Goal: Obtain resource: Download file/media

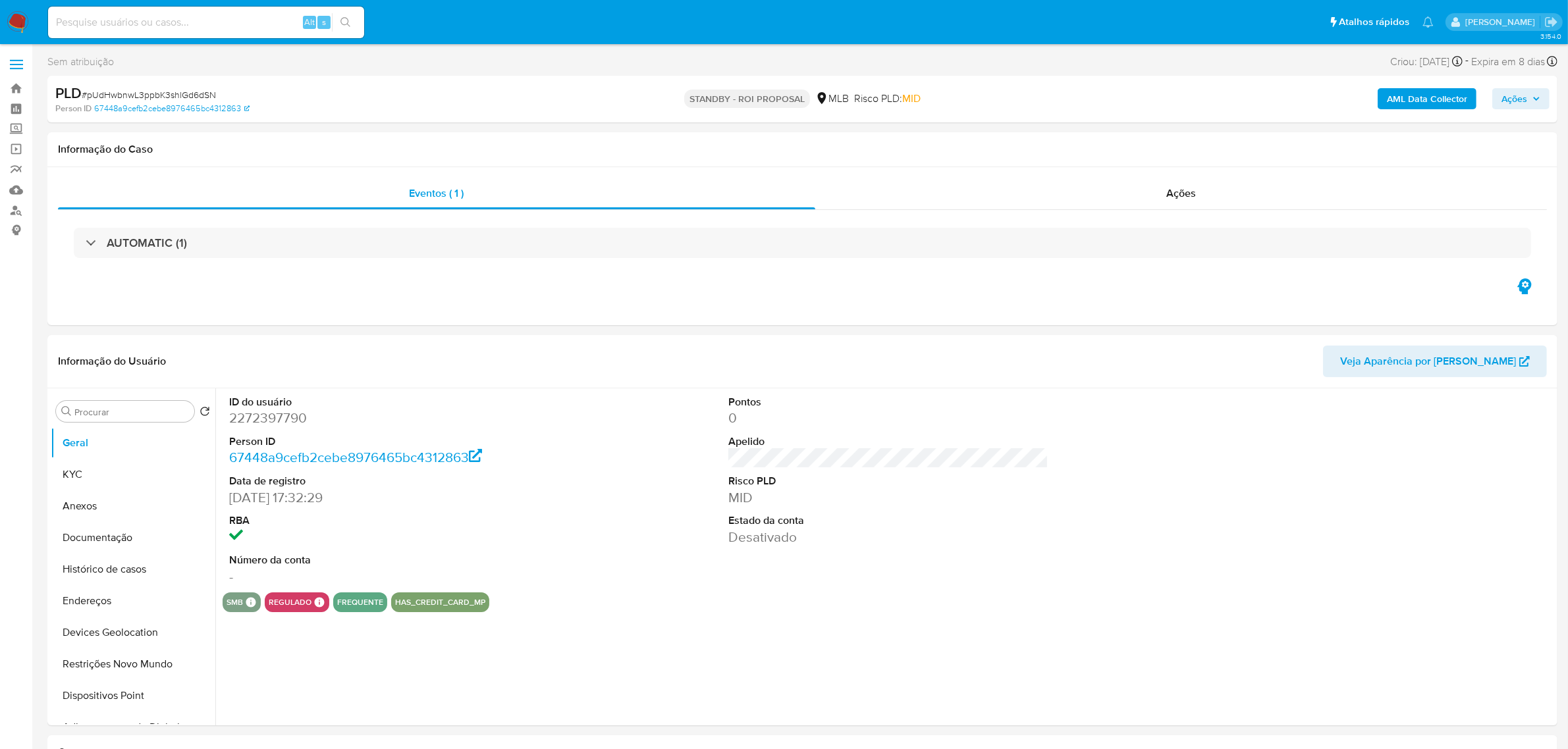
click at [28, 23] on img at bounding box center [17, 22] width 22 height 22
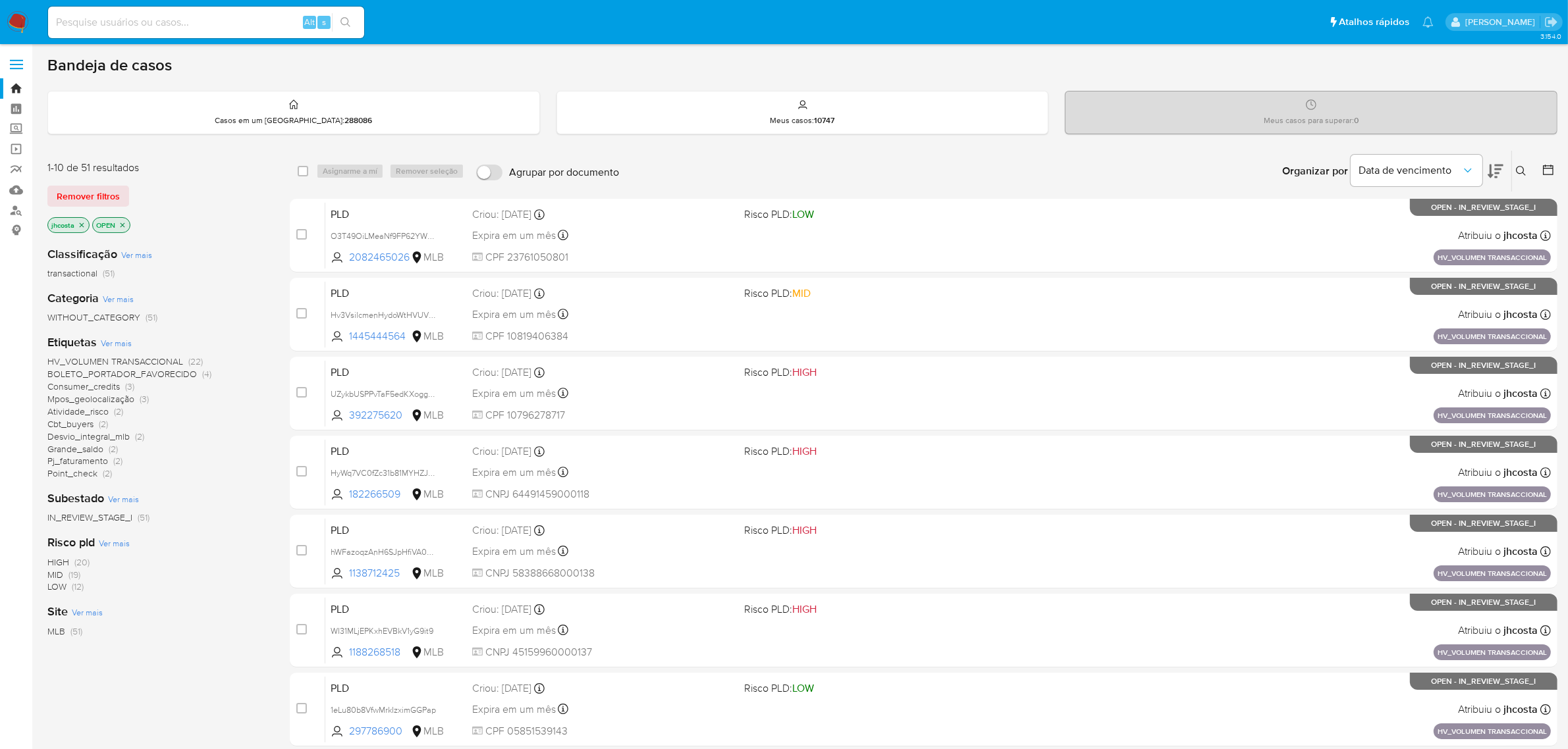
click at [1543, 167] on icon at bounding box center [1548, 170] width 11 height 11
click at [1548, 171] on icon at bounding box center [1548, 170] width 13 height 13
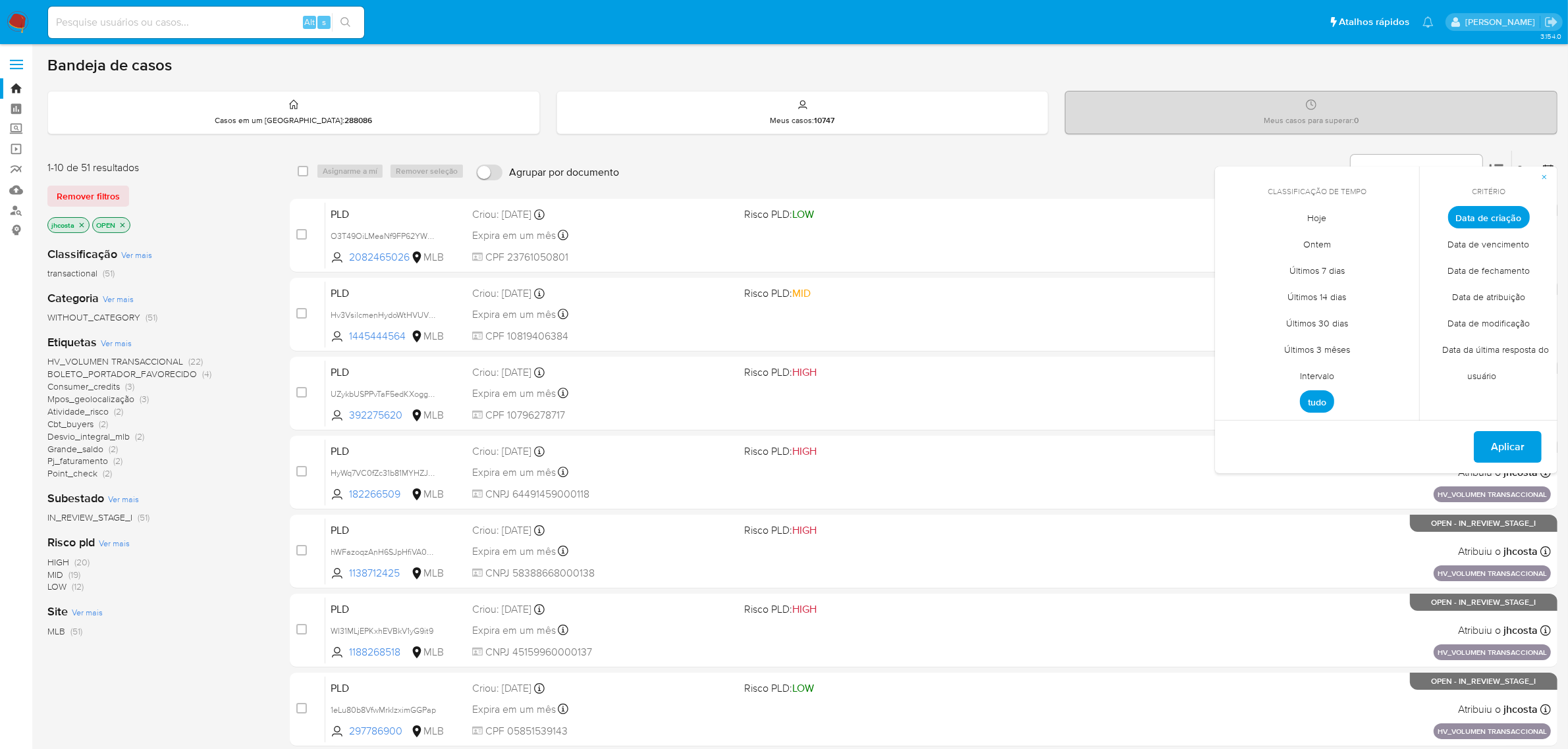
click at [1317, 375] on span "Intervalo" at bounding box center [1317, 377] width 62 height 27
click at [1233, 236] on icon "Mes anterior" at bounding box center [1235, 242] width 16 height 16
drag, startPoint x: 1262, startPoint y: 289, endPoint x: 1310, endPoint y: 356, distance: 82.4
click at [1265, 291] on button "1" at bounding box center [1264, 290] width 21 height 21
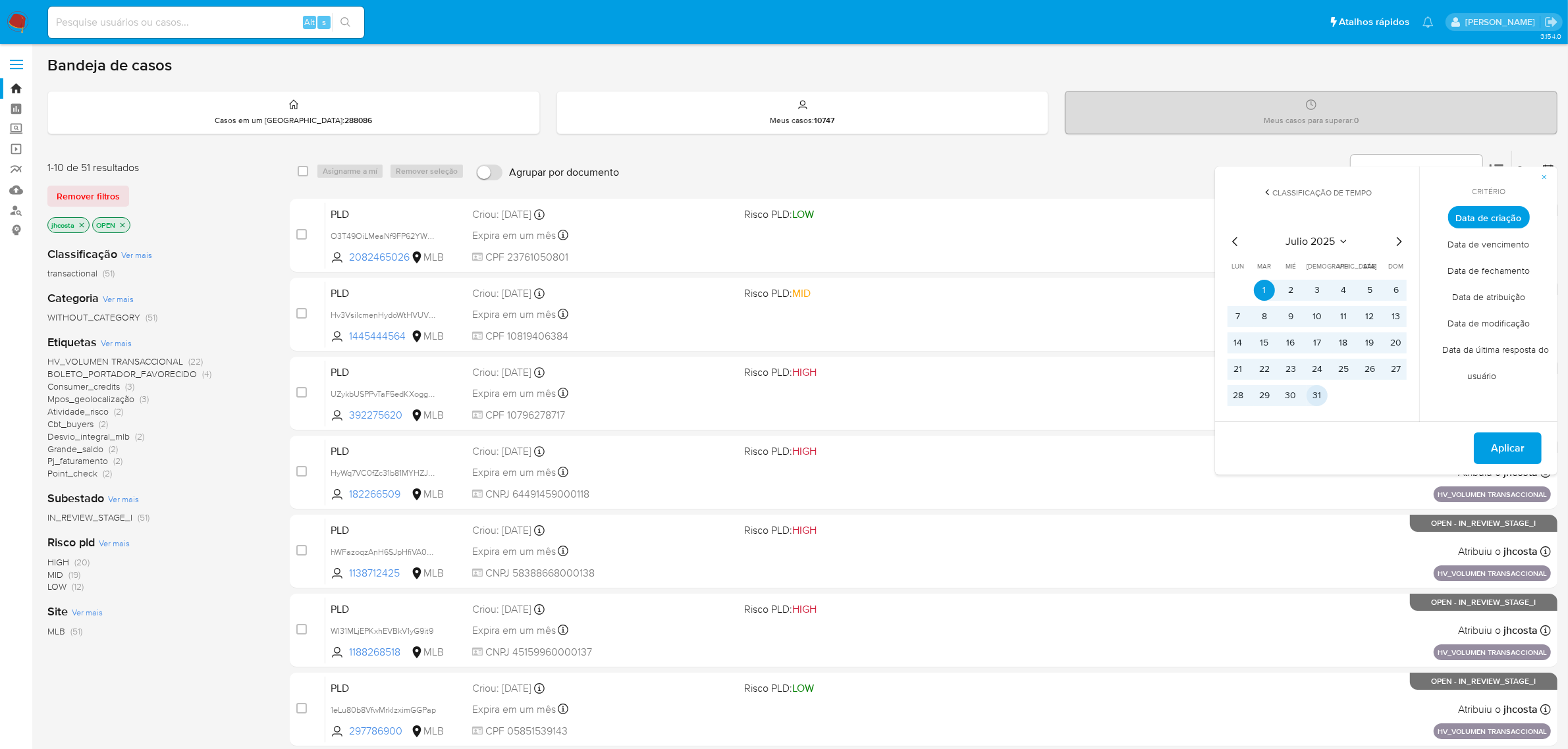
drag, startPoint x: 1316, startPoint y: 398, endPoint x: 1375, endPoint y: 403, distance: 59.2
click at [1316, 399] on button "31" at bounding box center [1317, 395] width 21 height 21
click at [1503, 462] on span "Aplicar" at bounding box center [1507, 449] width 33 height 29
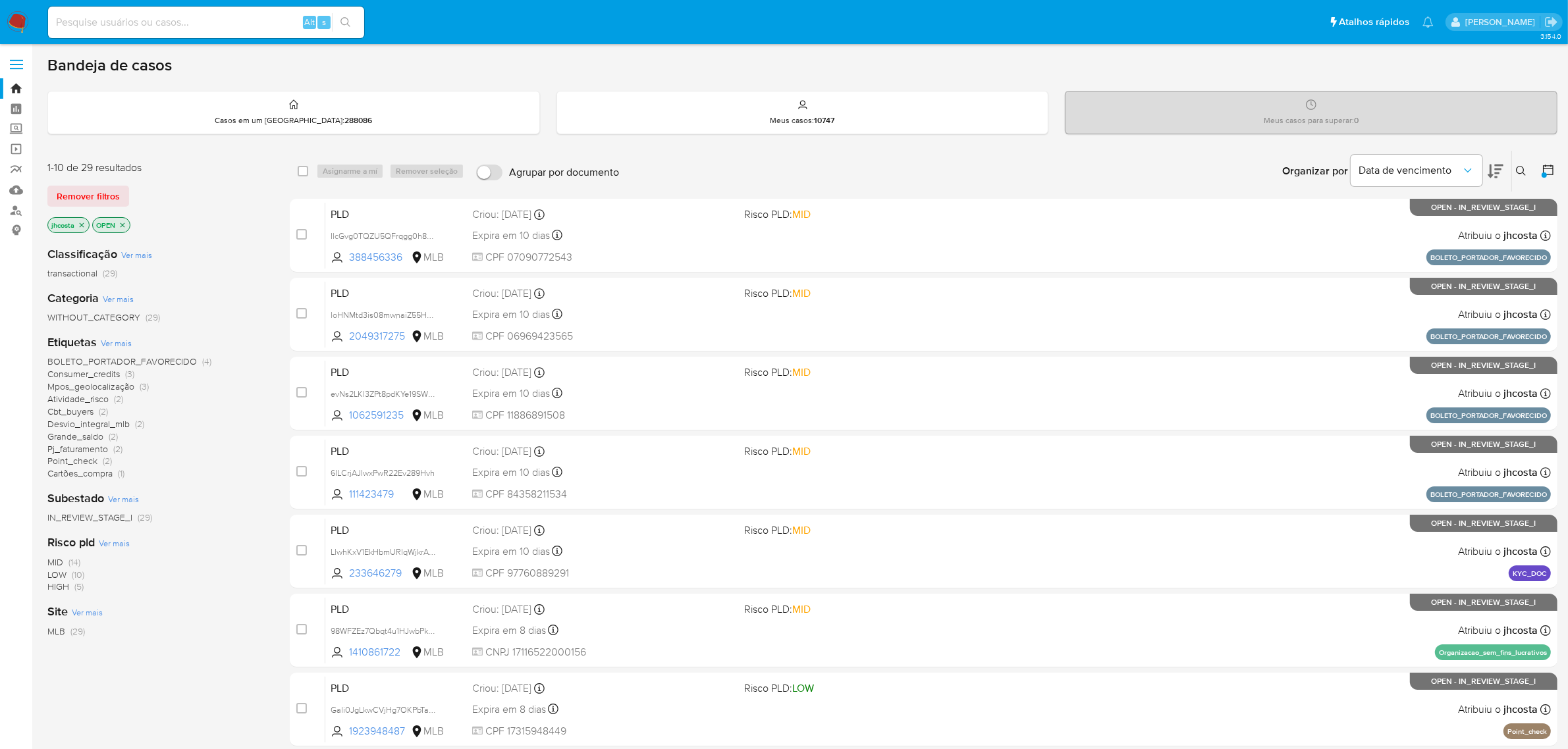
click at [98, 376] on span "Consumer_credits" at bounding box center [83, 374] width 73 height 13
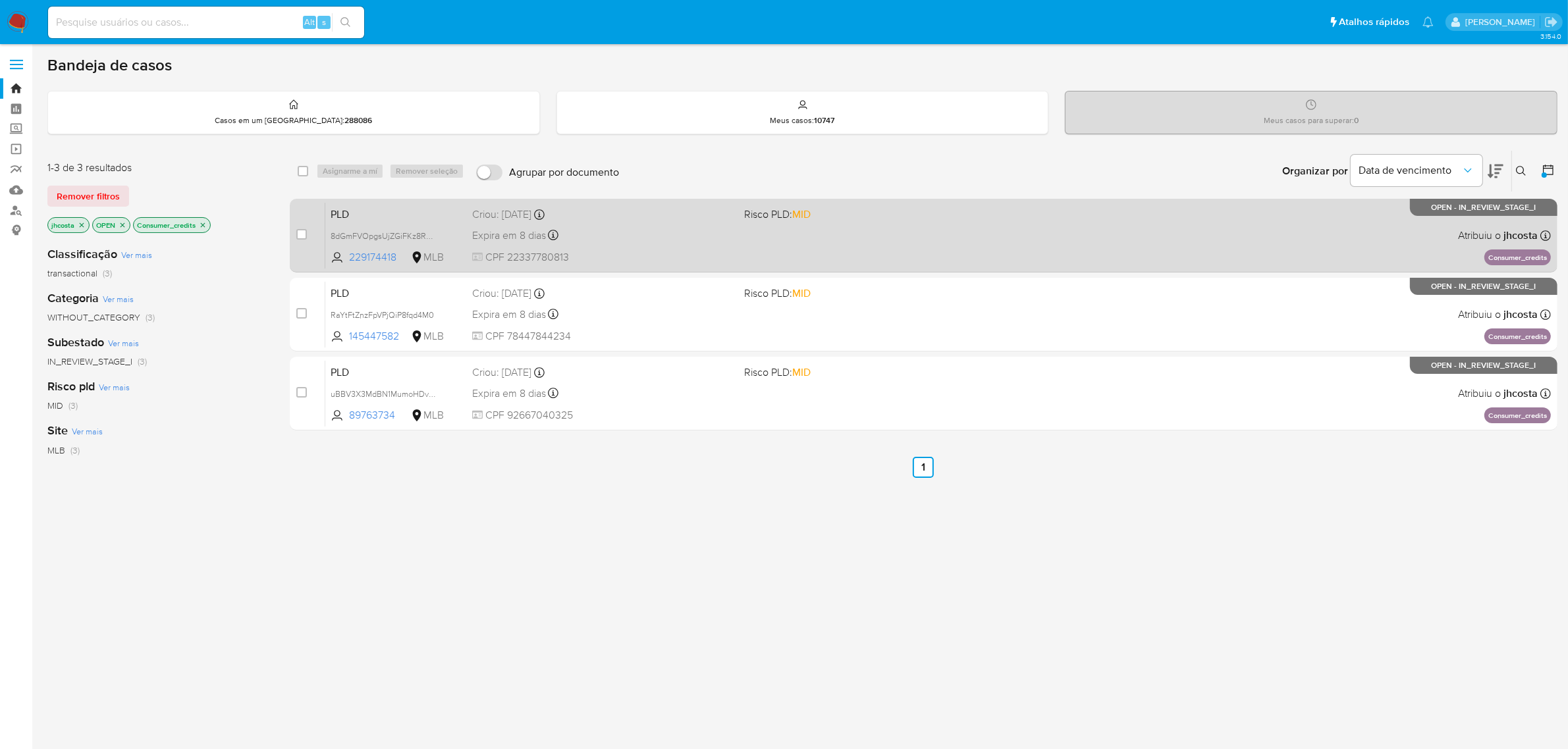
click at [620, 242] on div "Expira em 8 dias Expira em 26/08/2025 00:54:49" at bounding box center [603, 236] width 262 height 18
drag, startPoint x: 634, startPoint y: 305, endPoint x: 633, endPoint y: 249, distance: 56.0
click at [633, 306] on div "Expira em 8 dias Expira em 26/08/2025 00:50:00" at bounding box center [603, 315] width 262 height 18
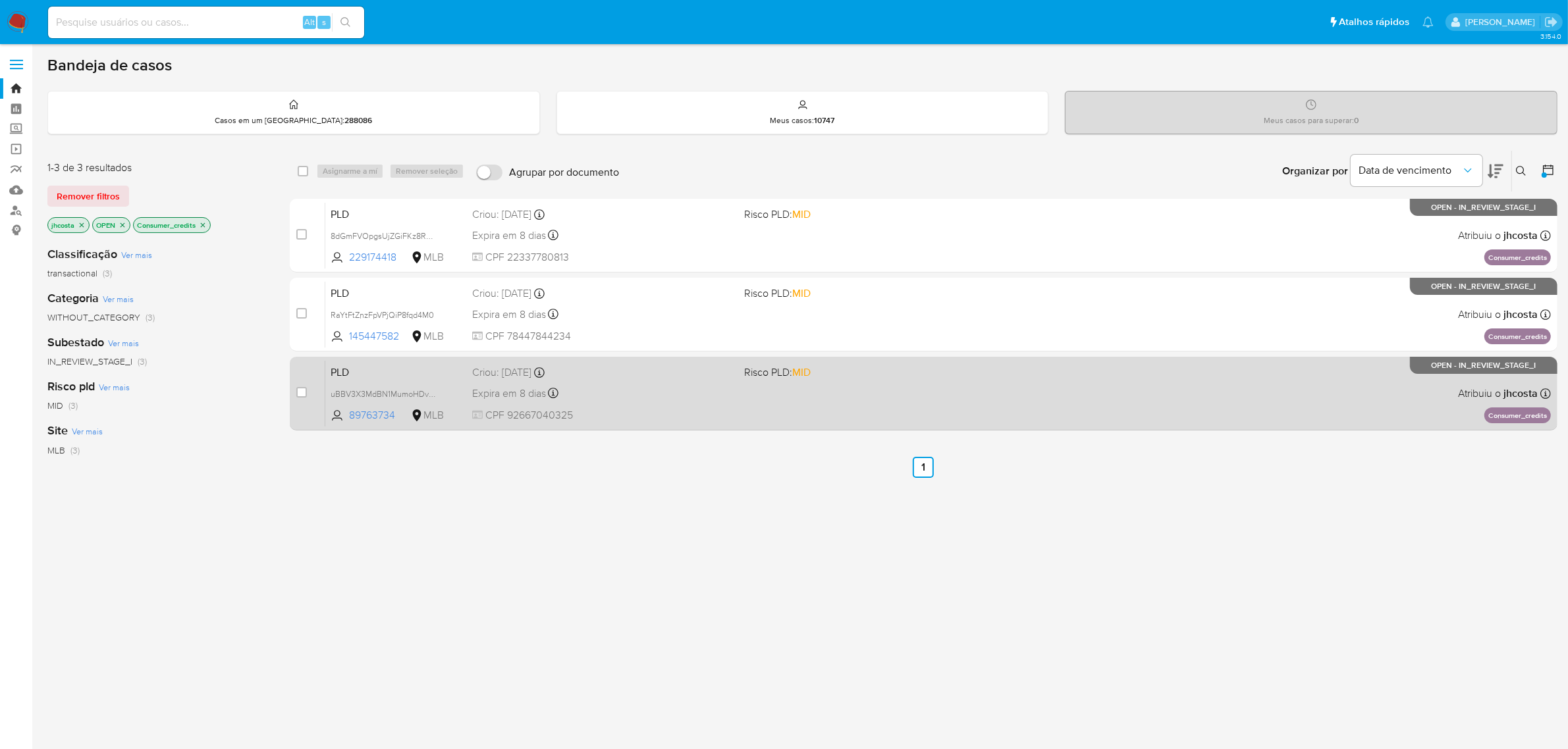
click at [653, 379] on div "Criou: 12/07/2025 Criou: 12/07/2025 00:49:14" at bounding box center [603, 372] width 262 height 14
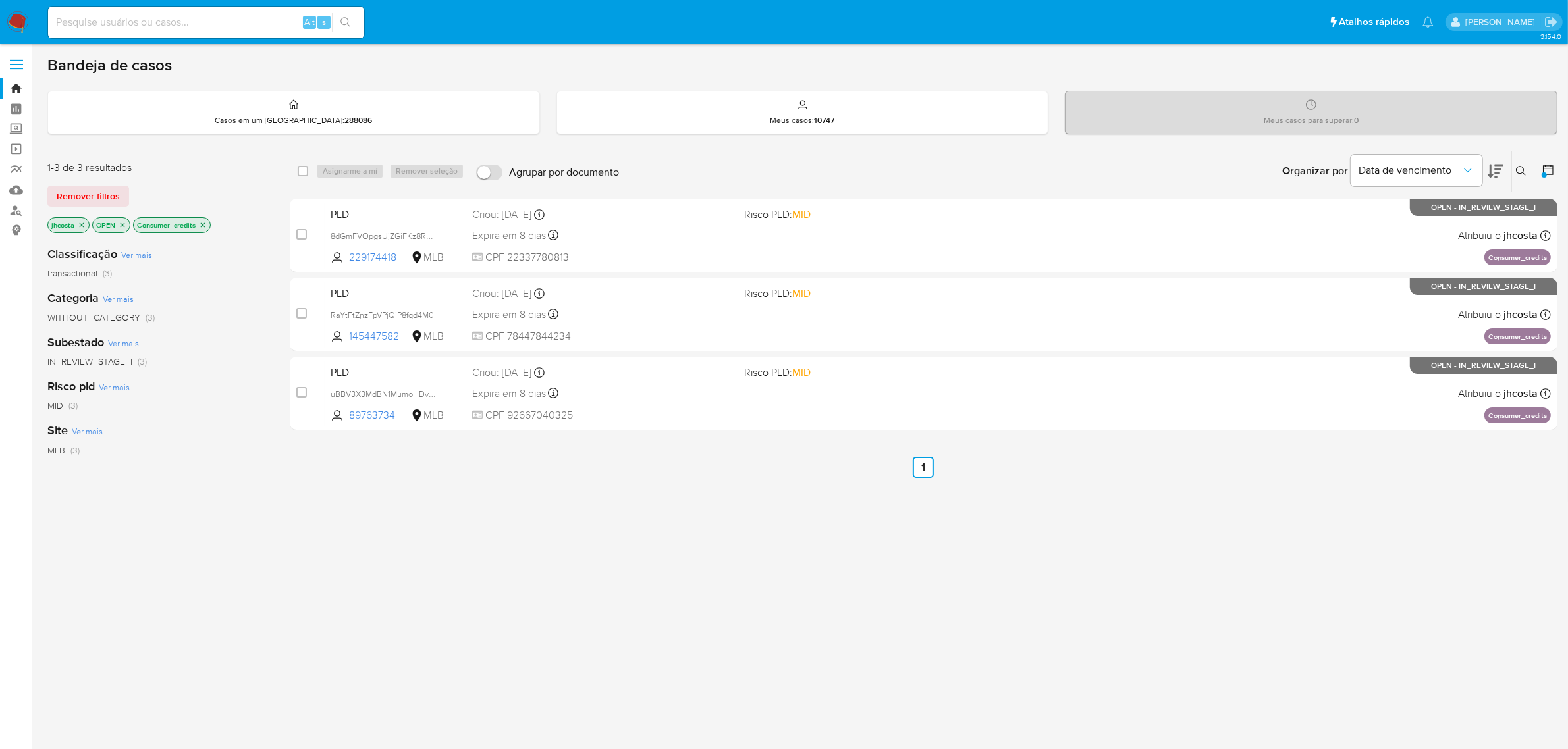
click at [205, 224] on icon "close-filter" at bounding box center [203, 224] width 4 height 4
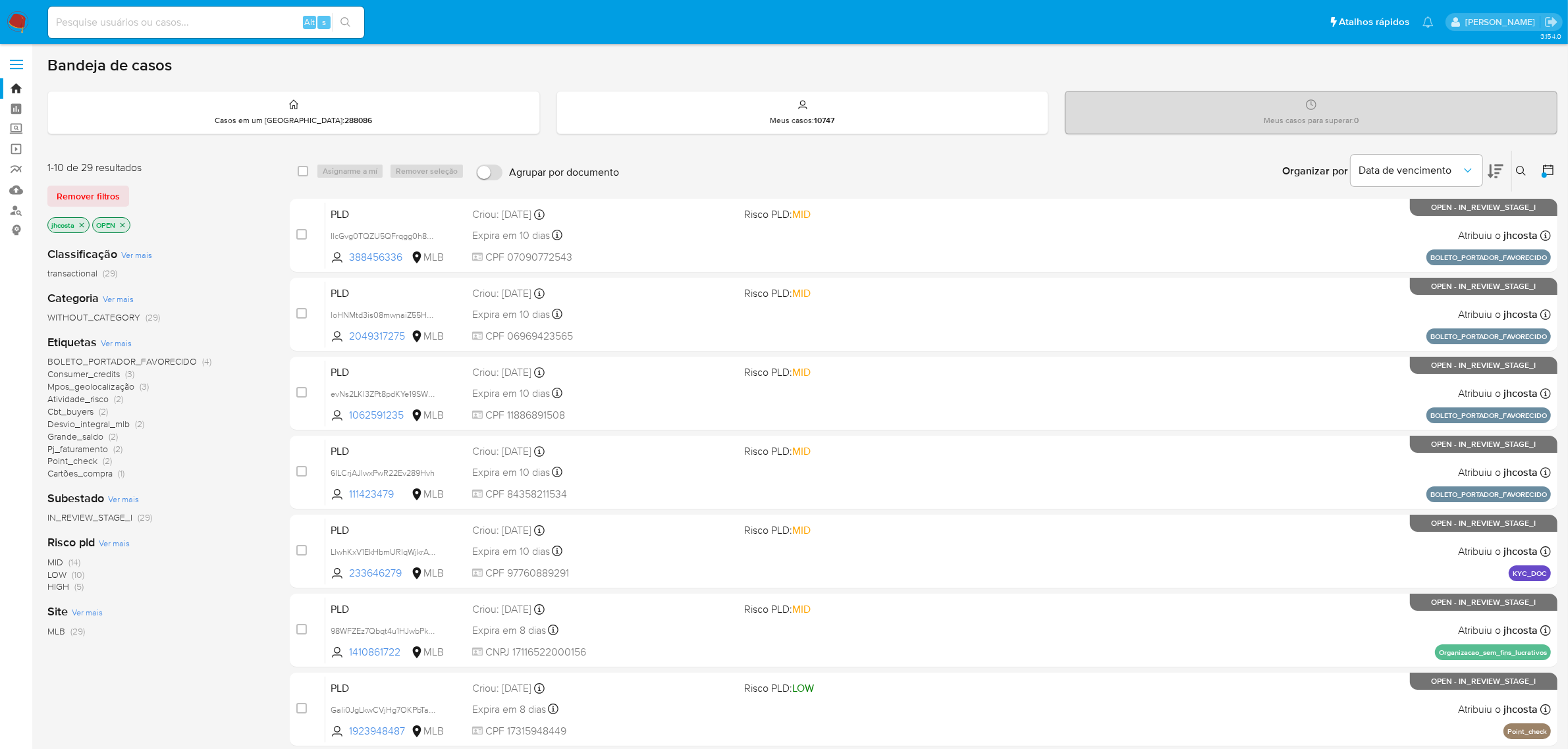
click at [100, 373] on span "Consumer_credits" at bounding box center [83, 374] width 73 height 13
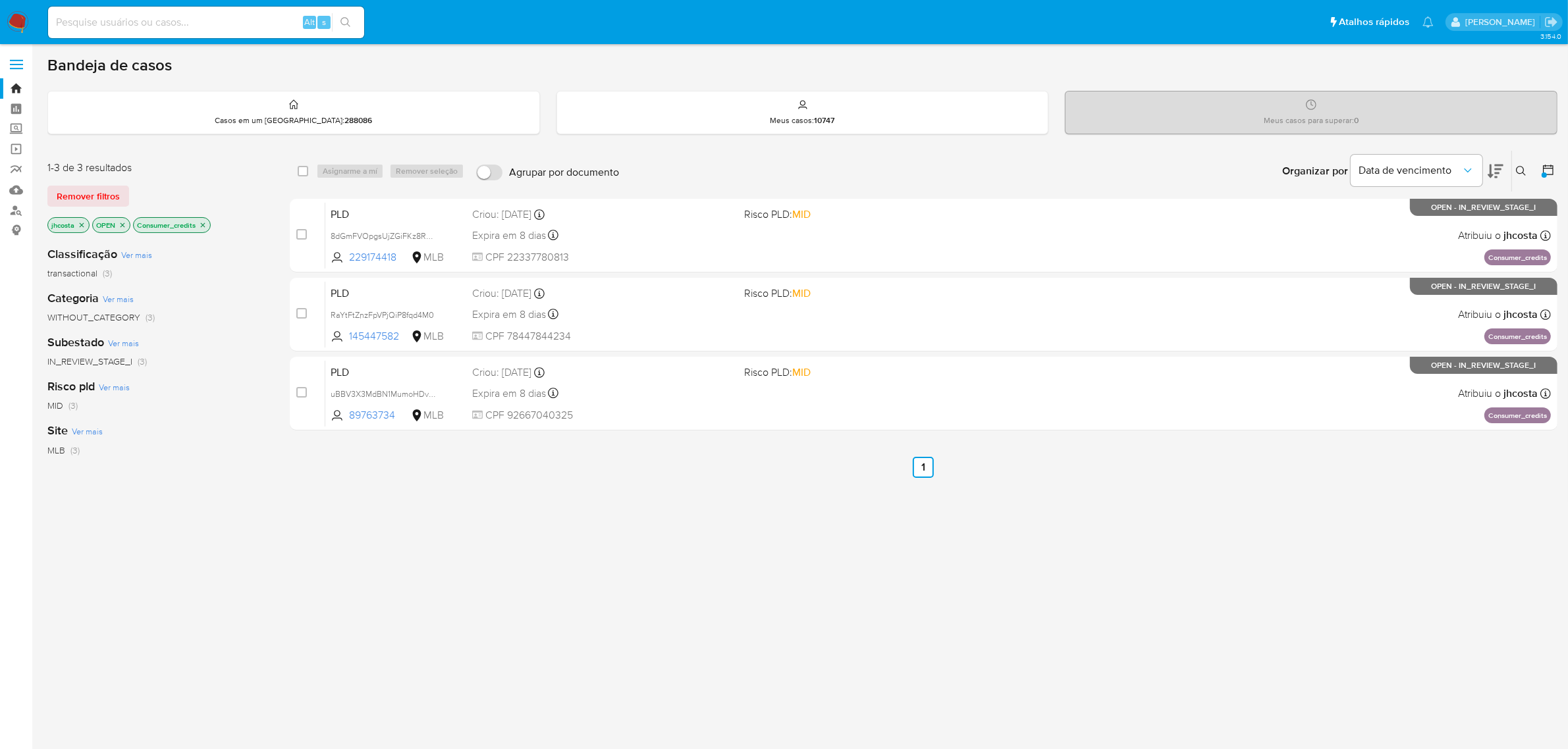
click at [206, 222] on icon "close-filter" at bounding box center [203, 225] width 8 height 8
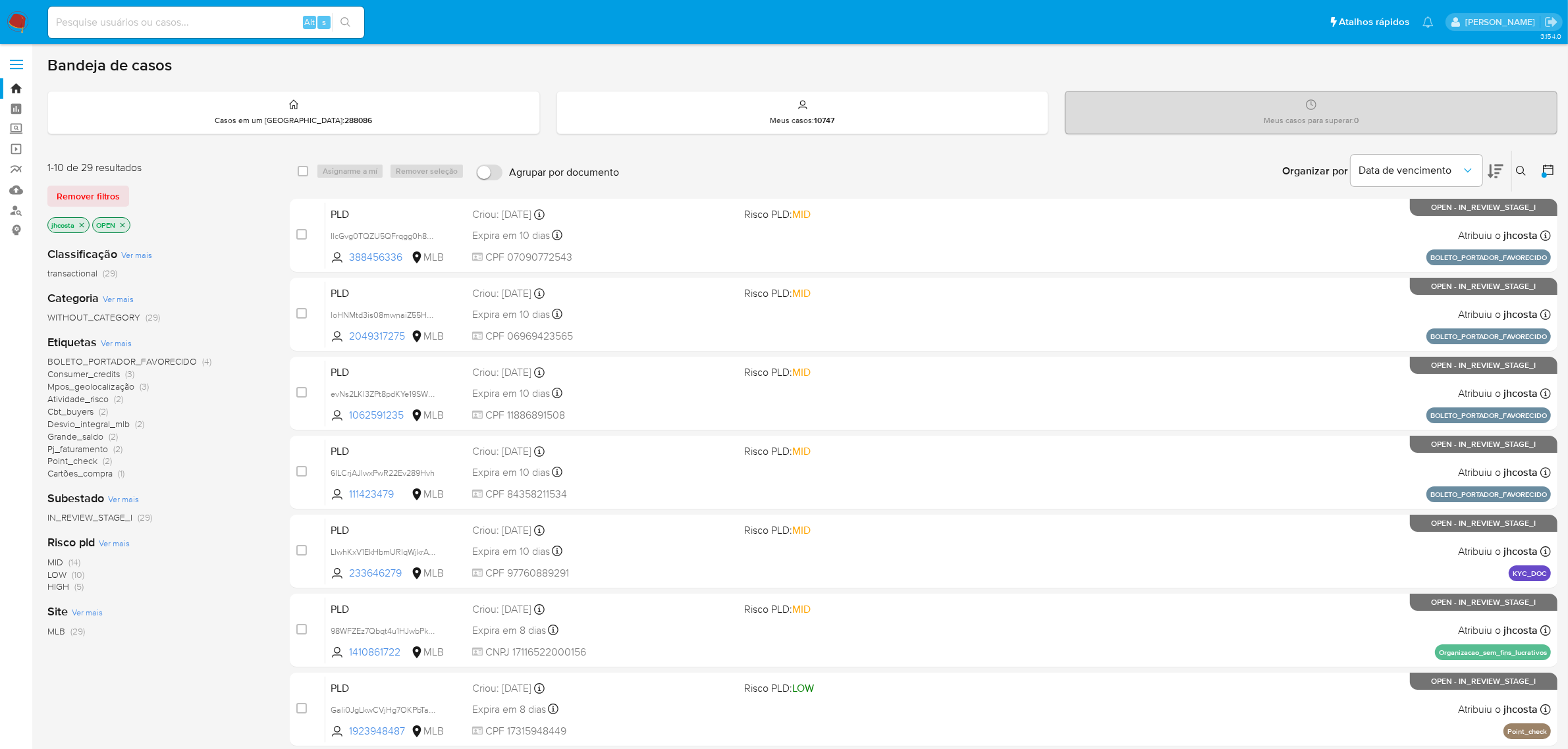
click at [110, 384] on span "Mpos_geolocalização" at bounding box center [91, 387] width 87 height 13
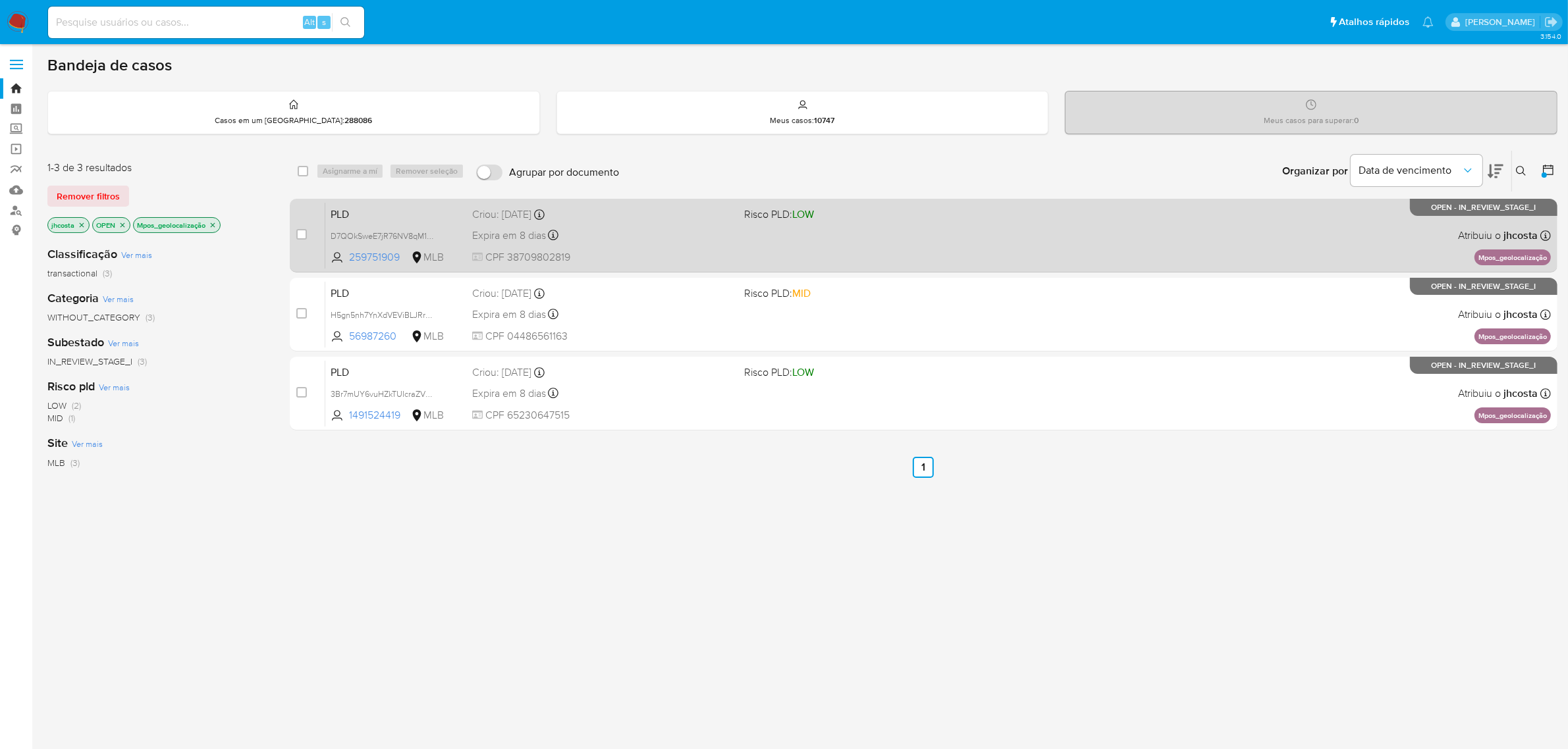
click at [677, 238] on div "Expira em 8 dias Expira em 26/08/2025 00:54:09" at bounding box center [603, 236] width 262 height 18
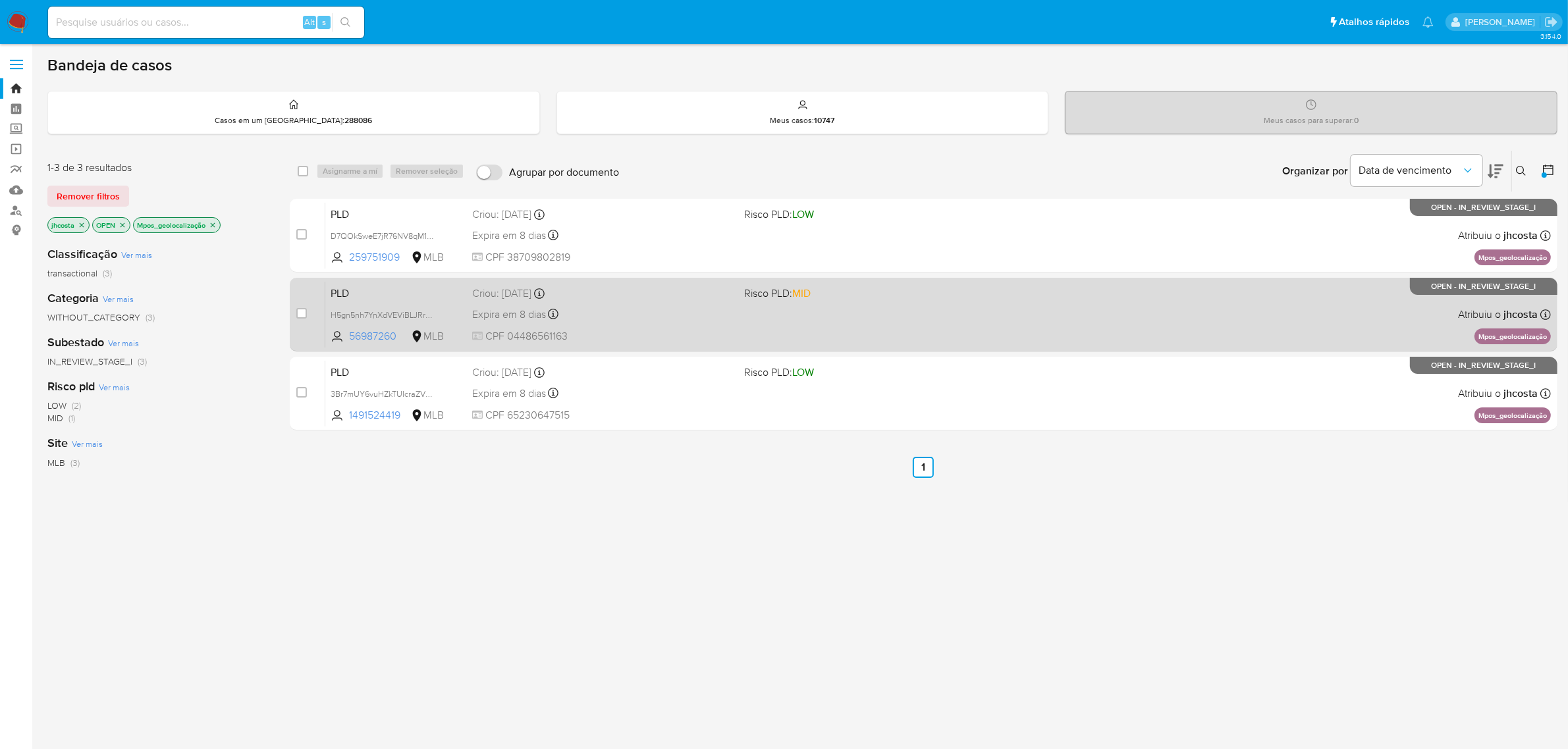
click at [663, 311] on div "Expira em 8 dias Expira em 26/08/2025 00:50:55" at bounding box center [603, 315] width 262 height 18
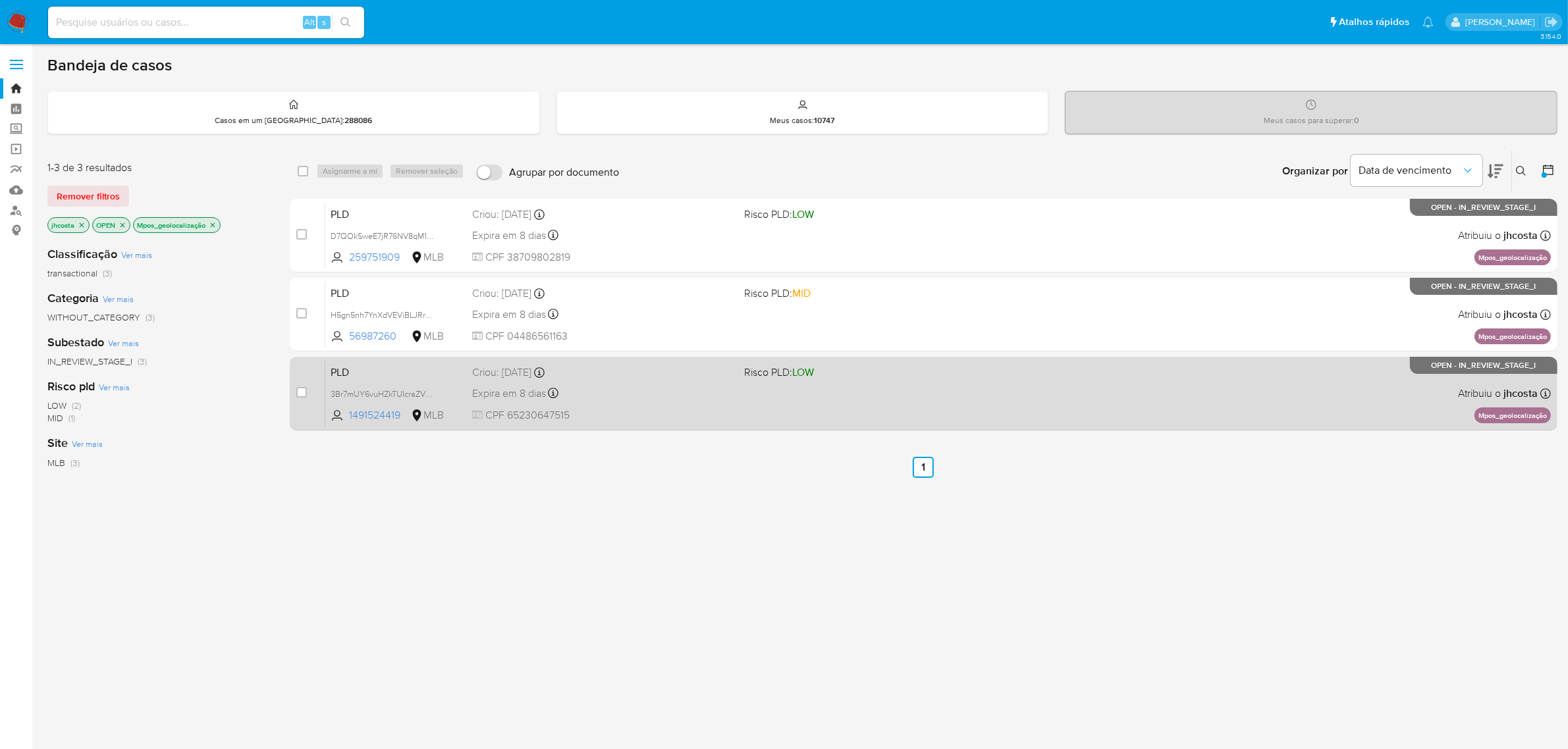
click at [600, 408] on span "CPF 65230647515" at bounding box center [603, 415] width 262 height 14
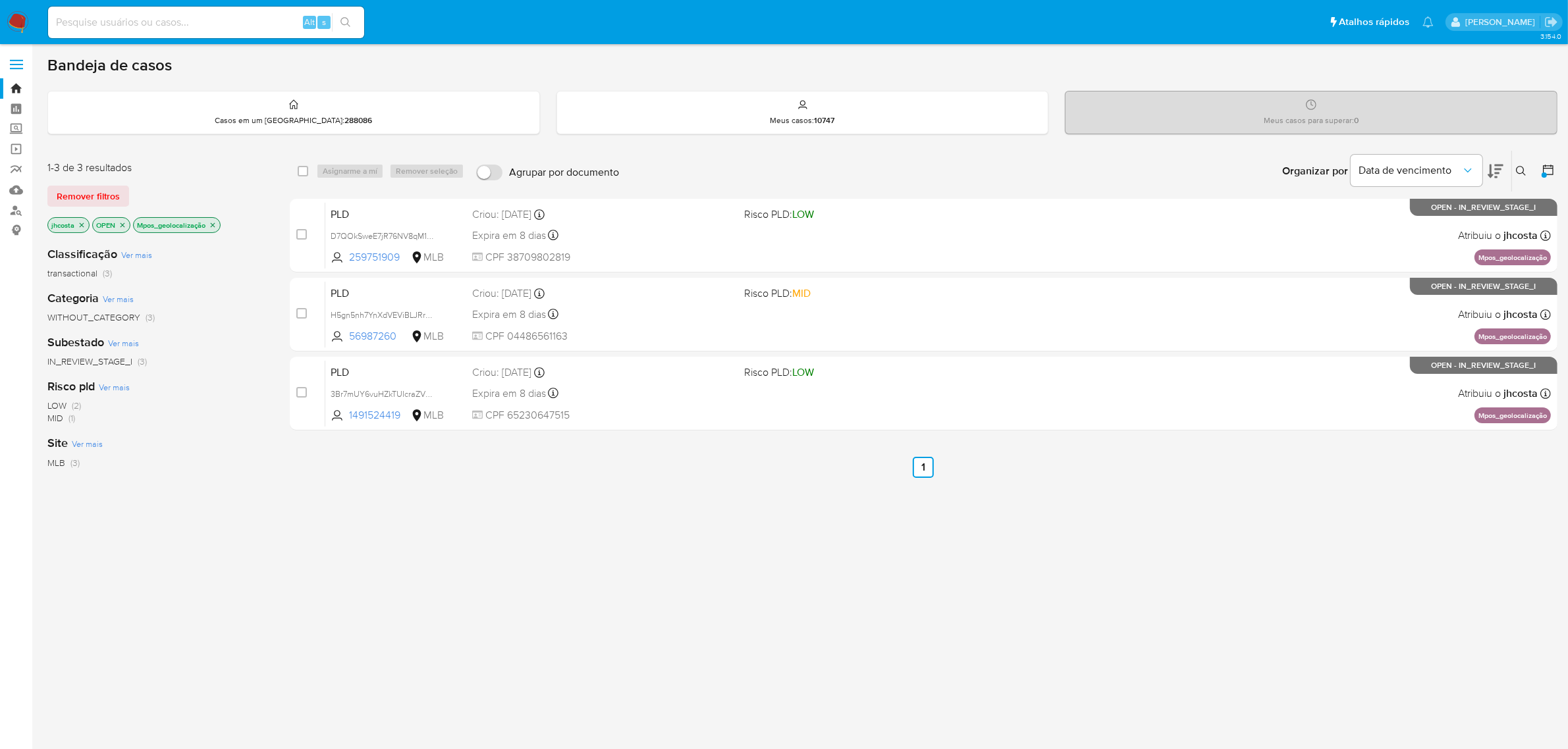
click at [216, 222] on icon "close-filter" at bounding box center [213, 225] width 8 height 8
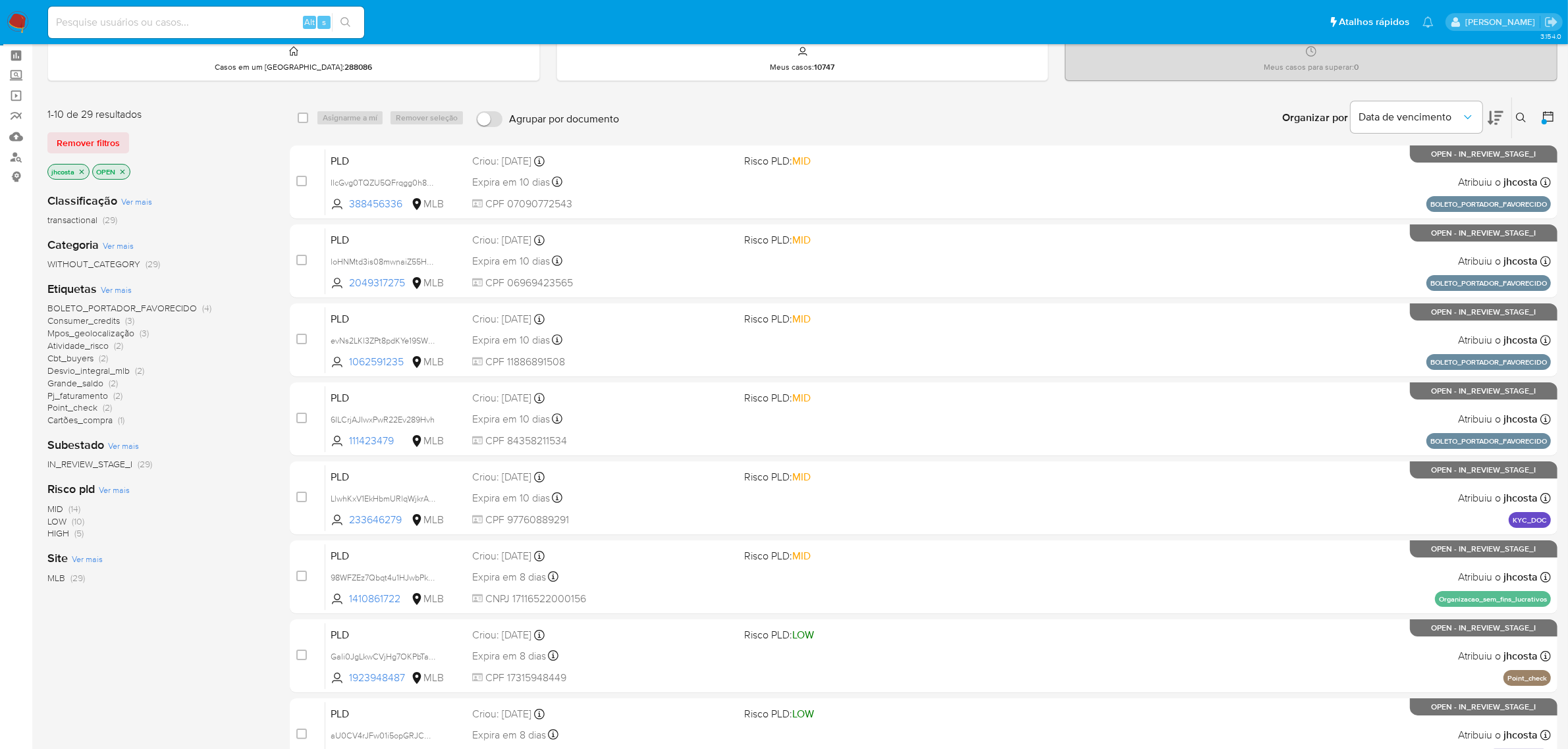
scroll to position [83, 0]
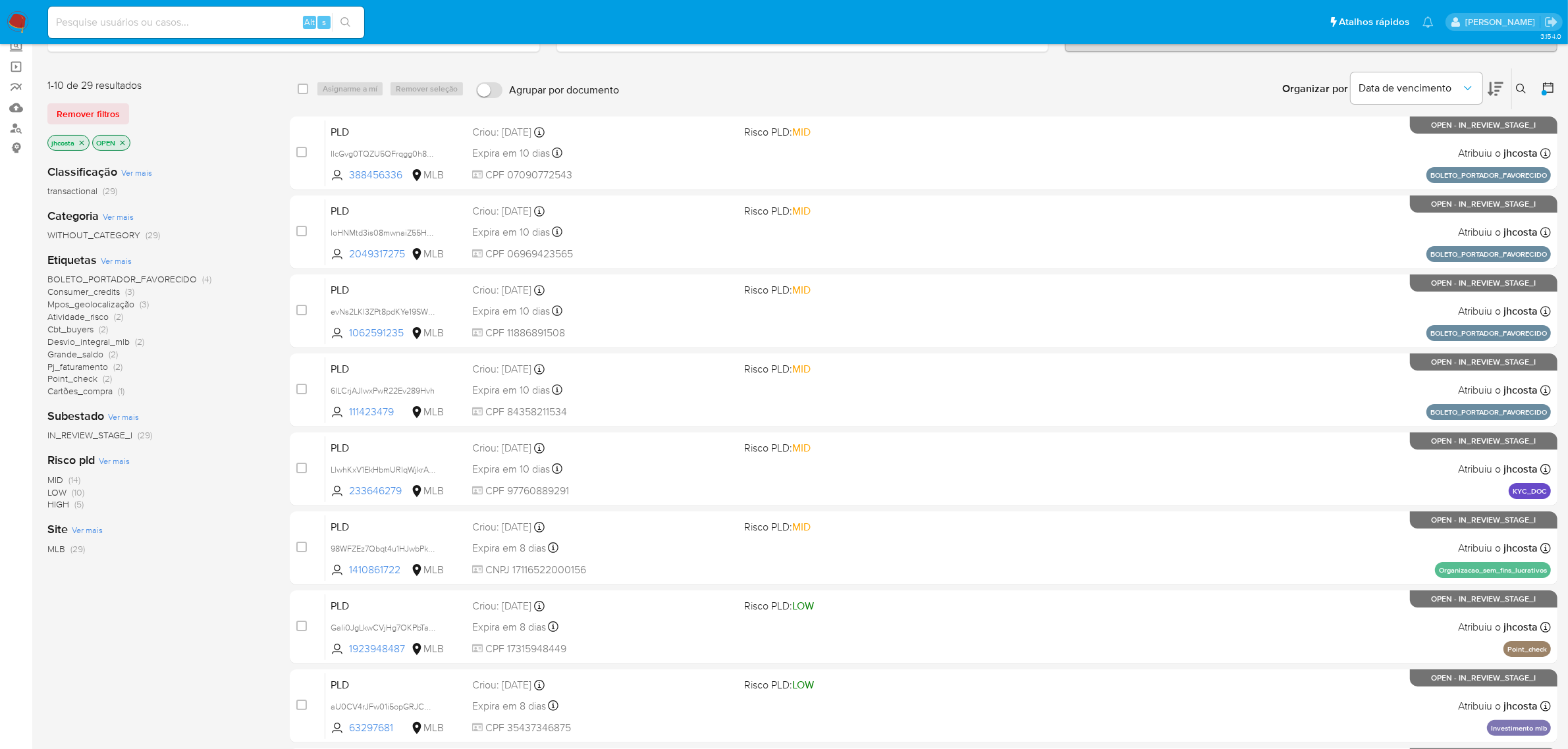
click at [118, 319] on span "(2)" at bounding box center [118, 317] width 9 height 13
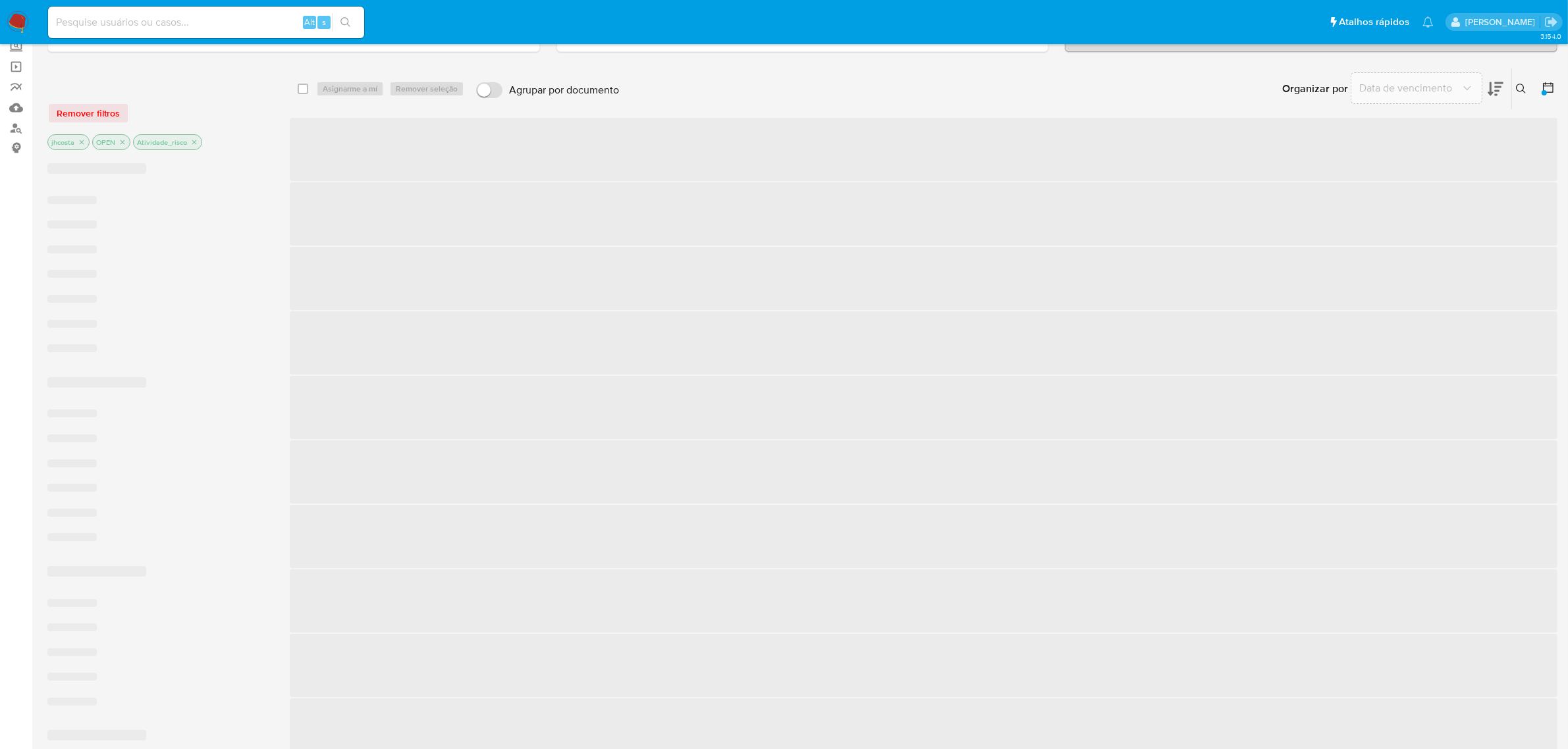
scroll to position [4, 0]
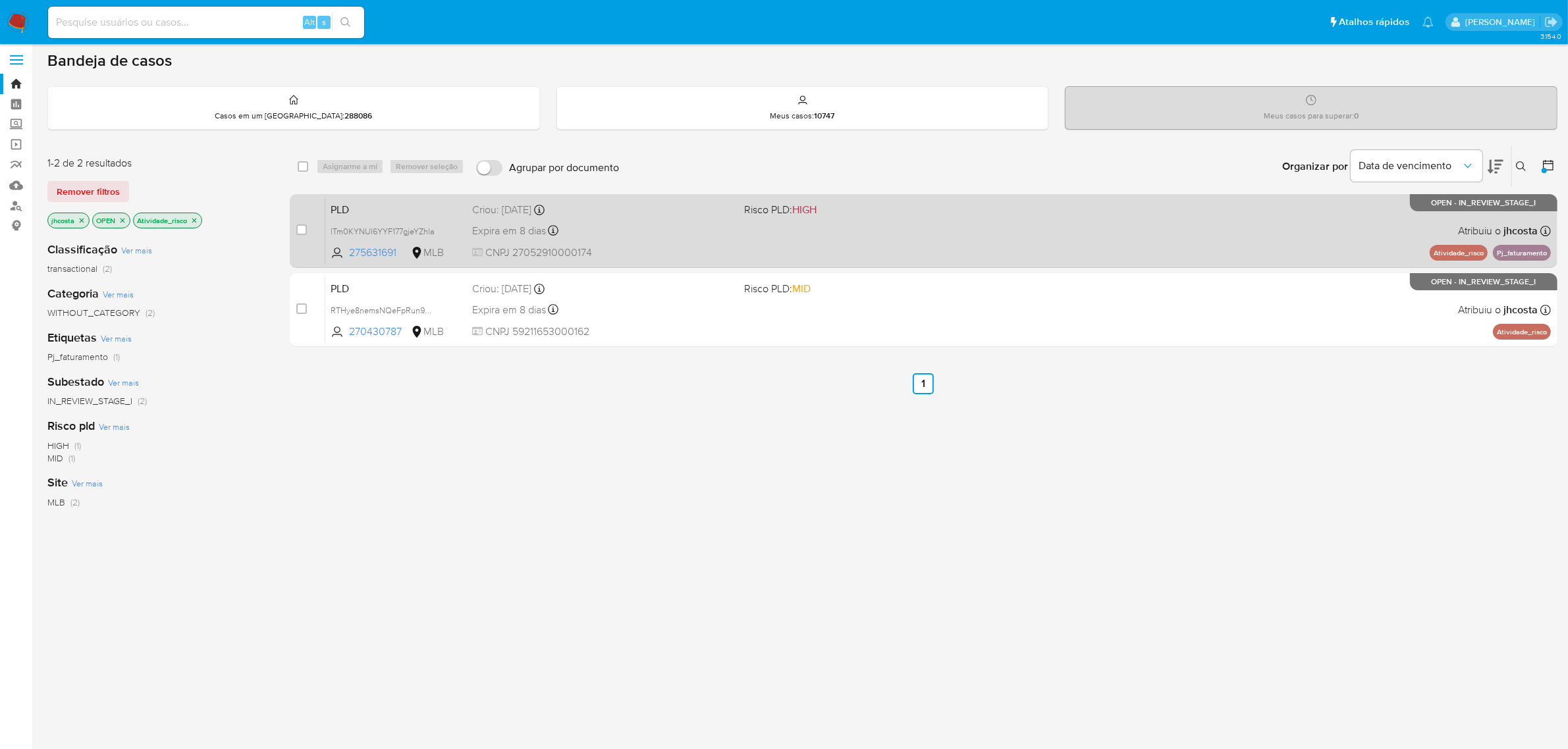
click at [604, 228] on div "Expira em 8 dias Expira em 26/08/2025 01:02:51" at bounding box center [603, 231] width 262 height 18
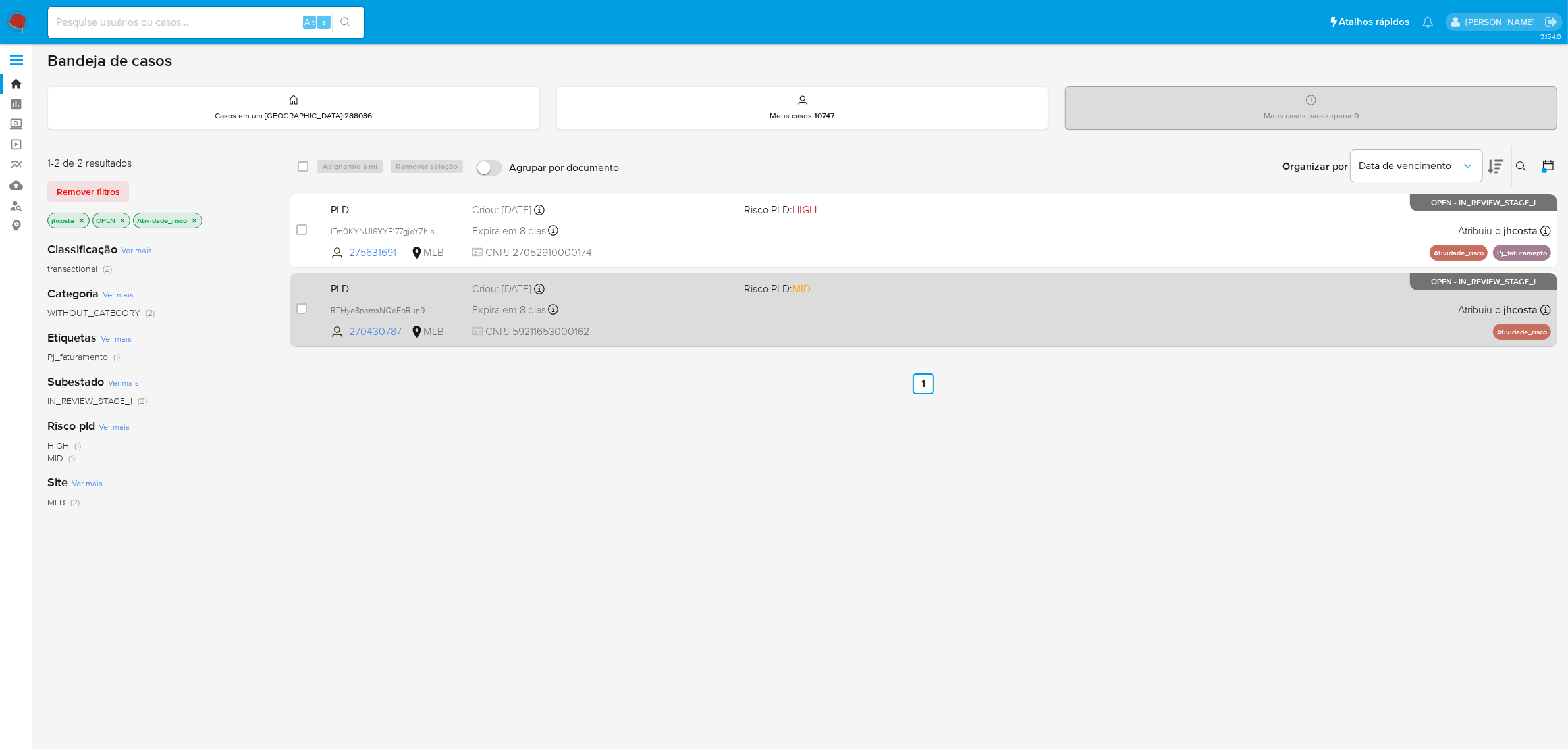
click at [621, 301] on div "Expira em 8 dias Expira em 26/08/2025 01:01:38" at bounding box center [603, 310] width 262 height 18
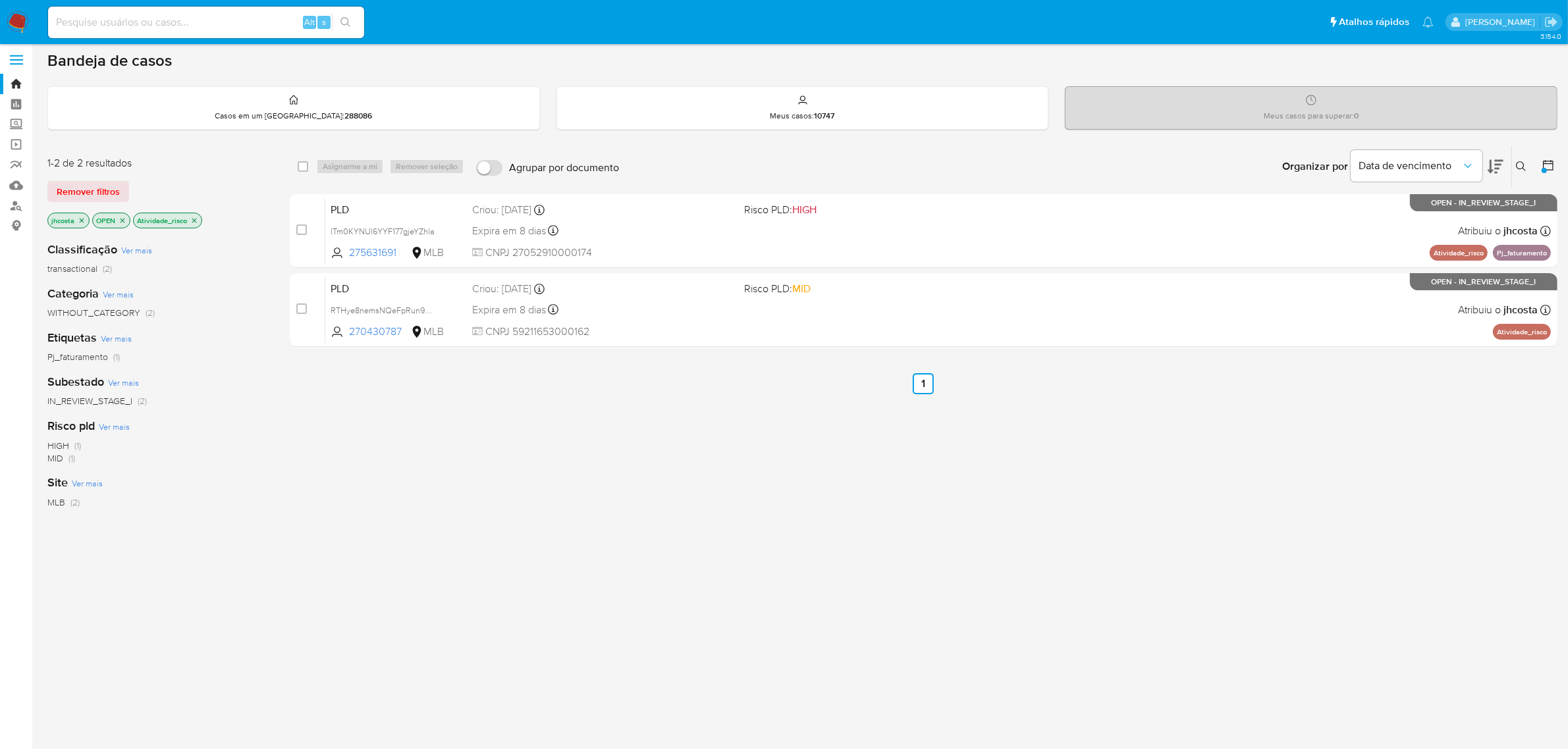
click at [196, 218] on icon "close-filter" at bounding box center [194, 220] width 4 height 4
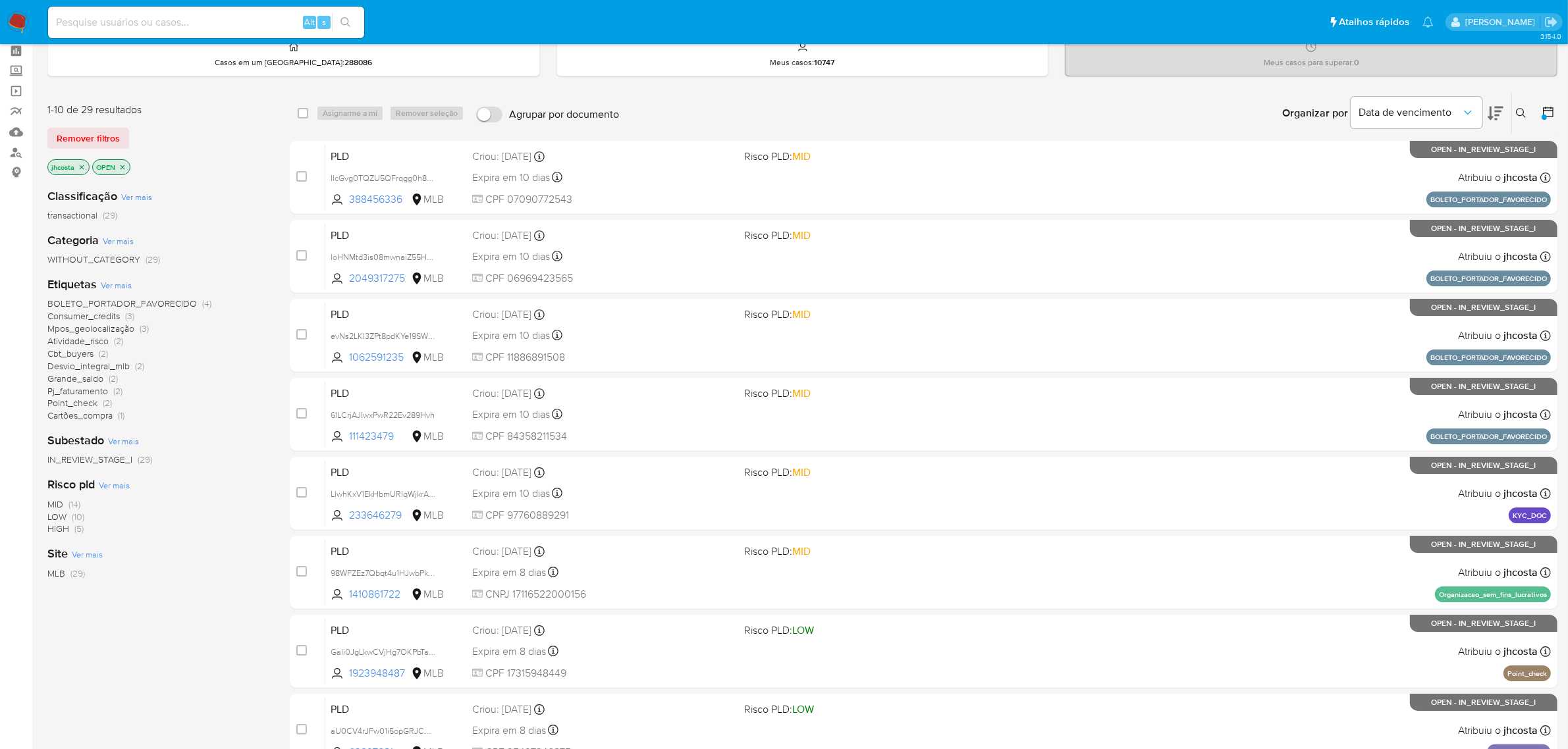
scroll to position [87, 0]
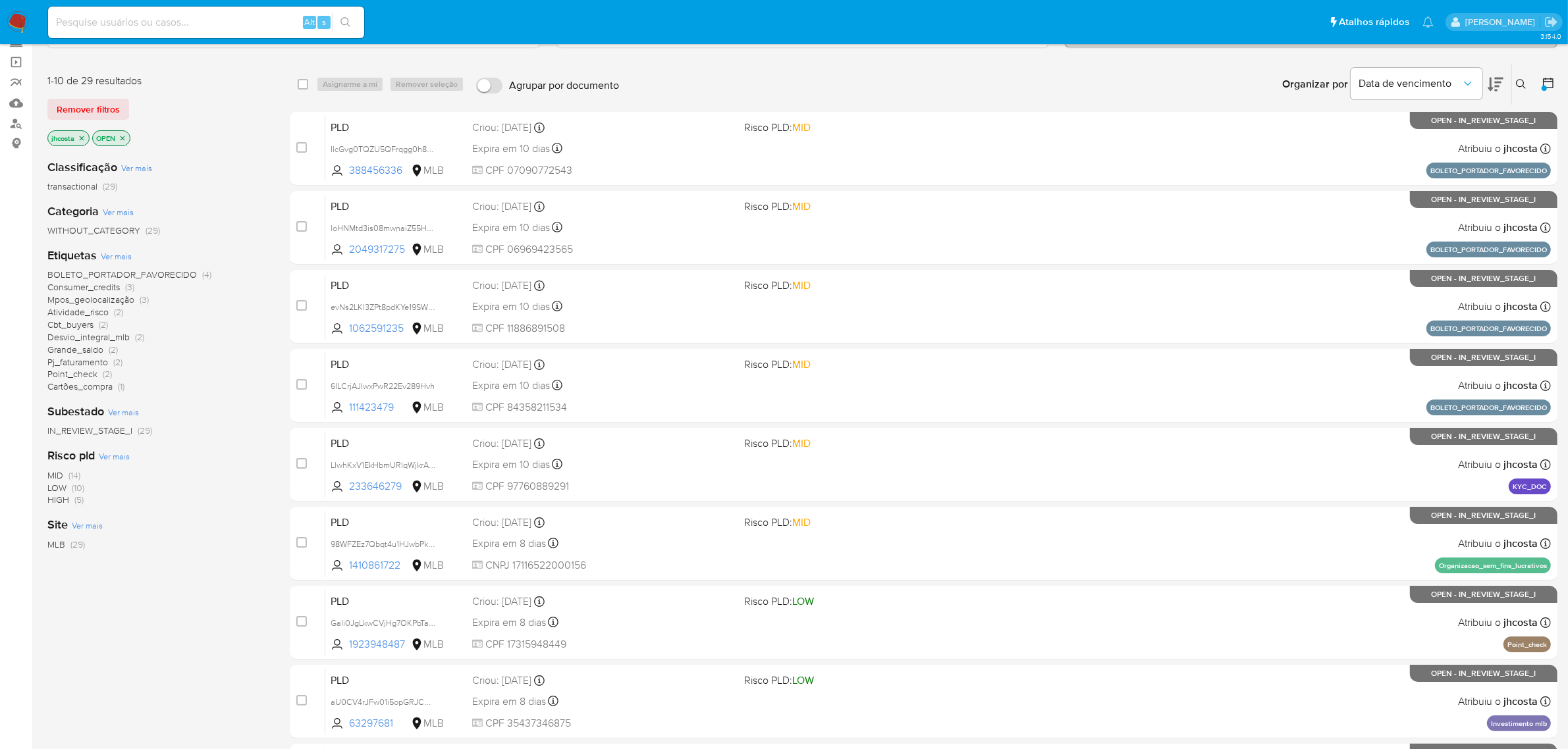
click at [119, 337] on span "Desvio_integral_mlb" at bounding box center [89, 337] width 83 height 13
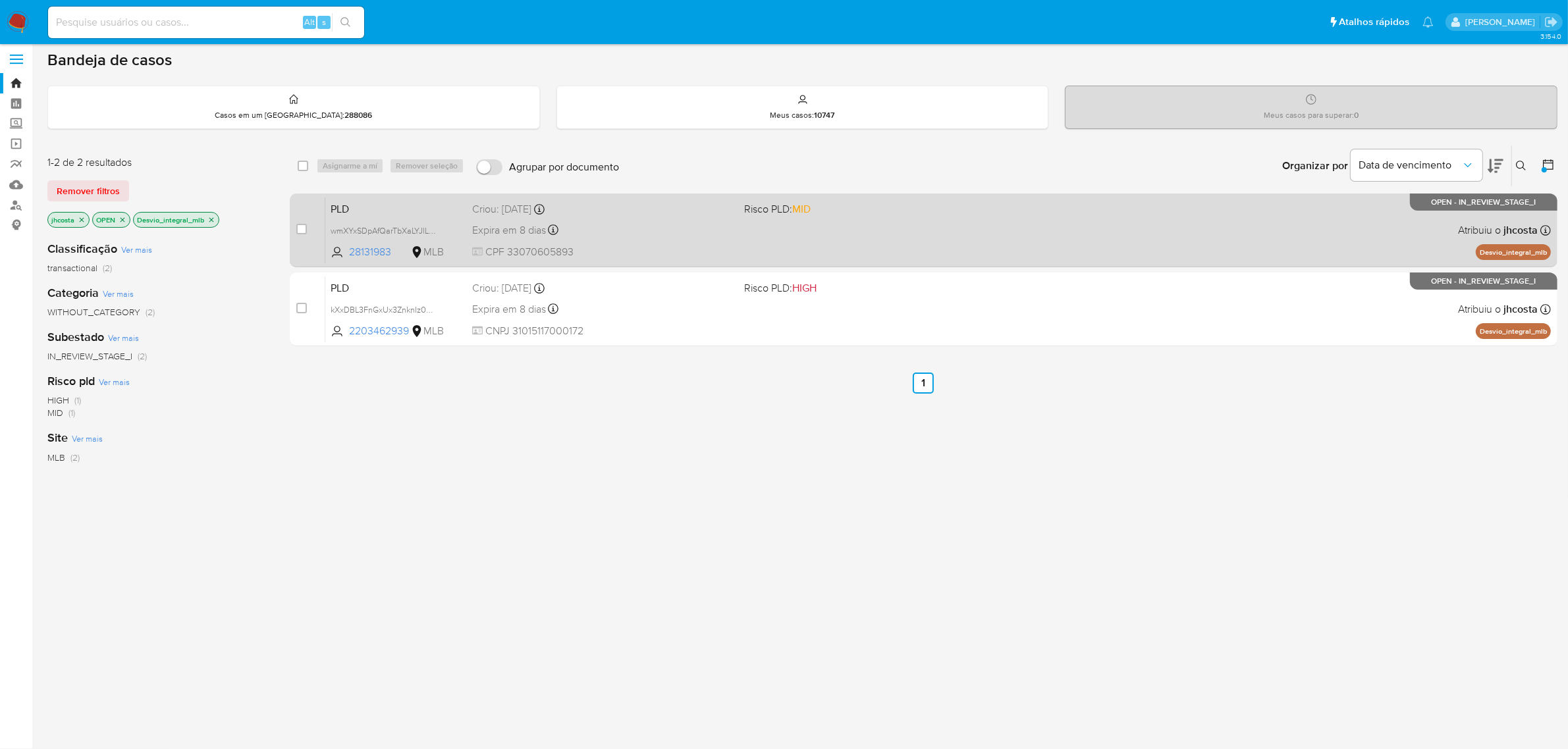
scroll to position [4, 0]
click at [623, 239] on div "Expira em 8 dias Expira em 26/08/2025 00:59:04" at bounding box center [603, 231] width 262 height 18
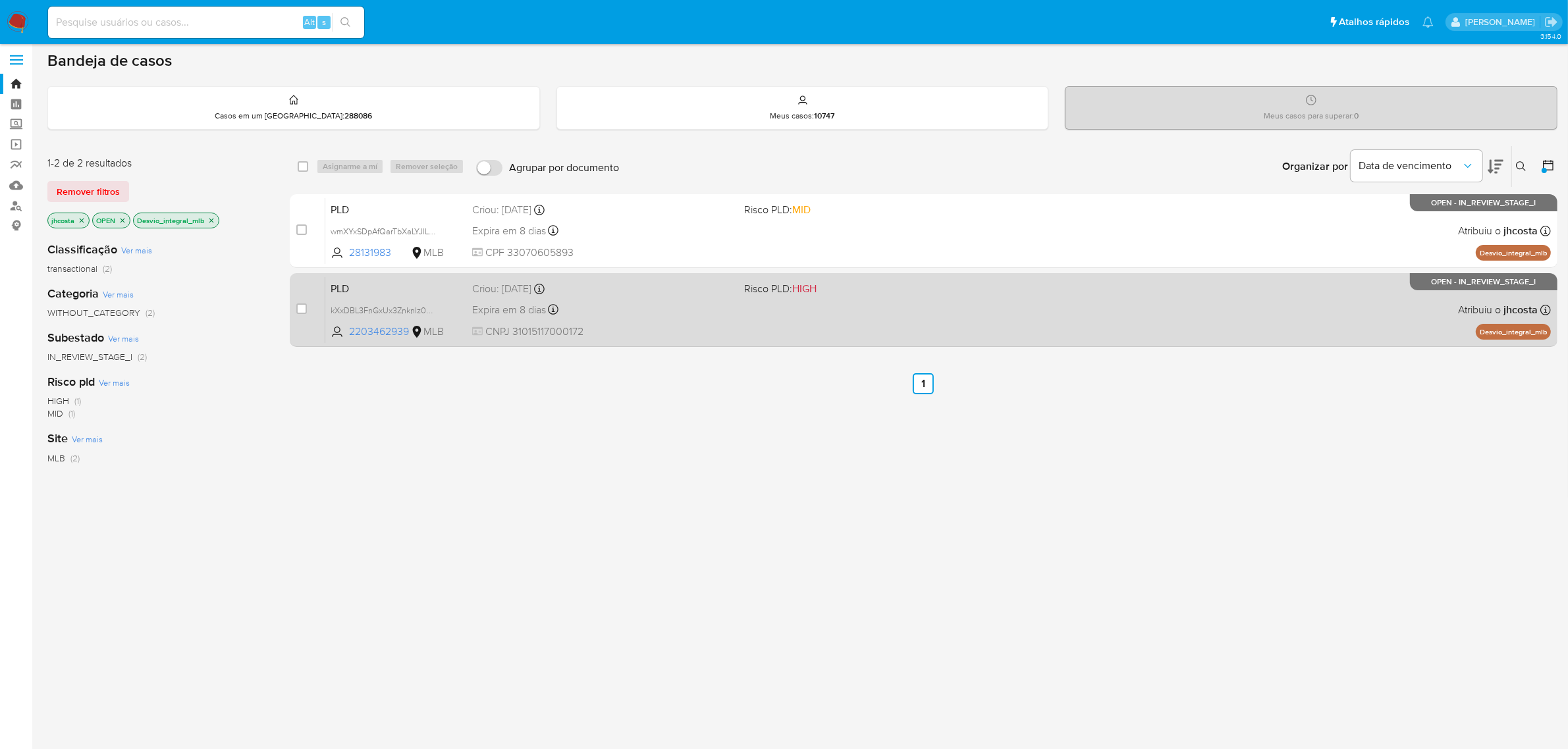
click at [632, 293] on div "Criou: 12/07/2025 Criou: 12/07/2025 00:58:44" at bounding box center [603, 289] width 262 height 14
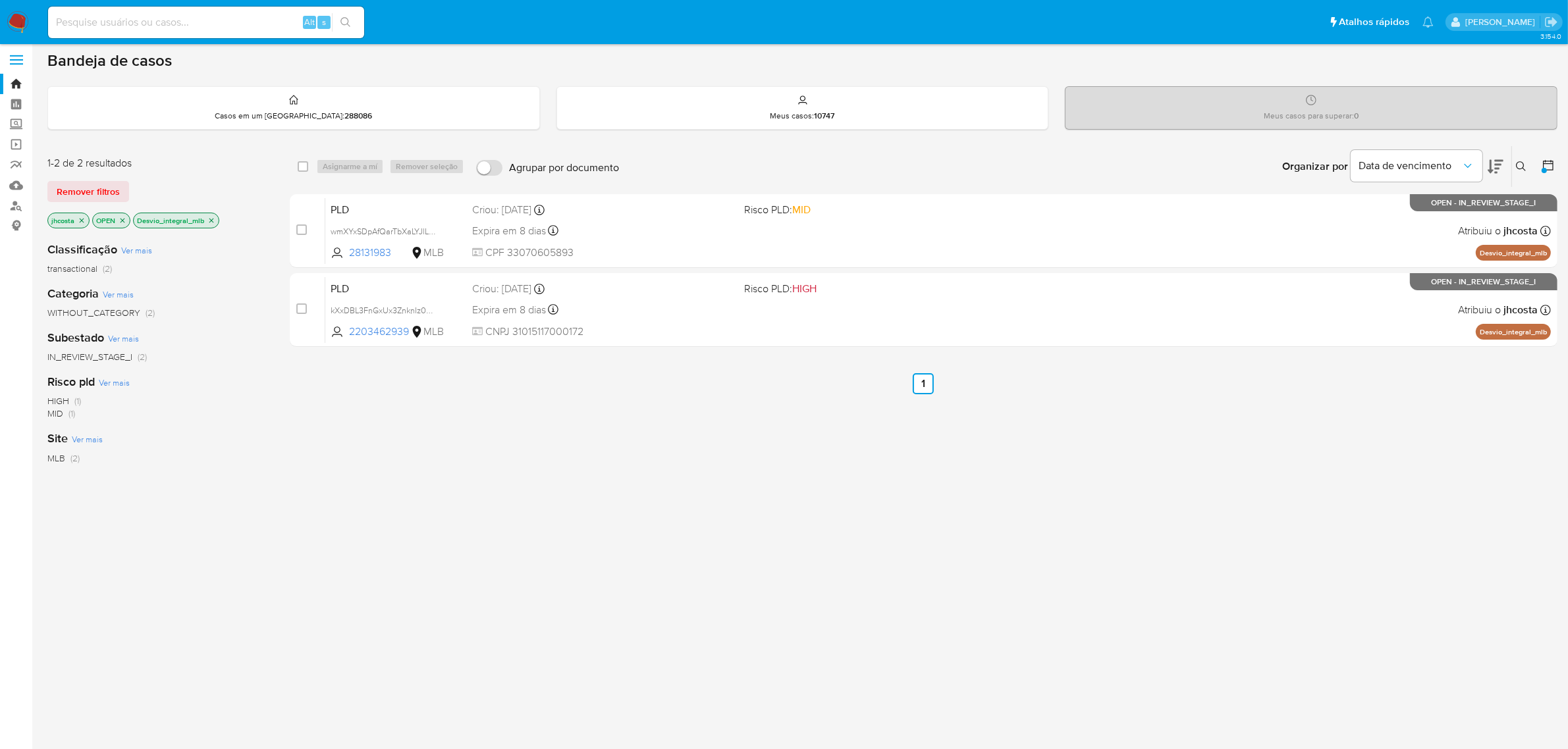
click at [215, 222] on icon "close-filter" at bounding box center [211, 221] width 8 height 8
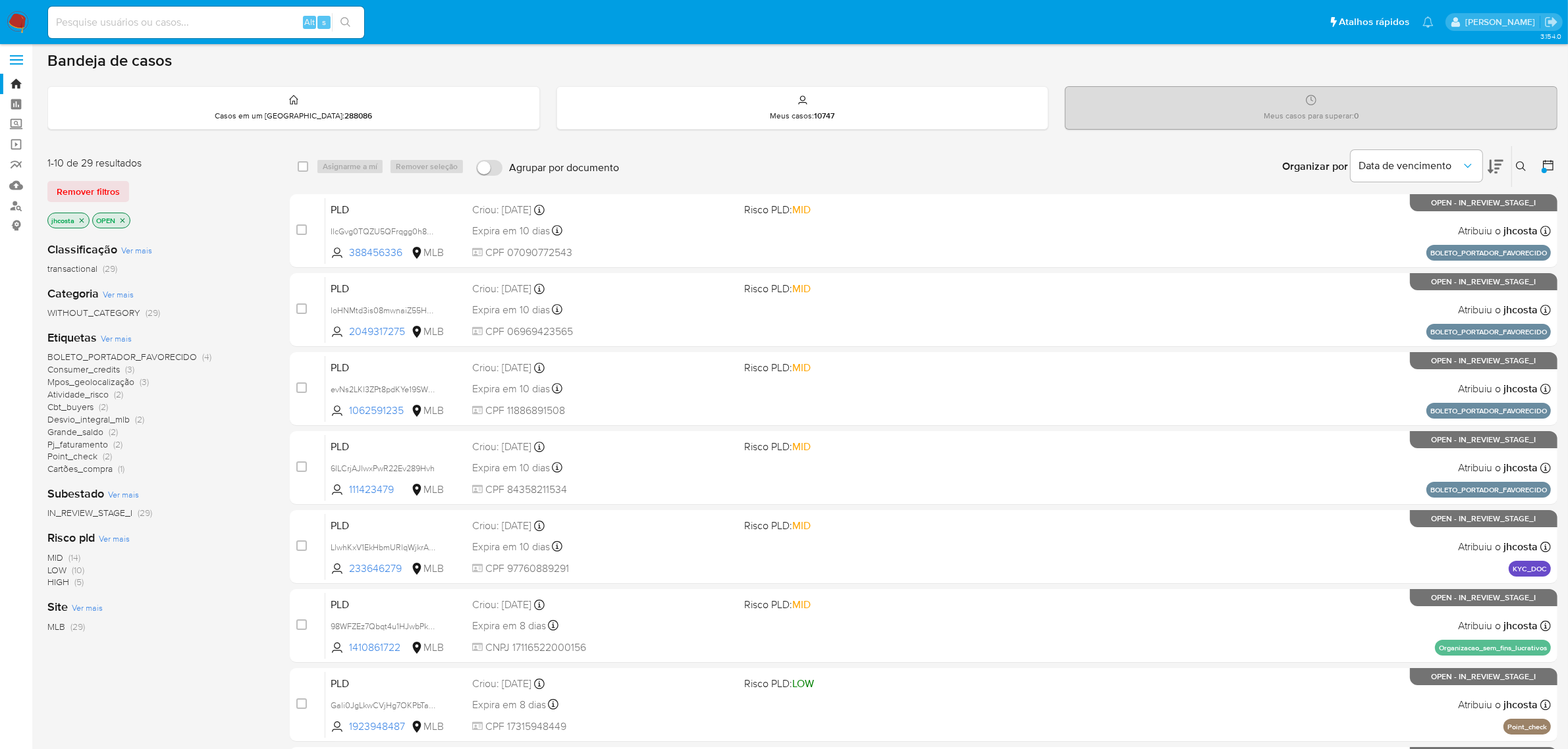
click at [91, 457] on span "Point_check" at bounding box center [73, 456] width 50 height 13
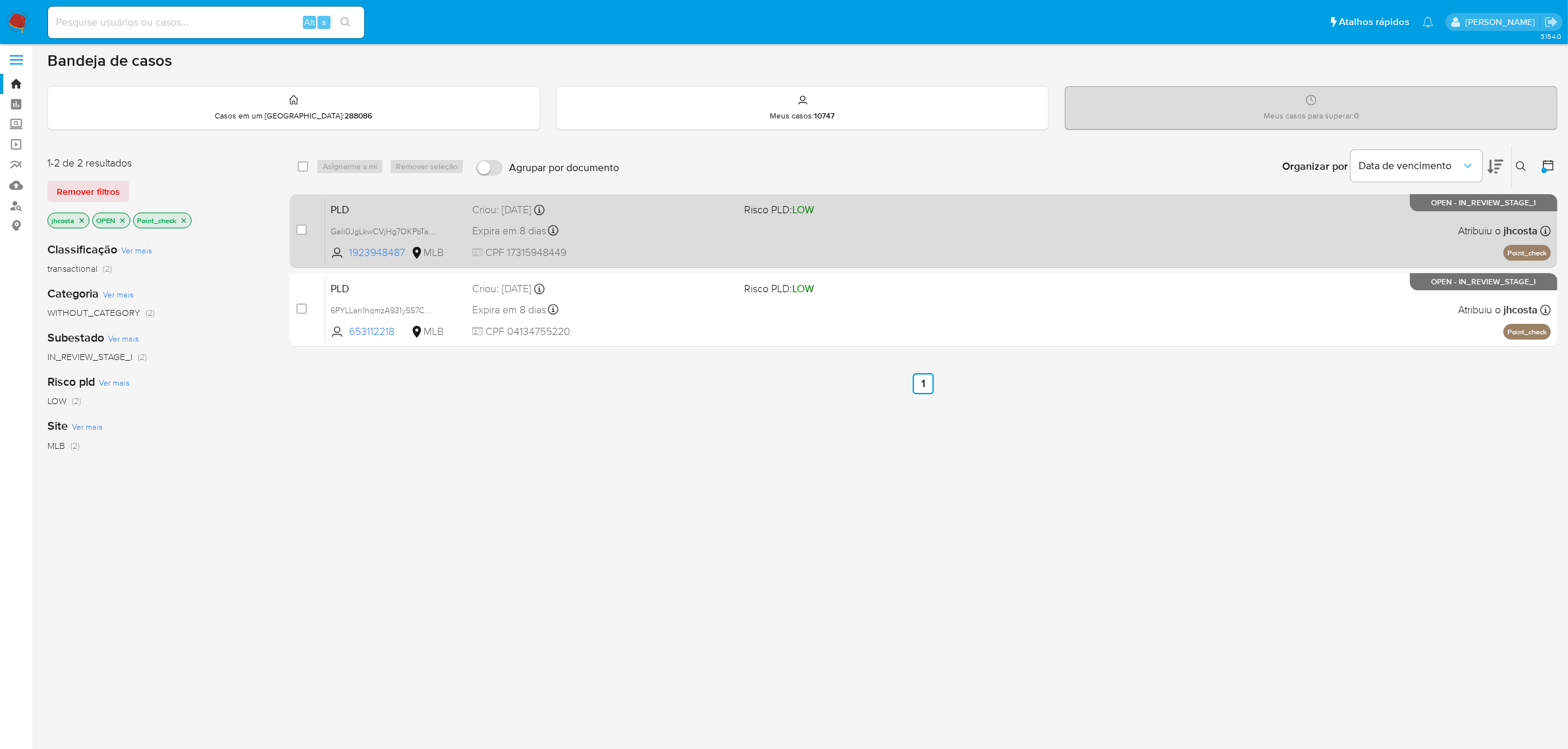
click at [613, 224] on div "Expira em 8 dias Expira em 26/08/2025 01:11:45" at bounding box center [603, 231] width 262 height 18
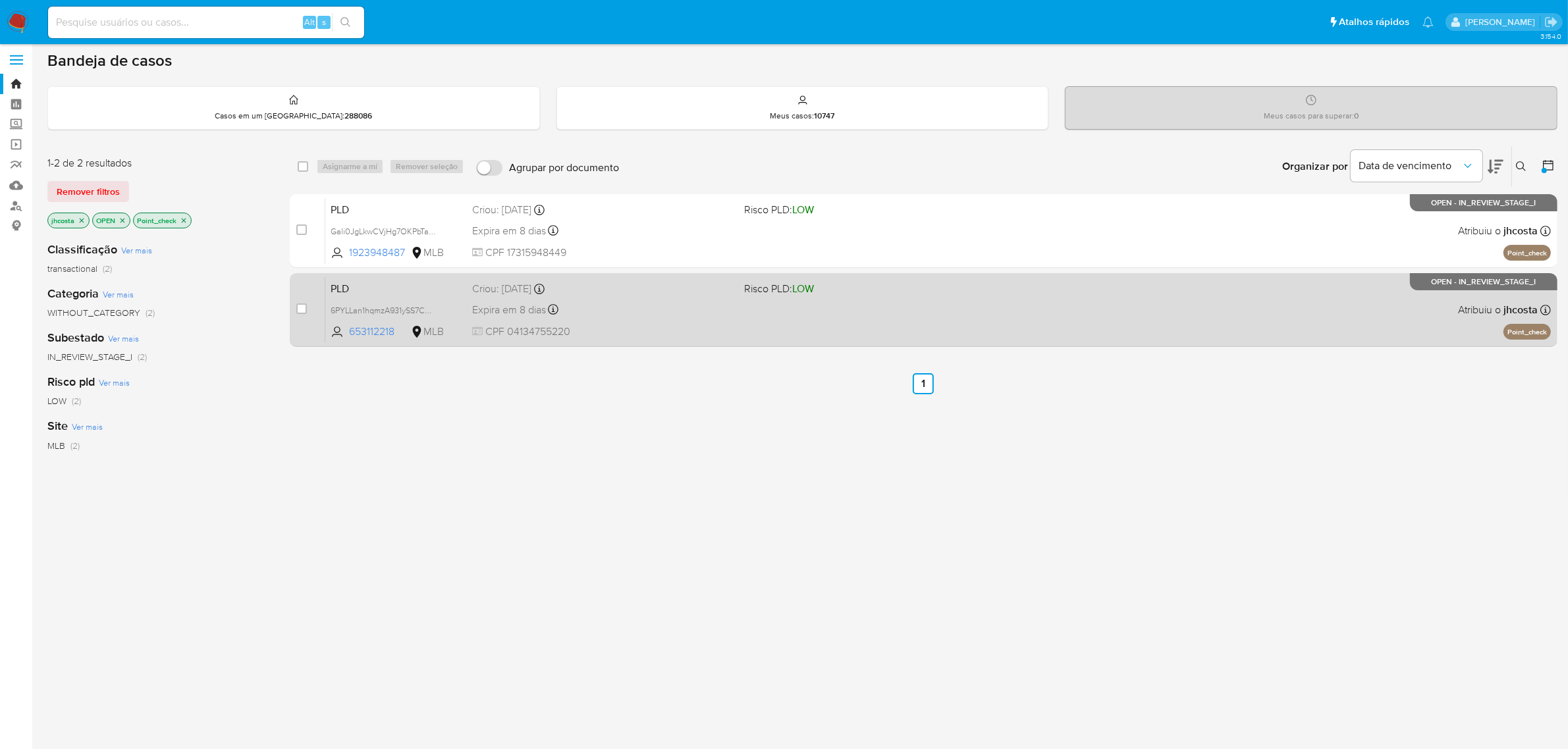
click at [656, 299] on div "PLD 6PYLLan1hqmzA931ySS7CP7z 653112218 MLB Risco PLD: LOW Criou: 12/07/2025 Cri…" at bounding box center [938, 309] width 1225 height 66
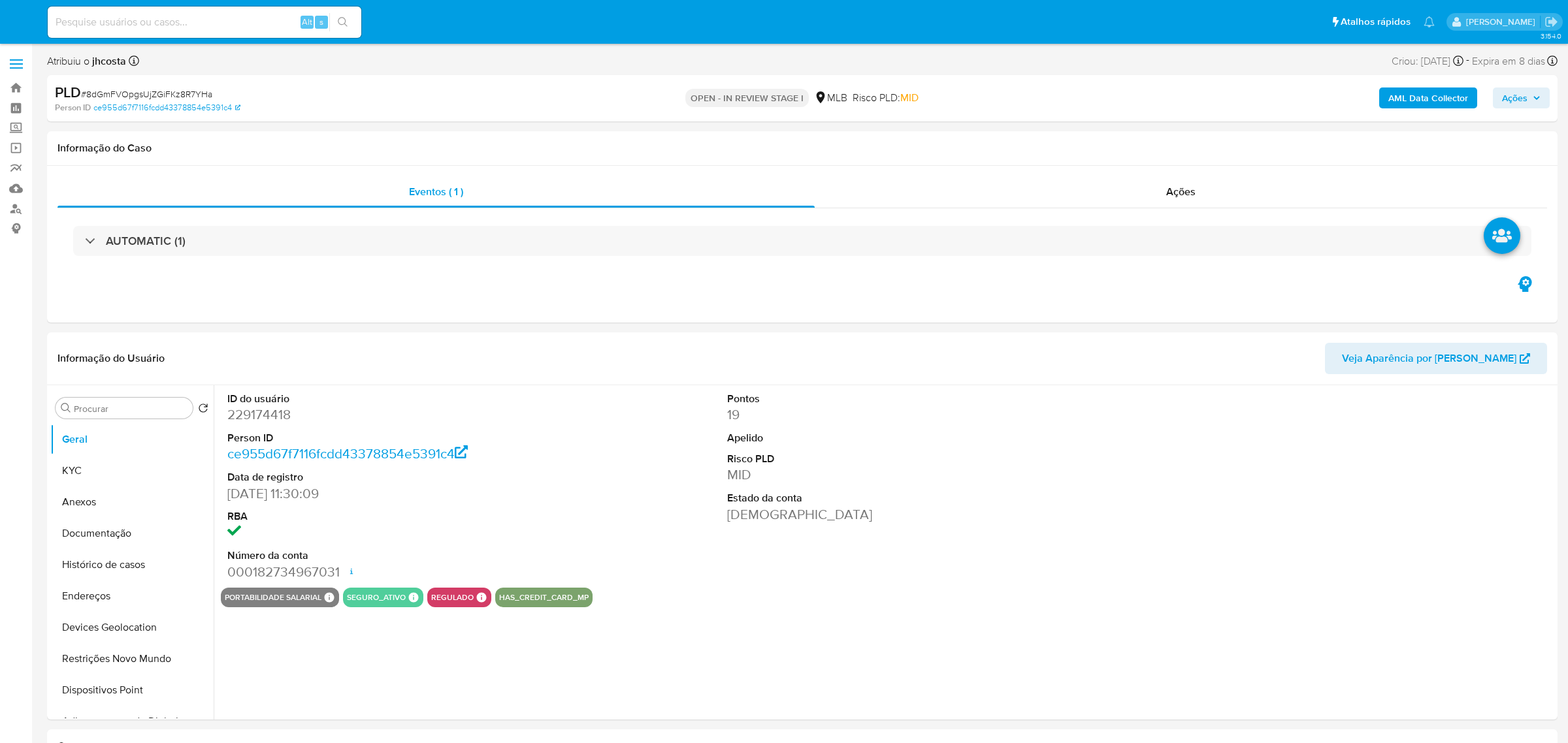
select select "10"
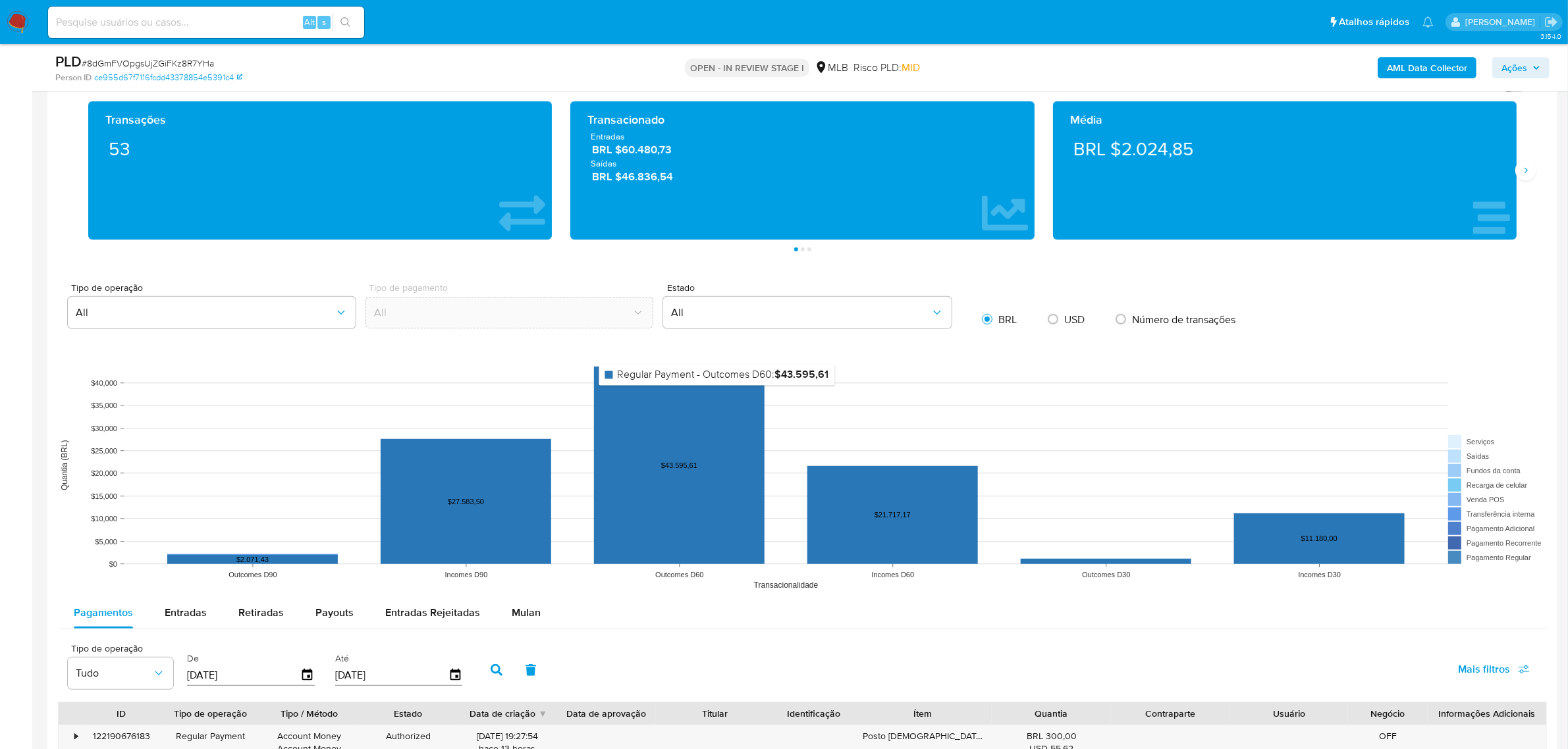
scroll to position [1153, 0]
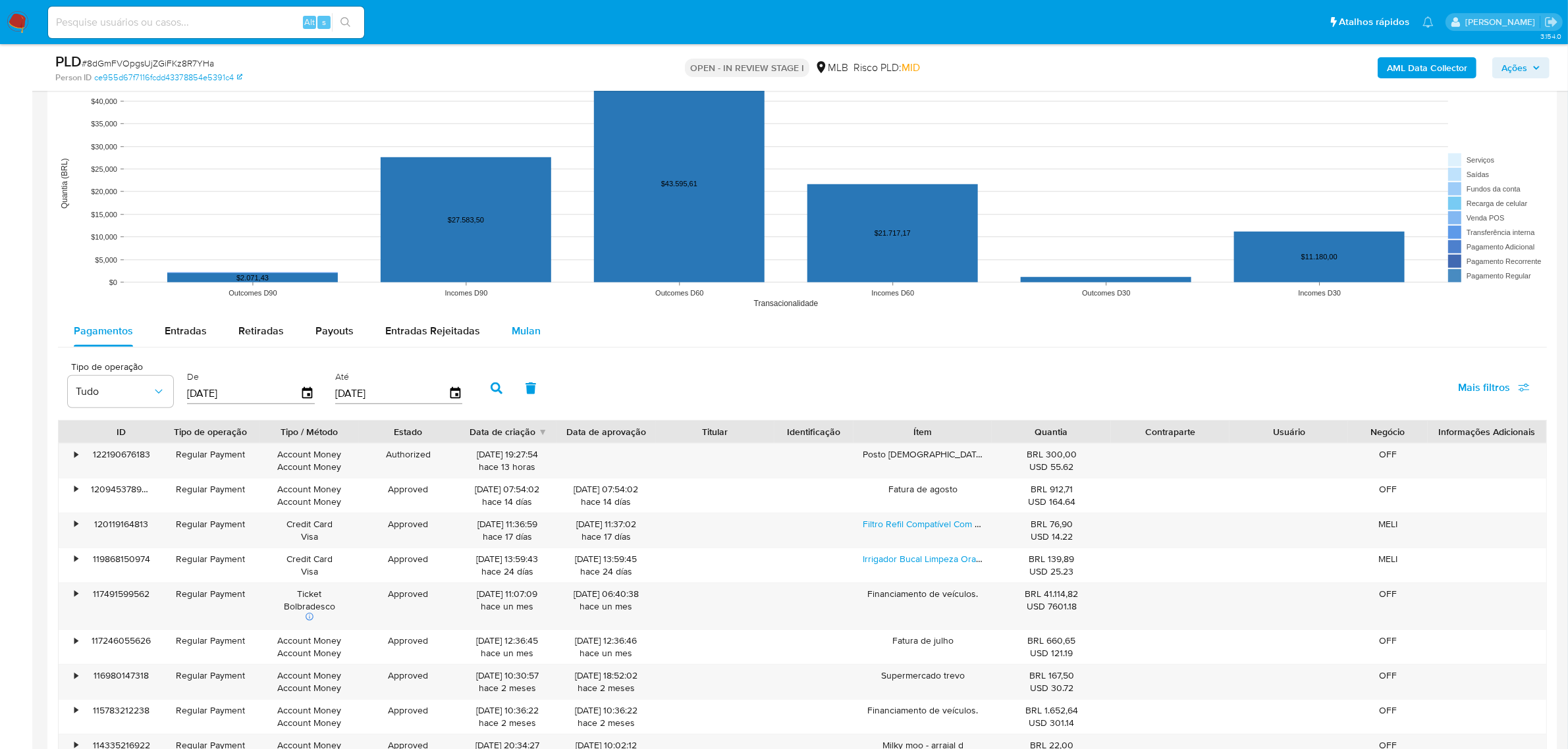
click at [521, 335] on span "Mulan" at bounding box center [526, 330] width 29 height 15
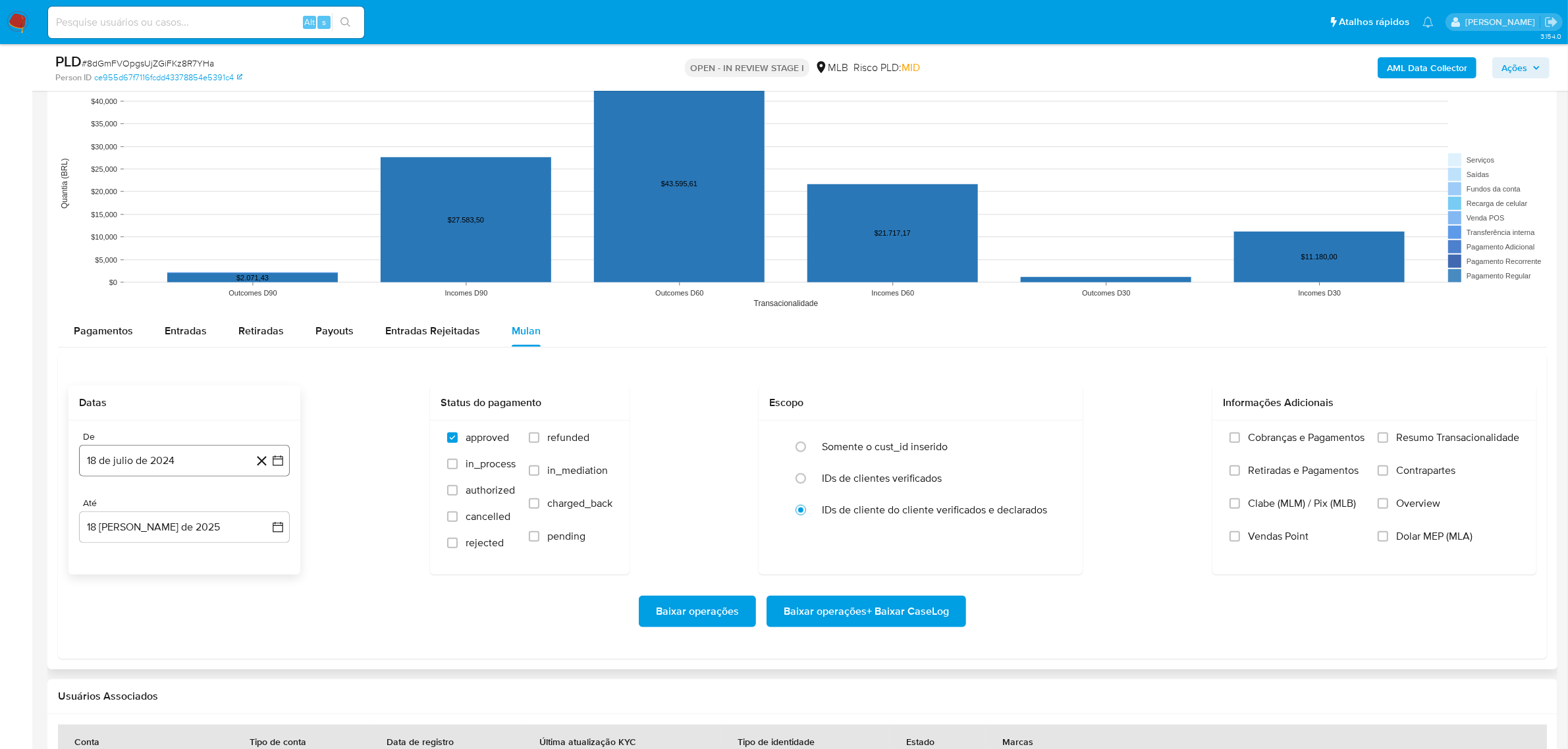
click at [175, 462] on button "18 de julio de 2024" at bounding box center [184, 460] width 211 height 31
click at [205, 509] on icon "Seleccionar mes y año" at bounding box center [211, 509] width 11 height 11
click at [258, 506] on icon "Año siguiente" at bounding box center [264, 509] width 16 height 16
click at [240, 591] on span "jun" at bounding box center [240, 594] width 15 height 11
click at [256, 554] on button "1" at bounding box center [263, 556] width 21 height 21
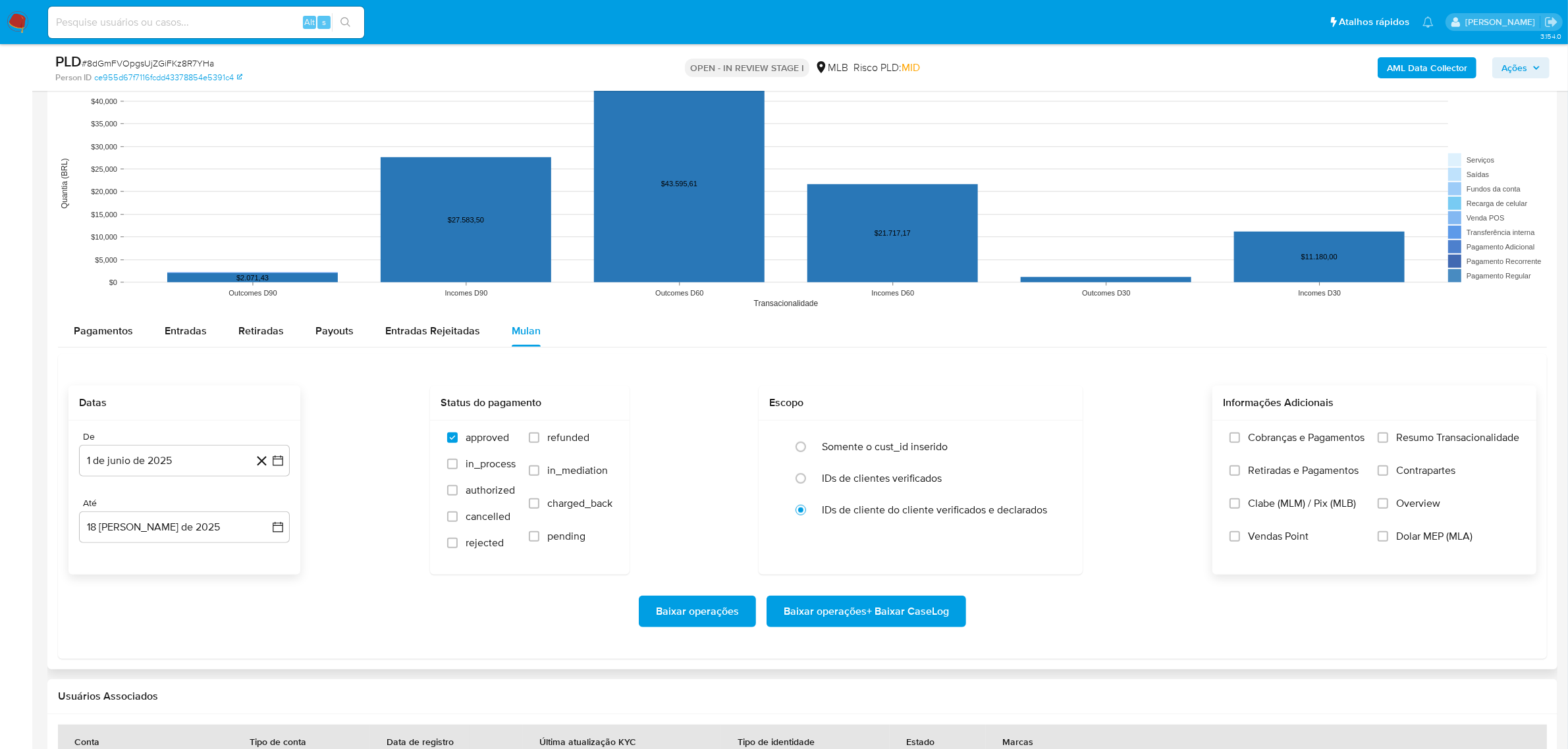
click at [1400, 445] on span "Resumo Transacionalidade" at bounding box center [1457, 438] width 123 height 13
click at [1389, 443] on input "Resumo Transacionalidade" at bounding box center [1383, 438] width 11 height 11
click at [916, 620] on span "Baixar operações + Baixar CaseLog" at bounding box center [867, 612] width 165 height 29
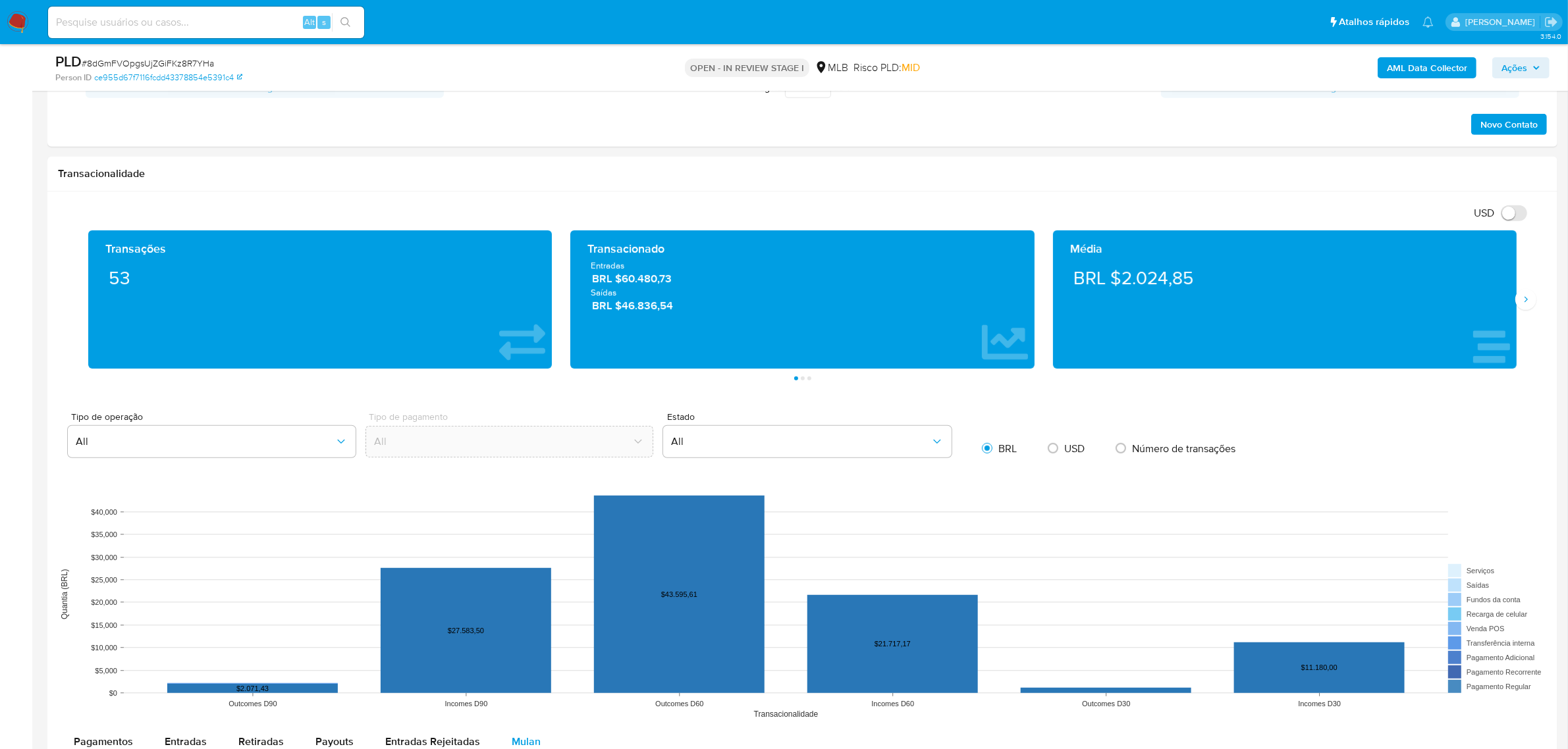
scroll to position [741, 0]
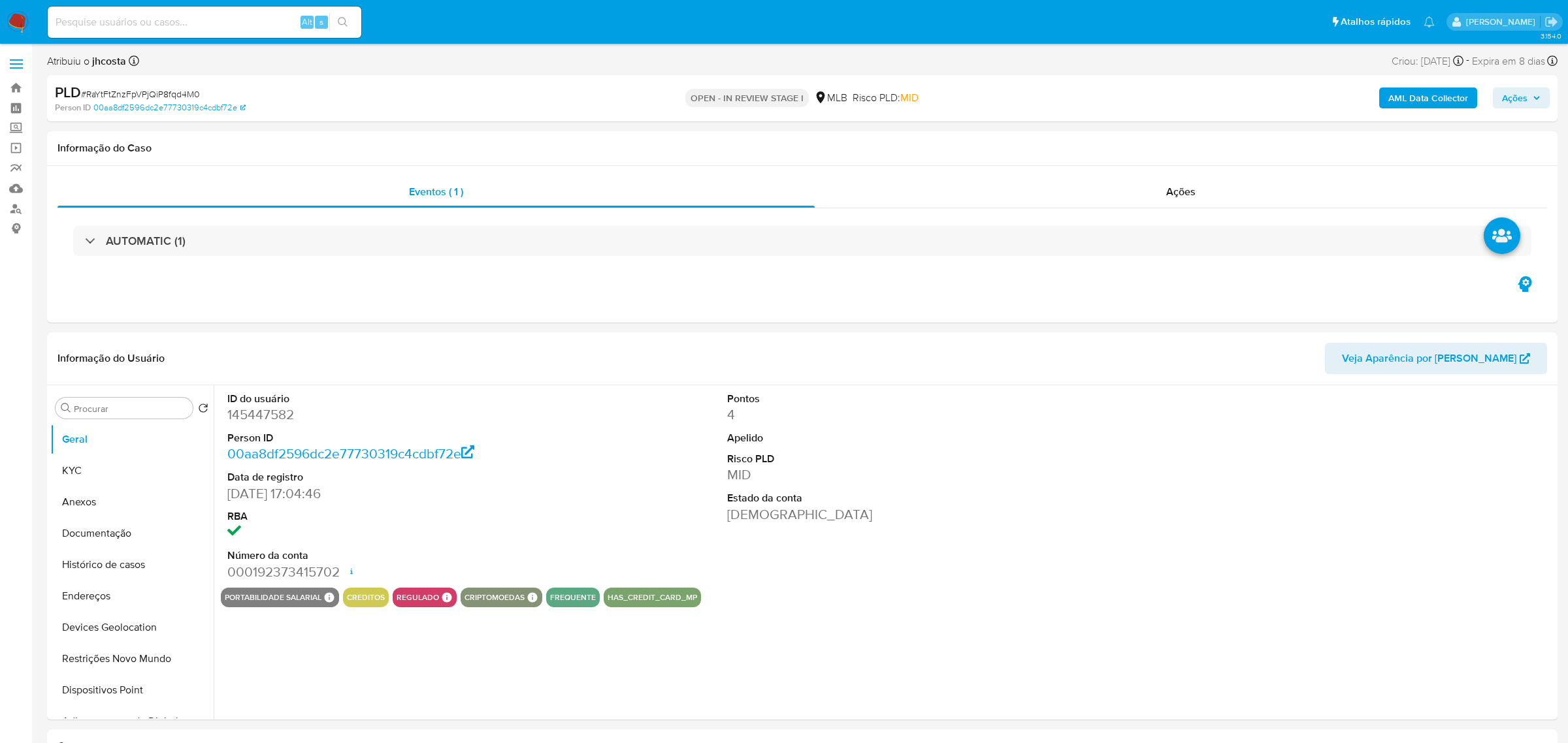
select select "10"
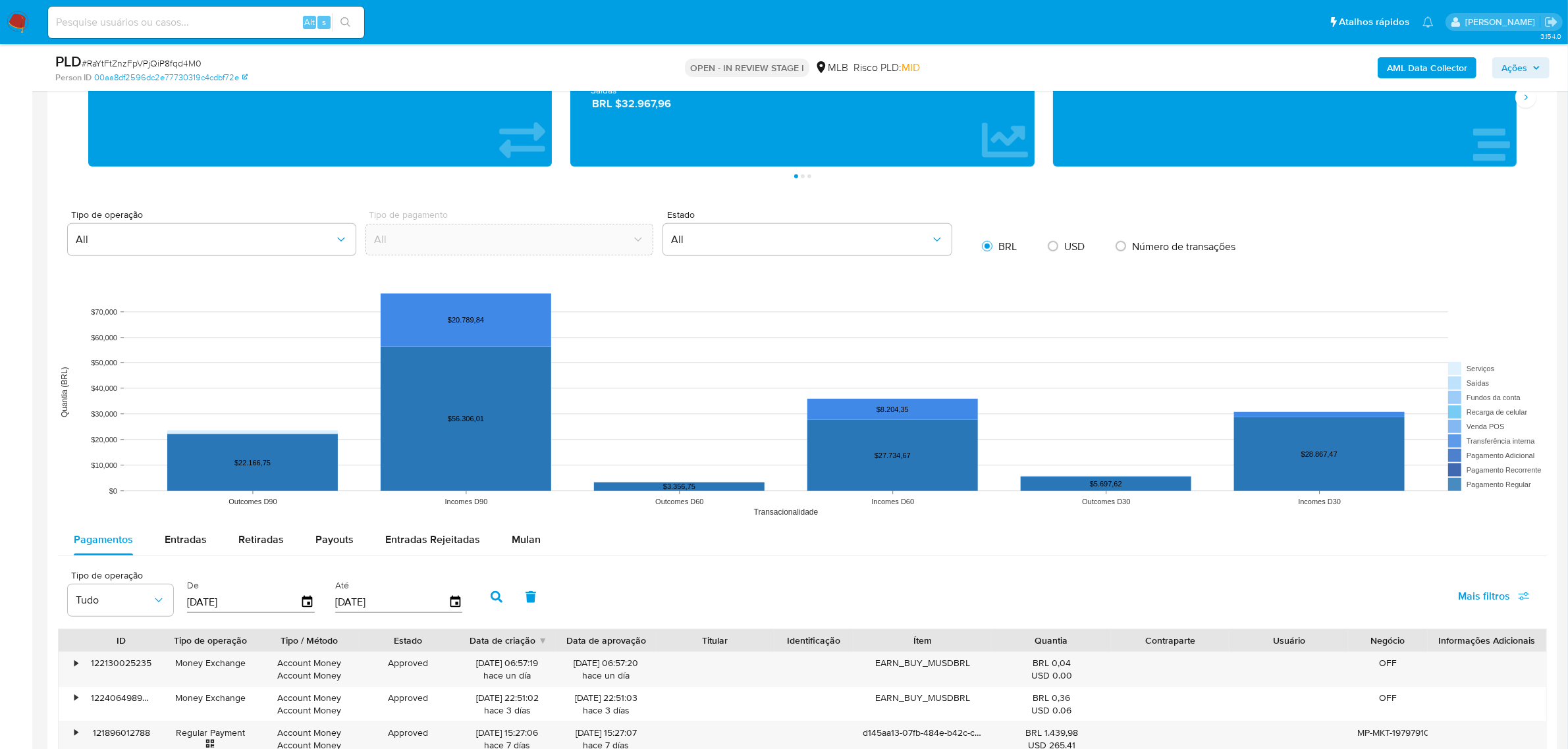
scroll to position [988, 0]
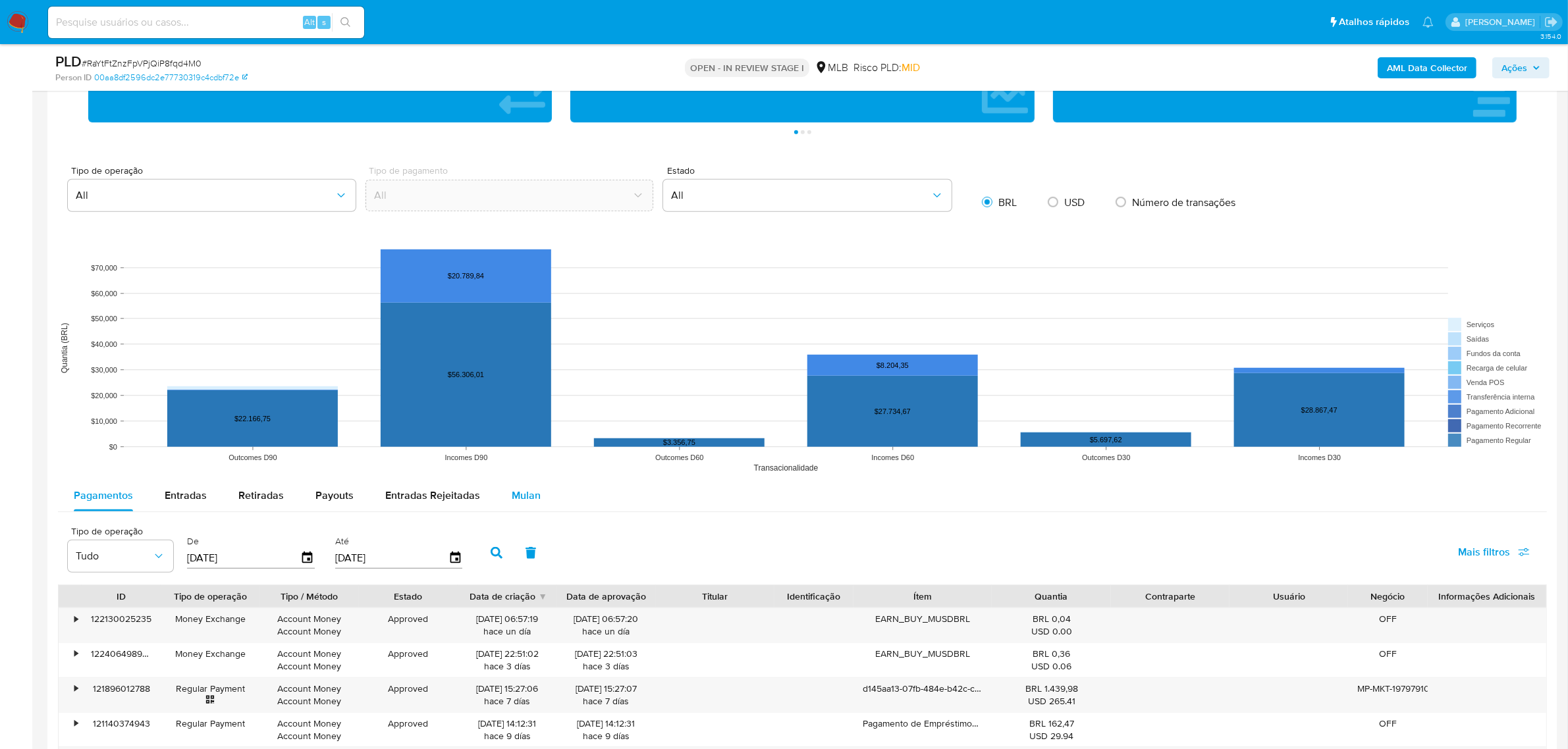
click at [518, 494] on span "Mulan" at bounding box center [526, 495] width 29 height 15
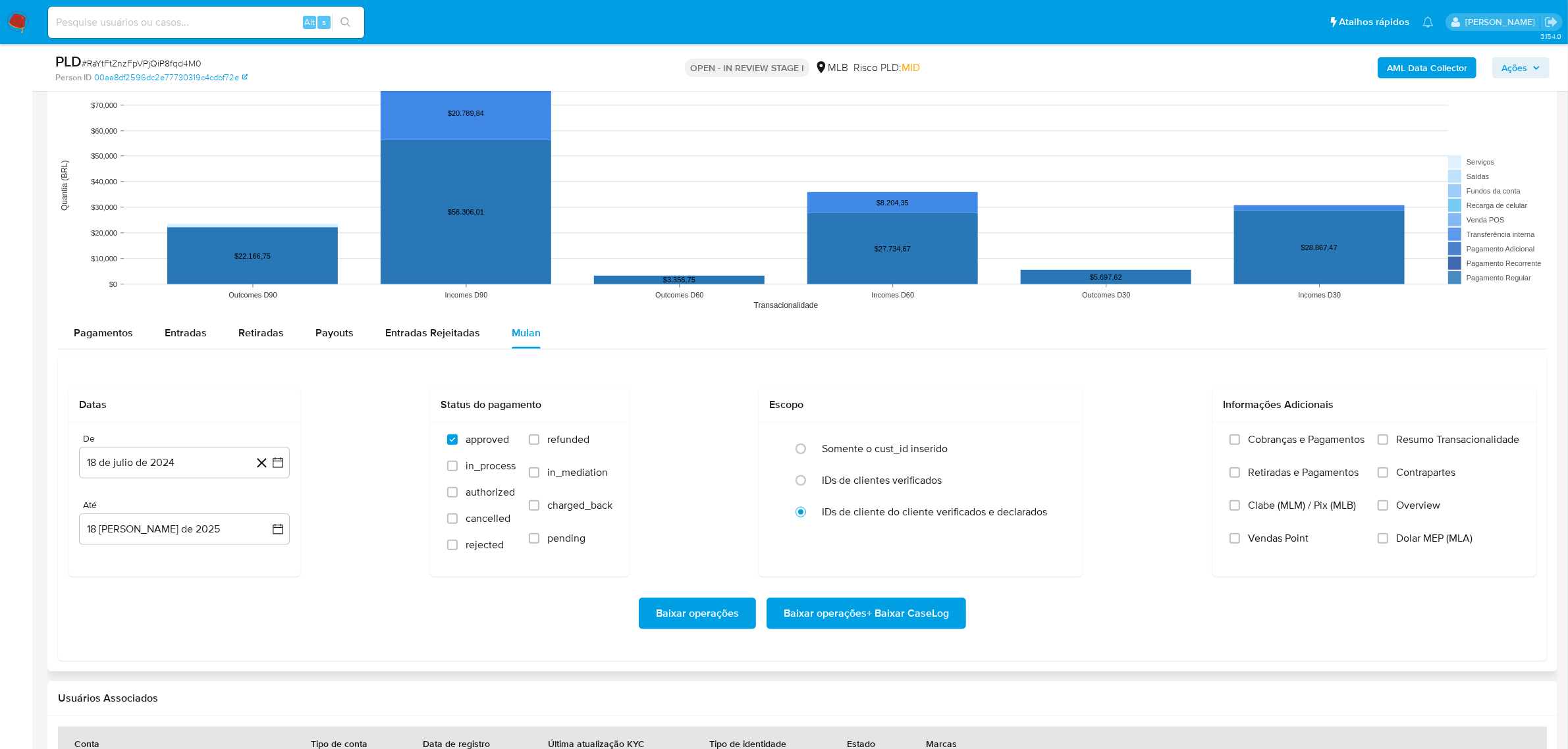
scroll to position [1153, 0]
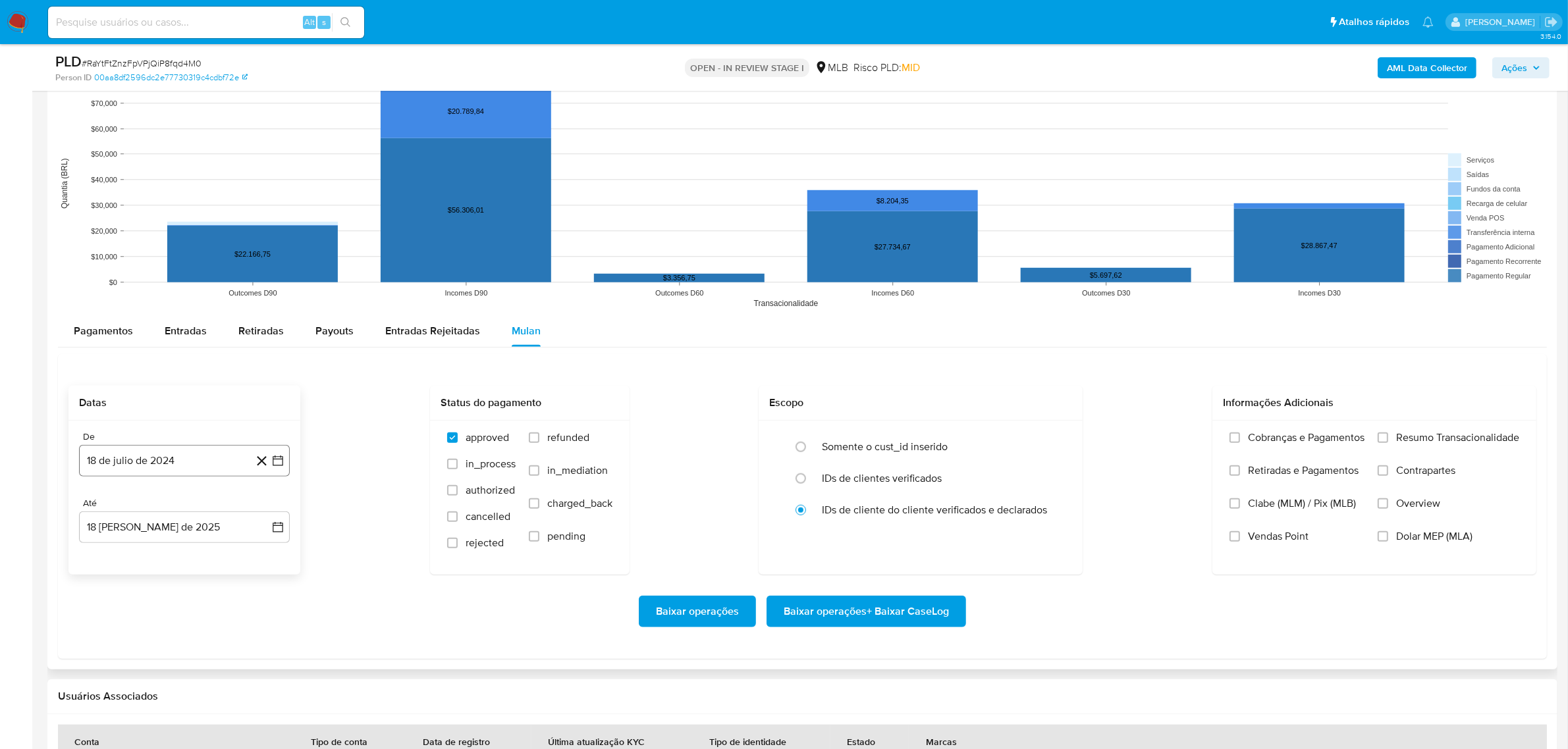
click at [215, 459] on button "18 de julio de 2024" at bounding box center [184, 460] width 211 height 31
click at [212, 506] on icon "Seleccionar mes y año" at bounding box center [211, 509] width 11 height 11
click at [267, 511] on icon "Año siguiente" at bounding box center [264, 509] width 16 height 16
click at [246, 594] on span "jun" at bounding box center [240, 594] width 15 height 11
click at [261, 556] on button "1" at bounding box center [263, 556] width 21 height 21
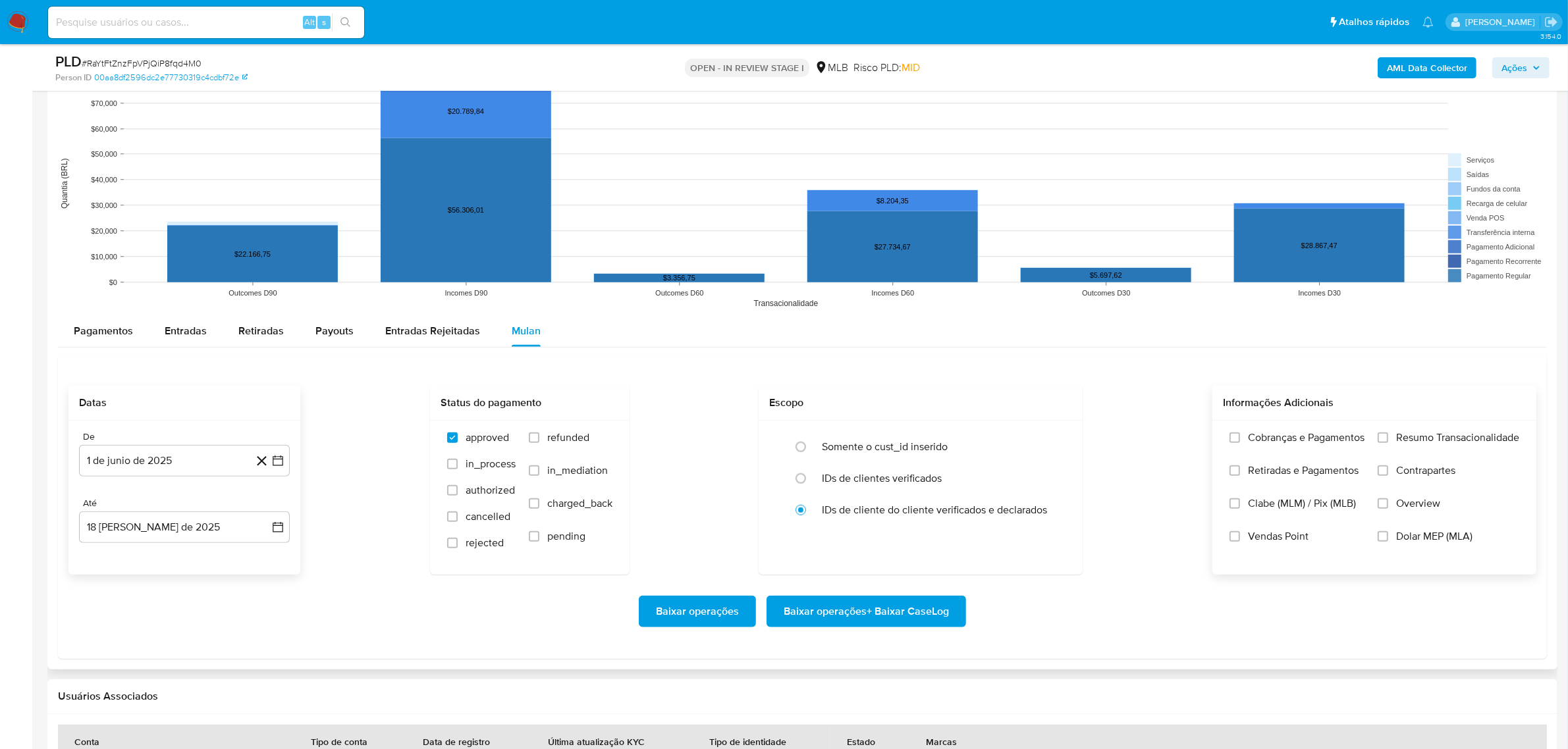
click at [1424, 438] on span "Resumo Transacionalidade" at bounding box center [1457, 438] width 123 height 13
click at [1389, 438] on input "Resumo Transacionalidade" at bounding box center [1383, 438] width 11 height 11
click at [870, 610] on span "Baixar operações + Baixar CaseLog" at bounding box center [867, 612] width 165 height 29
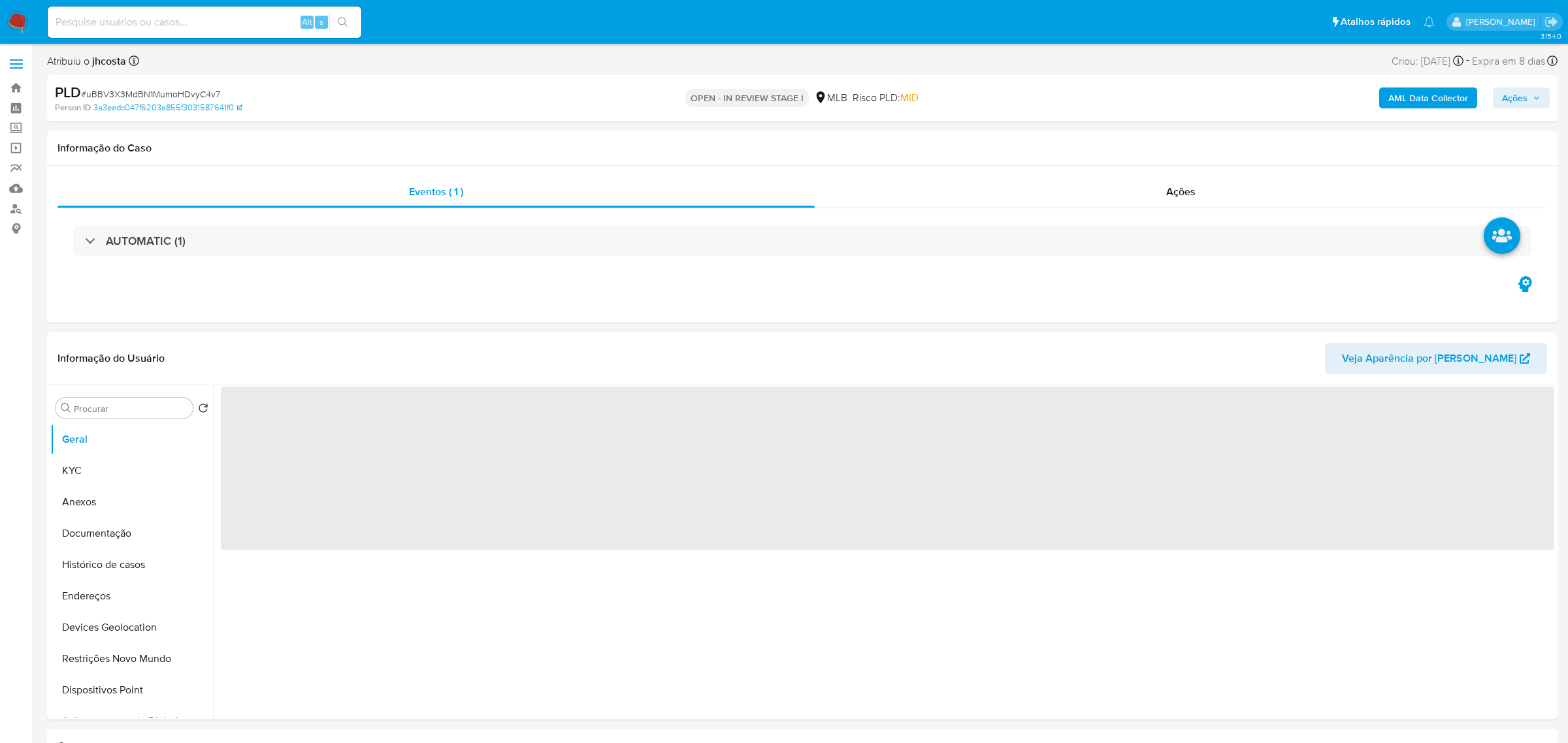
select select "10"
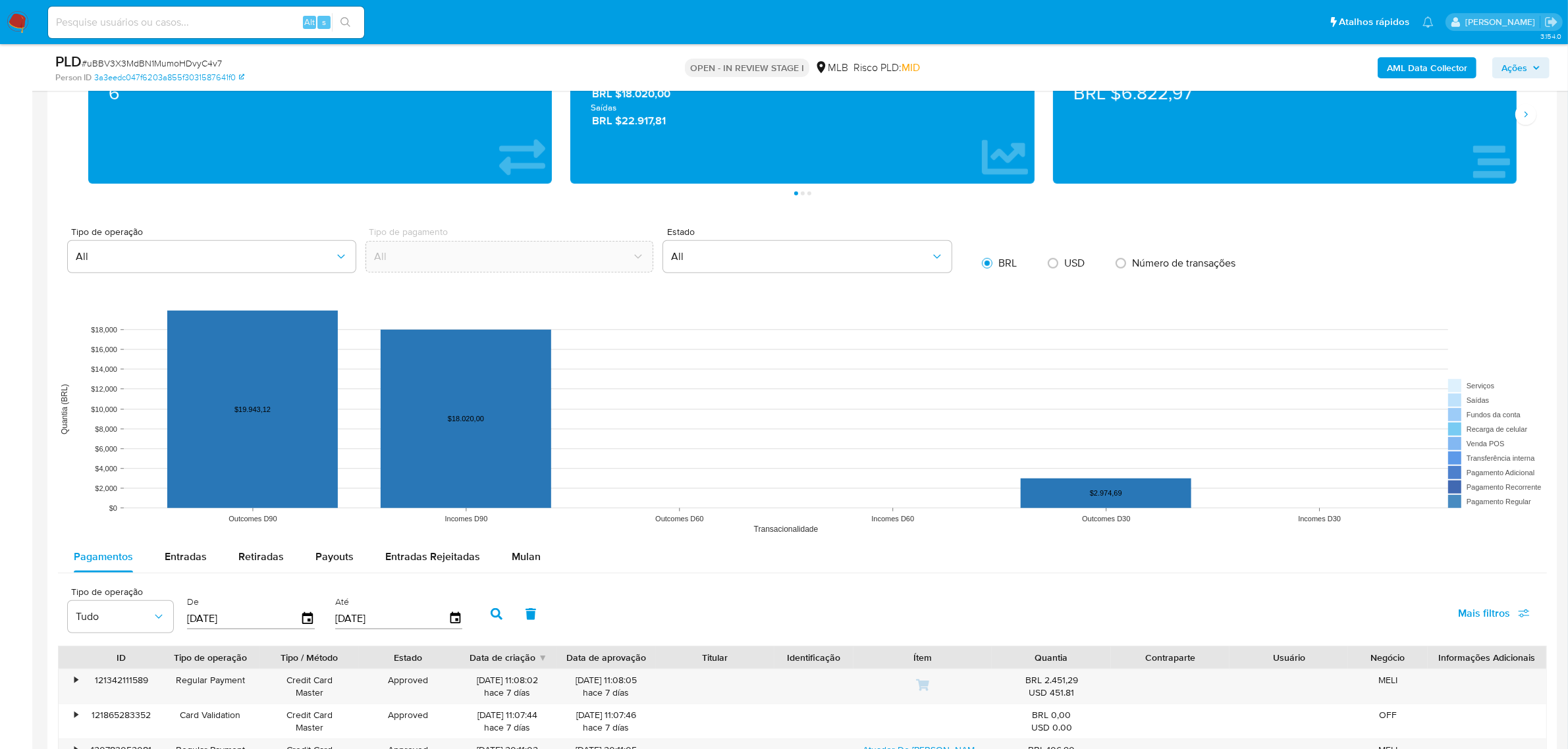
scroll to position [1235, 0]
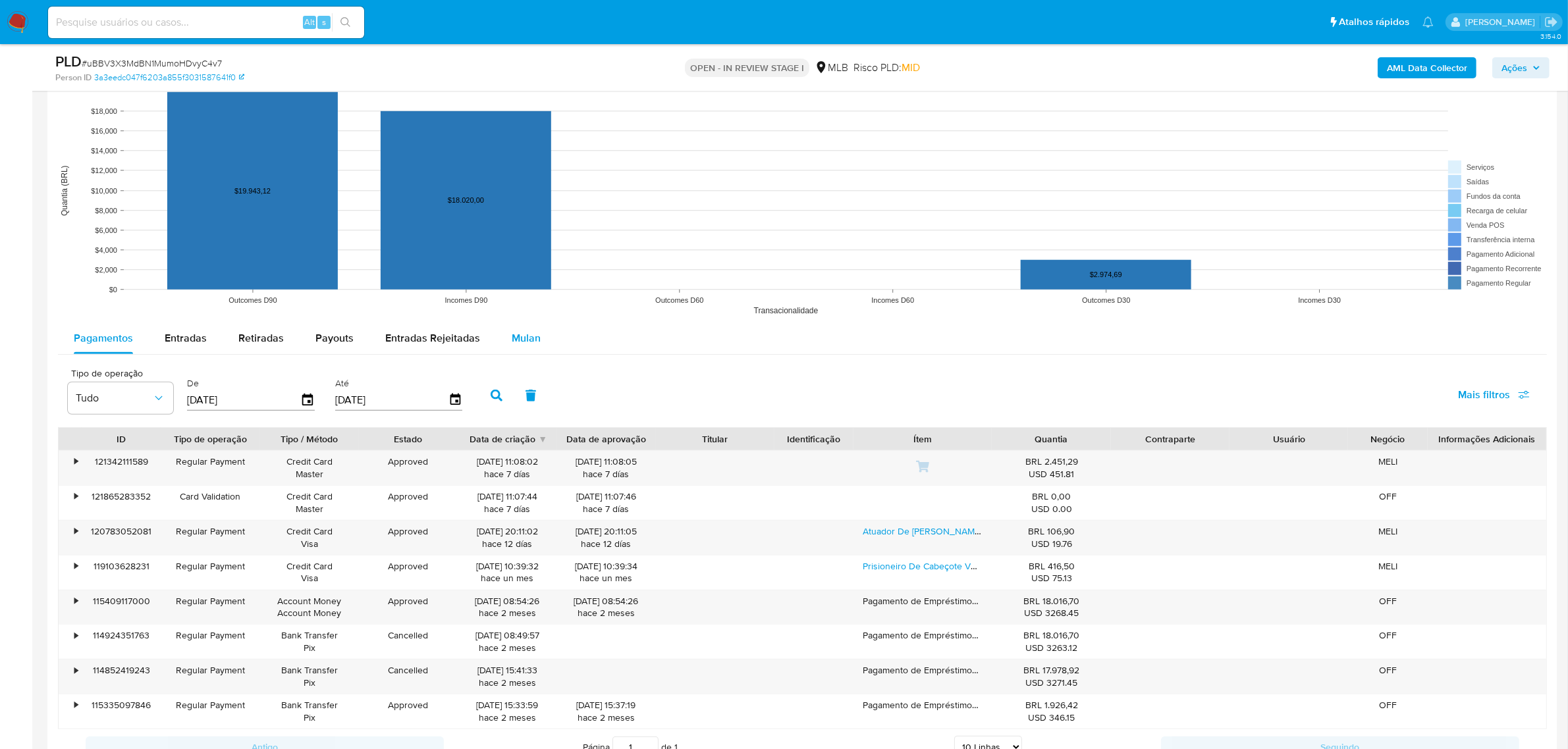
click at [517, 331] on span "Mulan" at bounding box center [526, 338] width 29 height 15
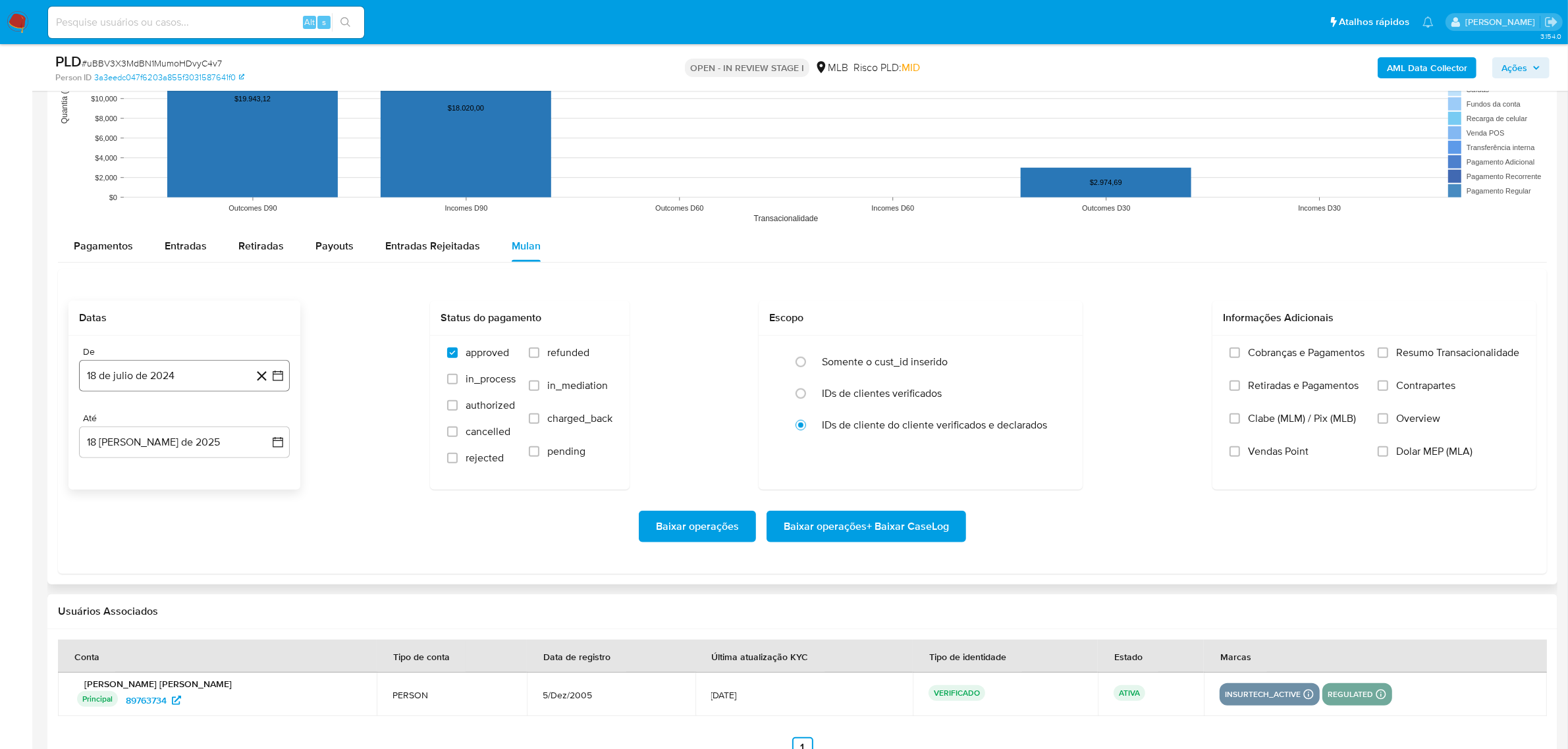
scroll to position [1399, 0]
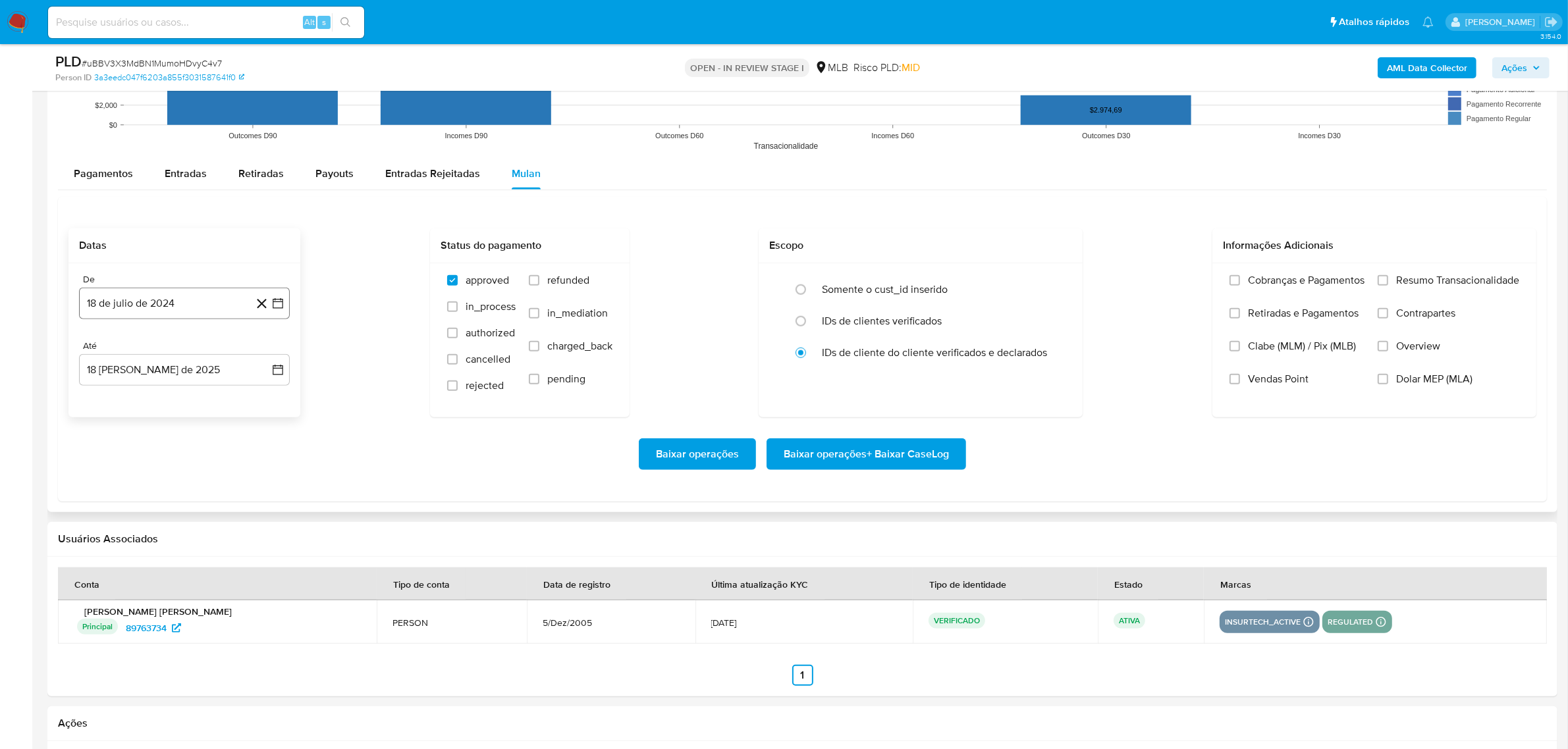
click at [163, 306] on button "18 de julio de 2024" at bounding box center [184, 303] width 211 height 31
click at [191, 353] on span "julio 2024" at bounding box center [178, 350] width 49 height 13
click at [262, 355] on icon "Año siguiente" at bounding box center [264, 350] width 5 height 9
click at [239, 438] on span "jun" at bounding box center [240, 435] width 15 height 11
click at [264, 402] on button "1" at bounding box center [263, 398] width 21 height 21
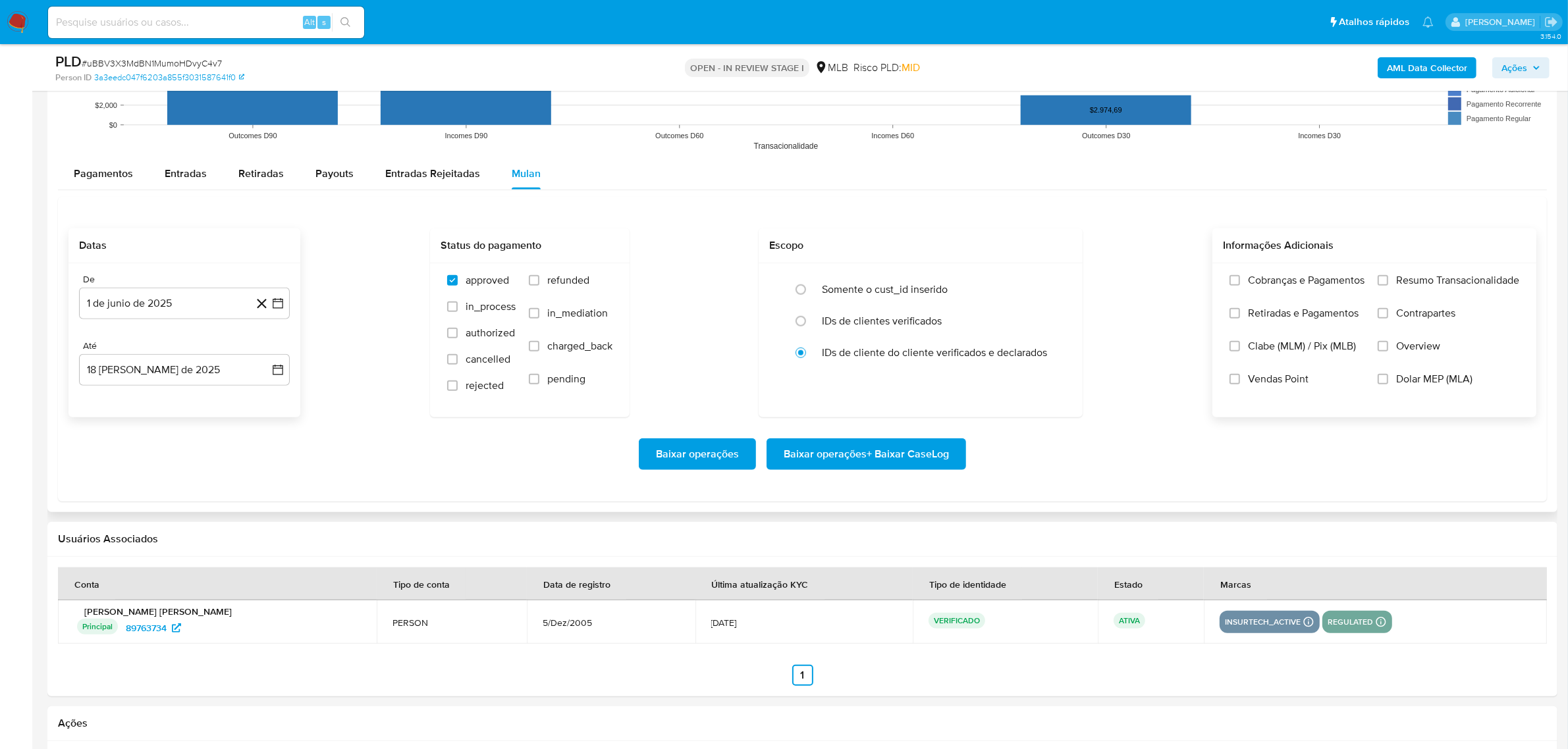
click at [1413, 277] on span "Resumo Transacionalidade" at bounding box center [1457, 280] width 123 height 13
click at [1389, 277] on input "Resumo Transacionalidade" at bounding box center [1383, 281] width 11 height 11
click at [930, 448] on span "Baixar operações + Baixar CaseLog" at bounding box center [867, 454] width 165 height 29
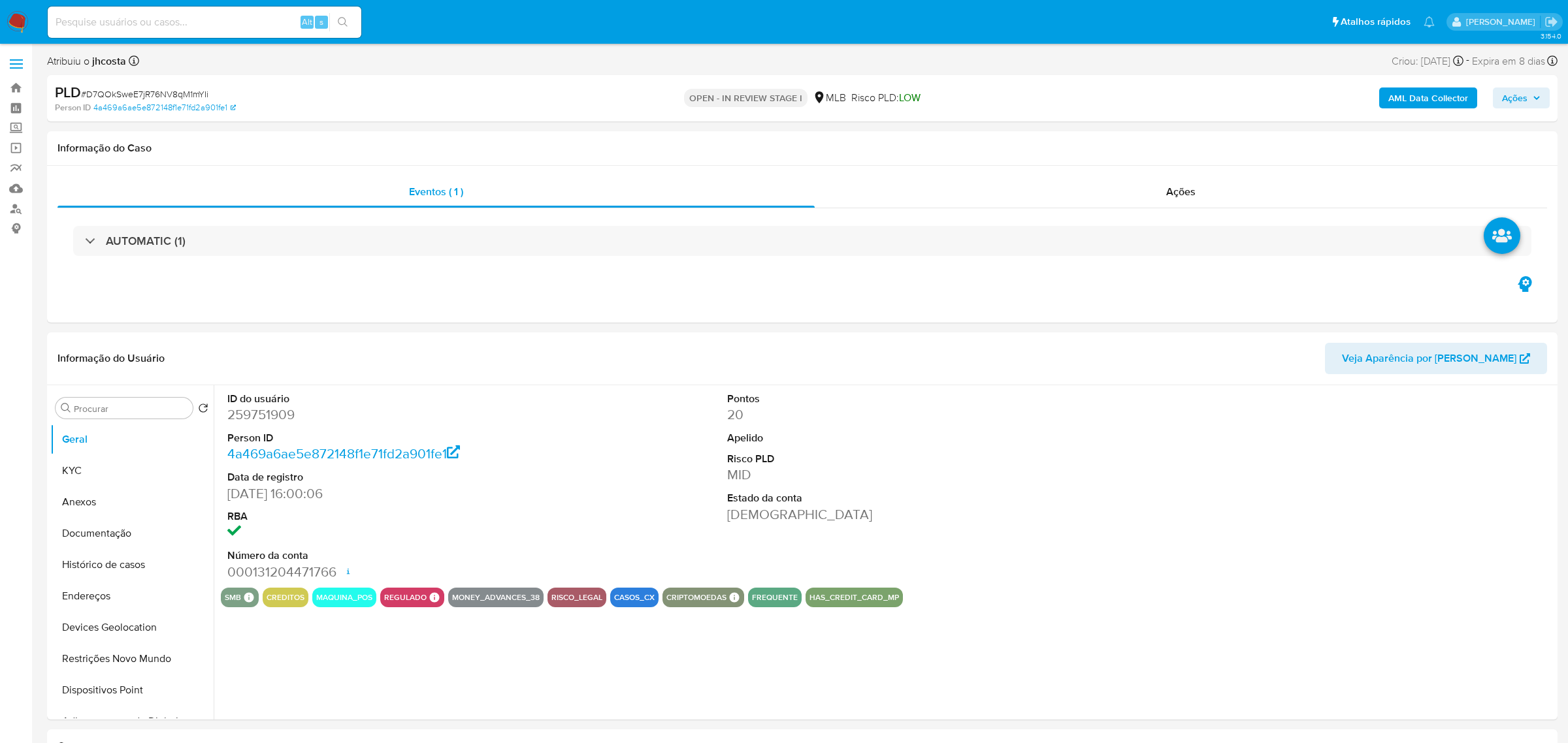
select select "10"
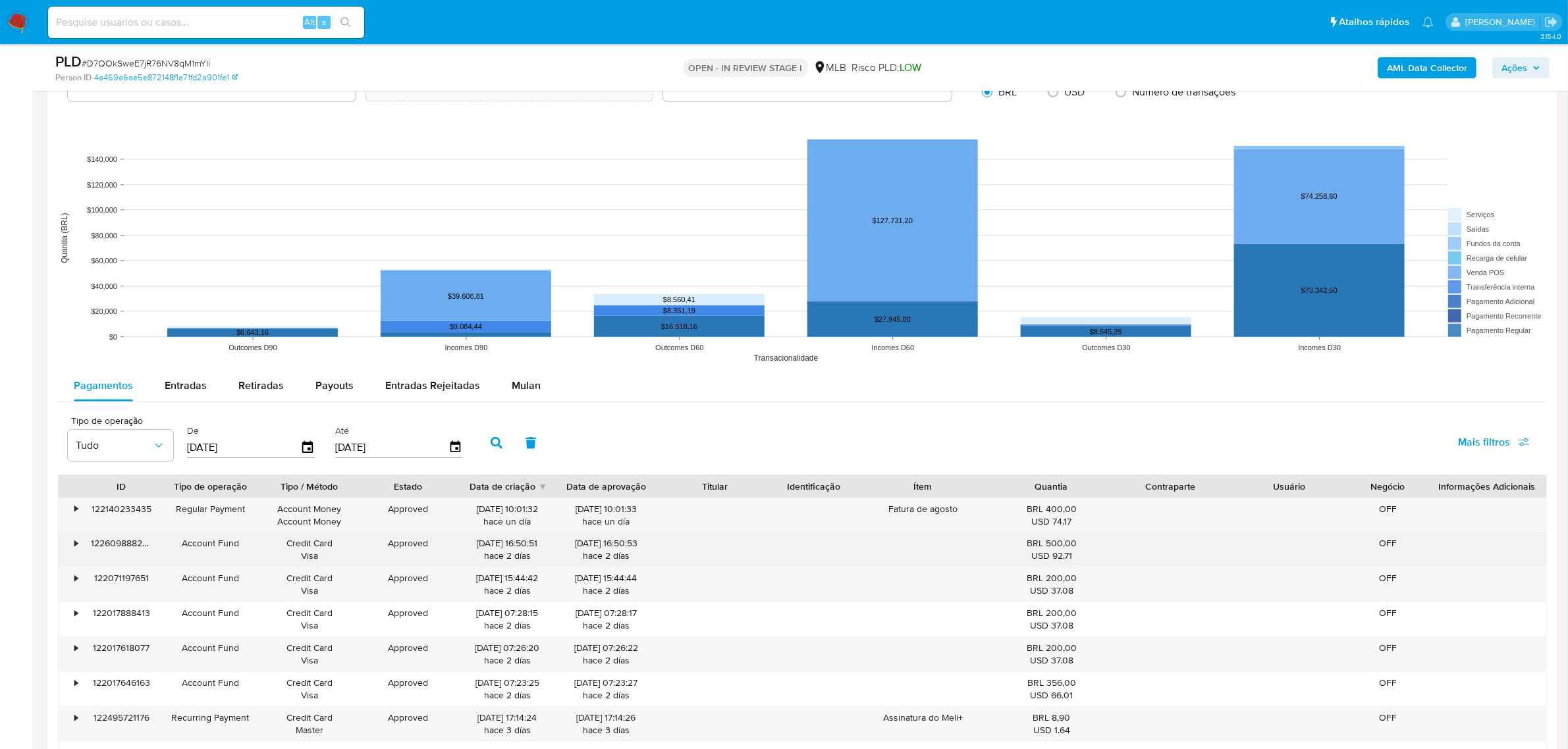
scroll to position [1235, 0]
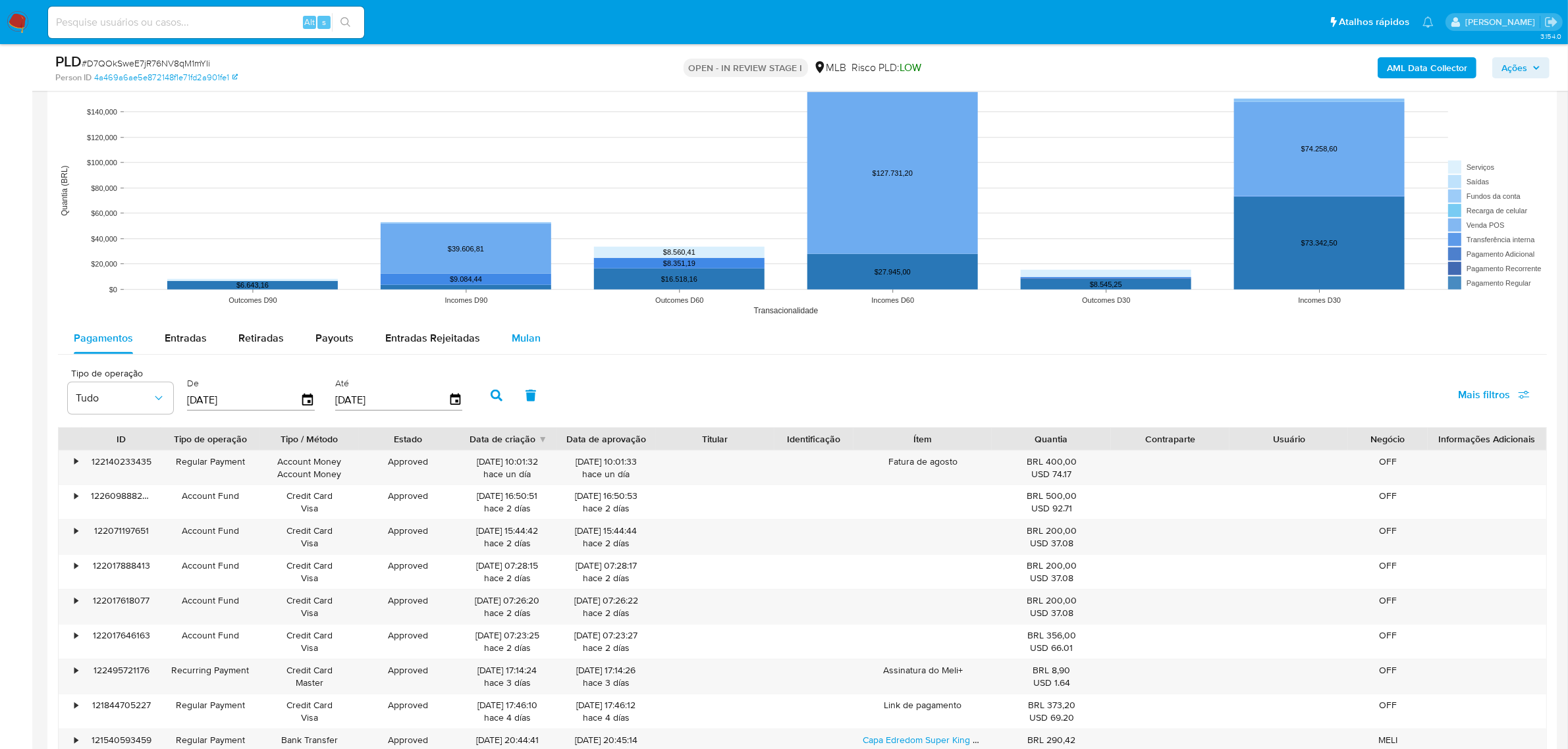
click at [501, 335] on button "Mulan" at bounding box center [527, 338] width 61 height 31
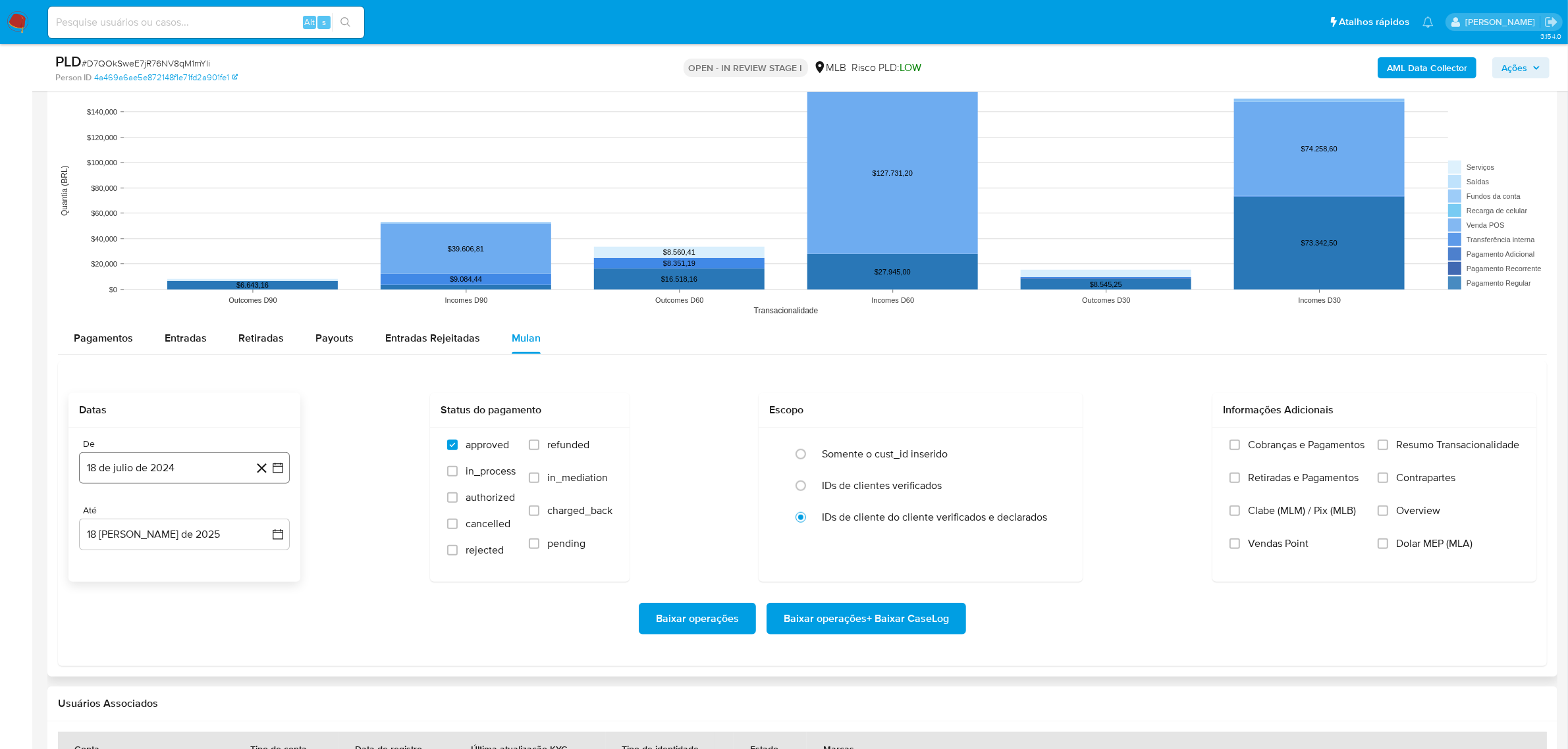
click at [192, 475] on button "18 de julio de 2024" at bounding box center [184, 467] width 211 height 31
click at [203, 514] on button "julio 2024" at bounding box center [185, 515] width 63 height 13
click at [267, 517] on icon "Año siguiente" at bounding box center [264, 515] width 16 height 16
click at [245, 605] on span "jun" at bounding box center [240, 600] width 15 height 11
click at [265, 571] on button "1" at bounding box center [263, 563] width 21 height 21
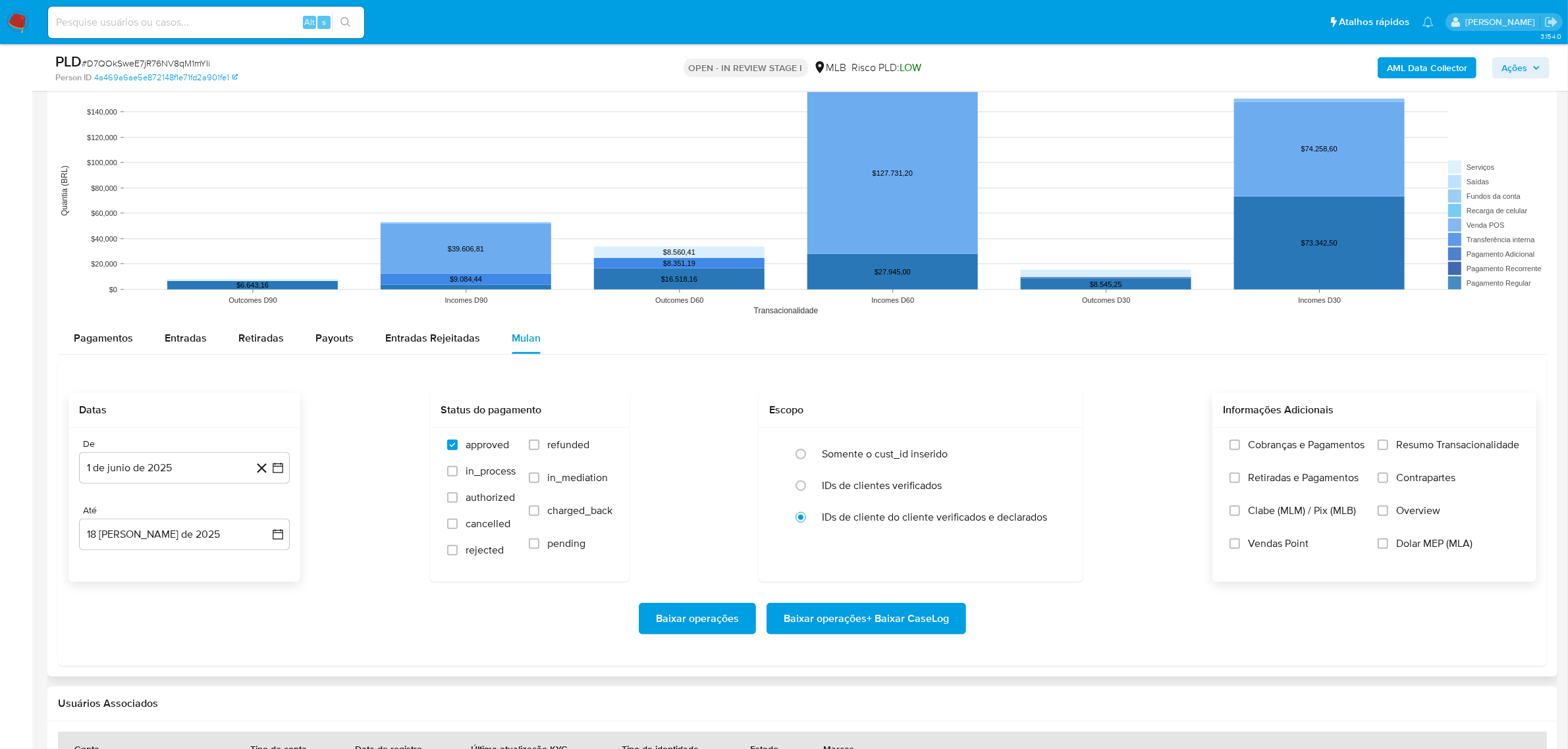
click at [1433, 448] on span "Resumo Transacionalidade" at bounding box center [1457, 445] width 123 height 13
click at [1389, 448] on input "Resumo Transacionalidade" at bounding box center [1383, 445] width 11 height 11
click at [926, 619] on span "Baixar operações + Baixar CaseLog" at bounding box center [867, 619] width 165 height 29
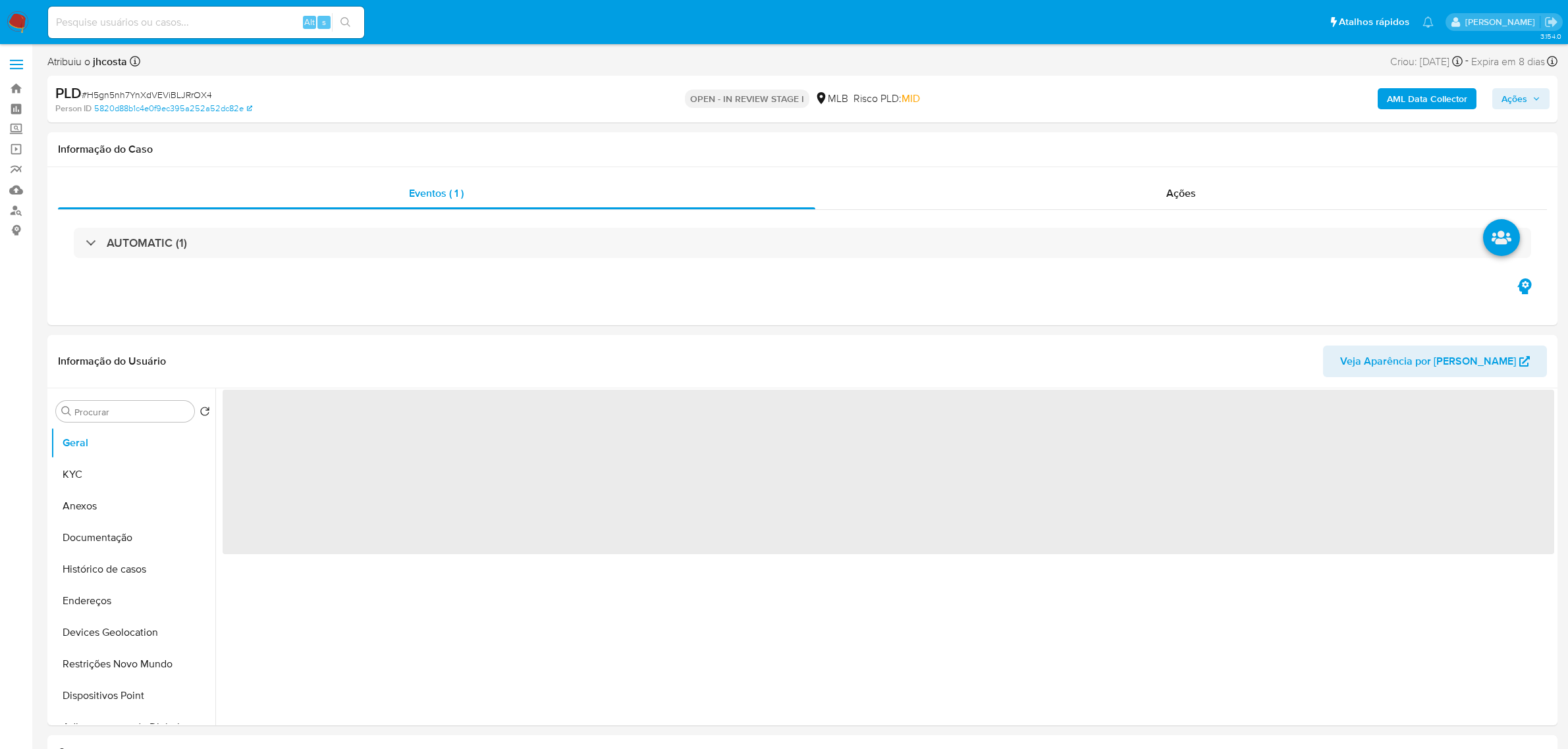
select select "10"
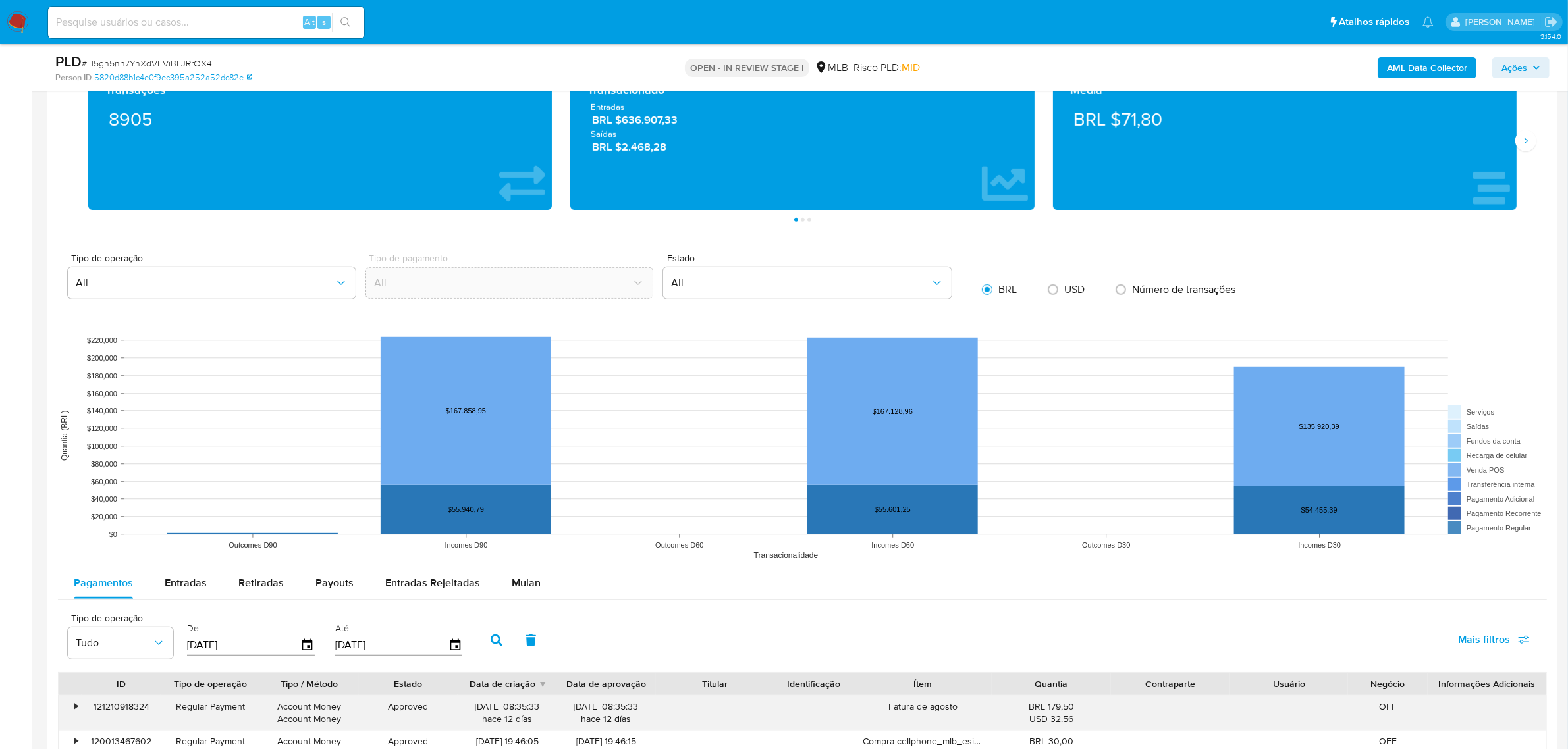
scroll to position [1153, 0]
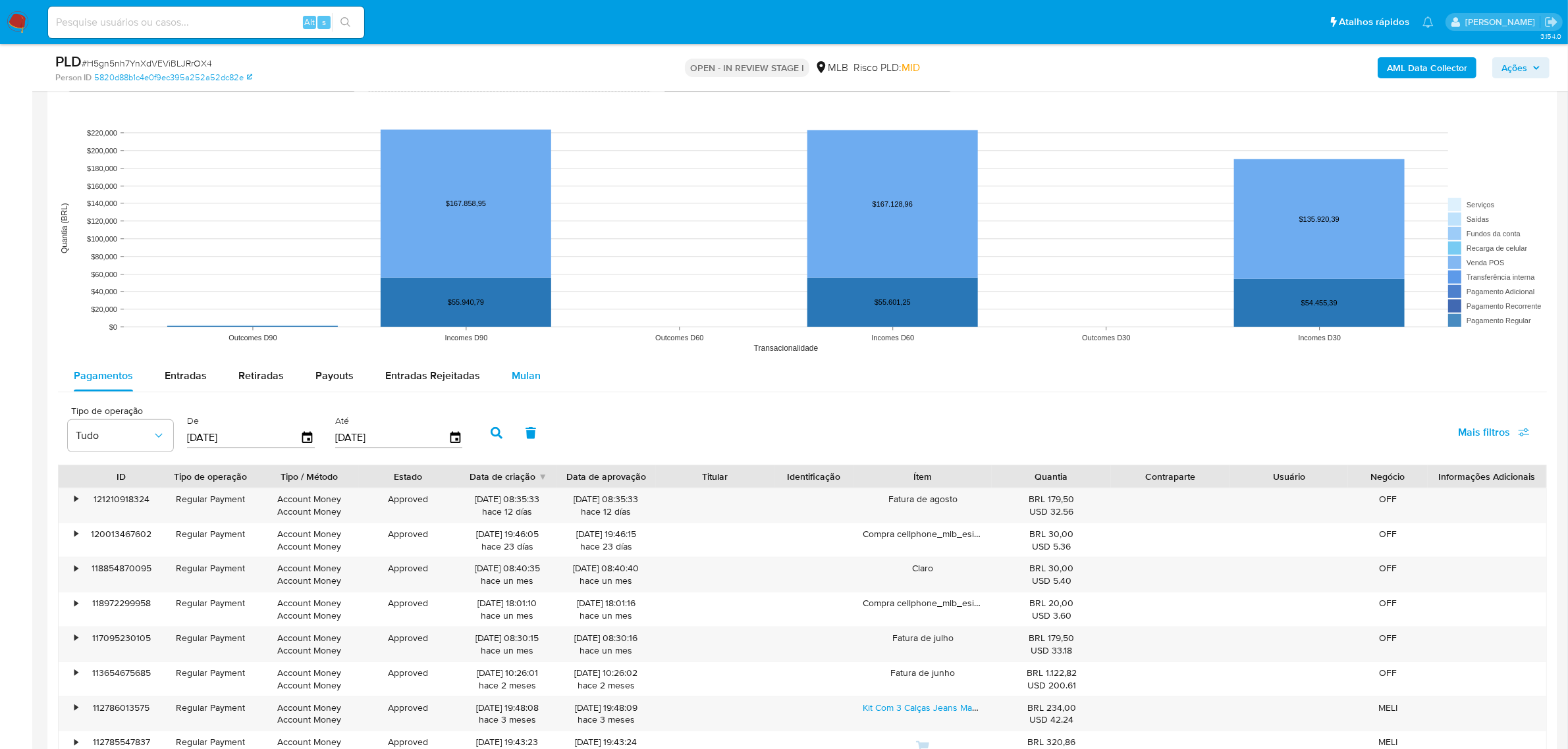
click at [521, 369] on span "Mulan" at bounding box center [526, 375] width 29 height 15
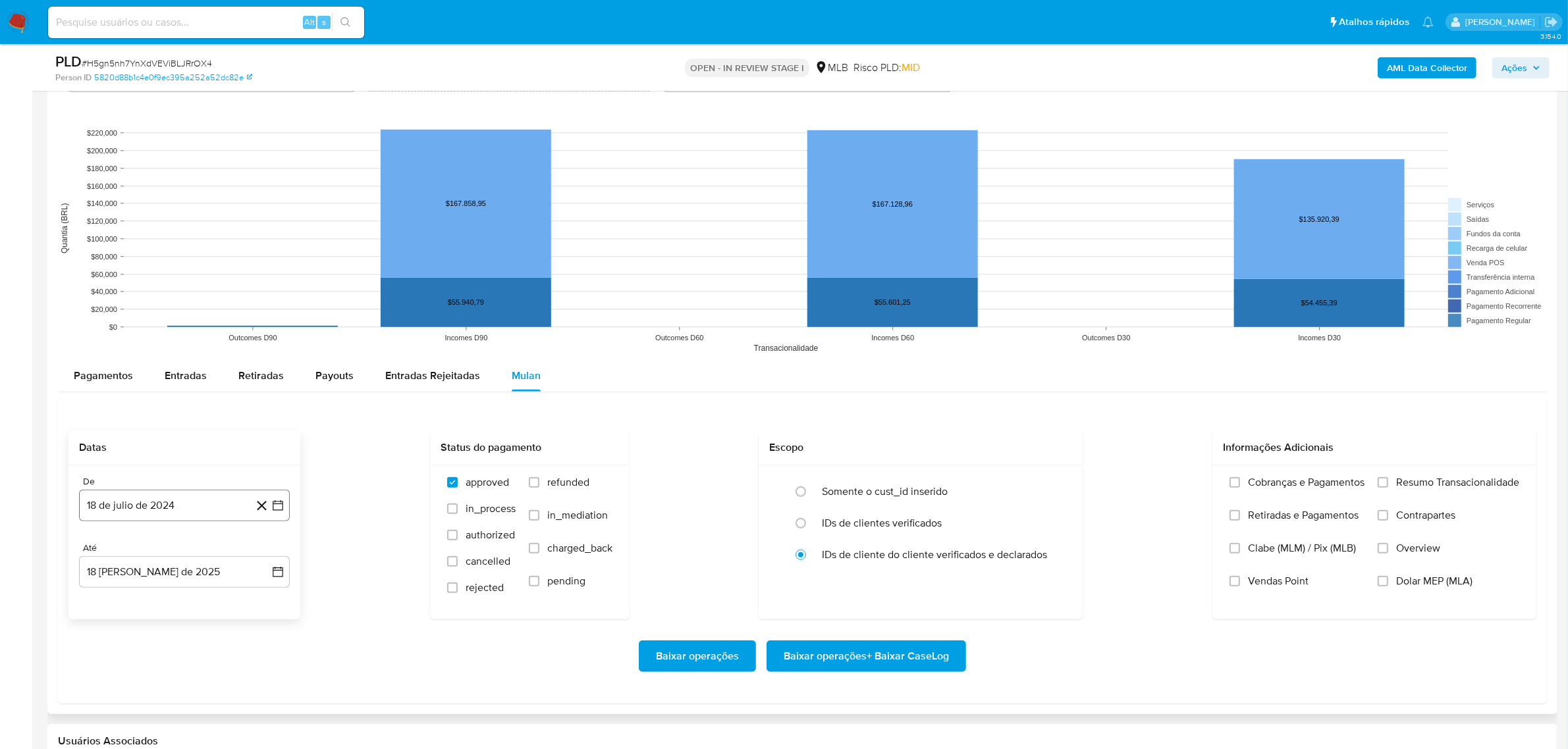
click at [179, 501] on button "18 de julio de 2024" at bounding box center [184, 505] width 211 height 31
click at [179, 557] on span "julio 2024" at bounding box center [178, 553] width 49 height 13
click at [257, 556] on icon "Año siguiente" at bounding box center [264, 553] width 16 height 16
click at [231, 642] on button "jun" at bounding box center [240, 638] width 37 height 21
click at [258, 337] on button "1" at bounding box center [263, 327] width 21 height 21
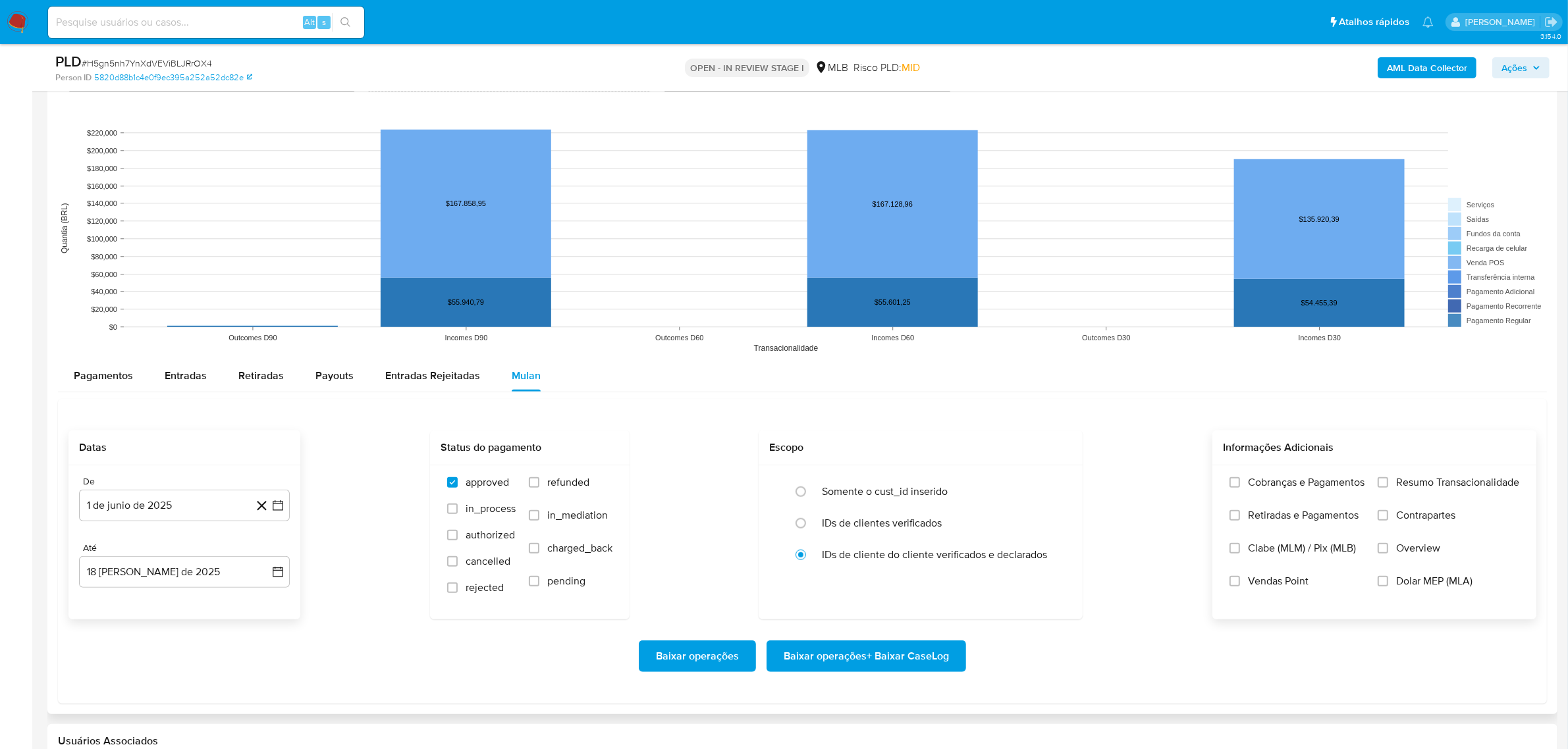
click at [1407, 492] on label "Resumo Transacionalidade" at bounding box center [1449, 492] width 142 height 33
click at [1389, 488] on input "Resumo Transacionalidade" at bounding box center [1383, 483] width 11 height 11
click at [904, 654] on span "Baixar operações + Baixar CaseLog" at bounding box center [867, 657] width 165 height 29
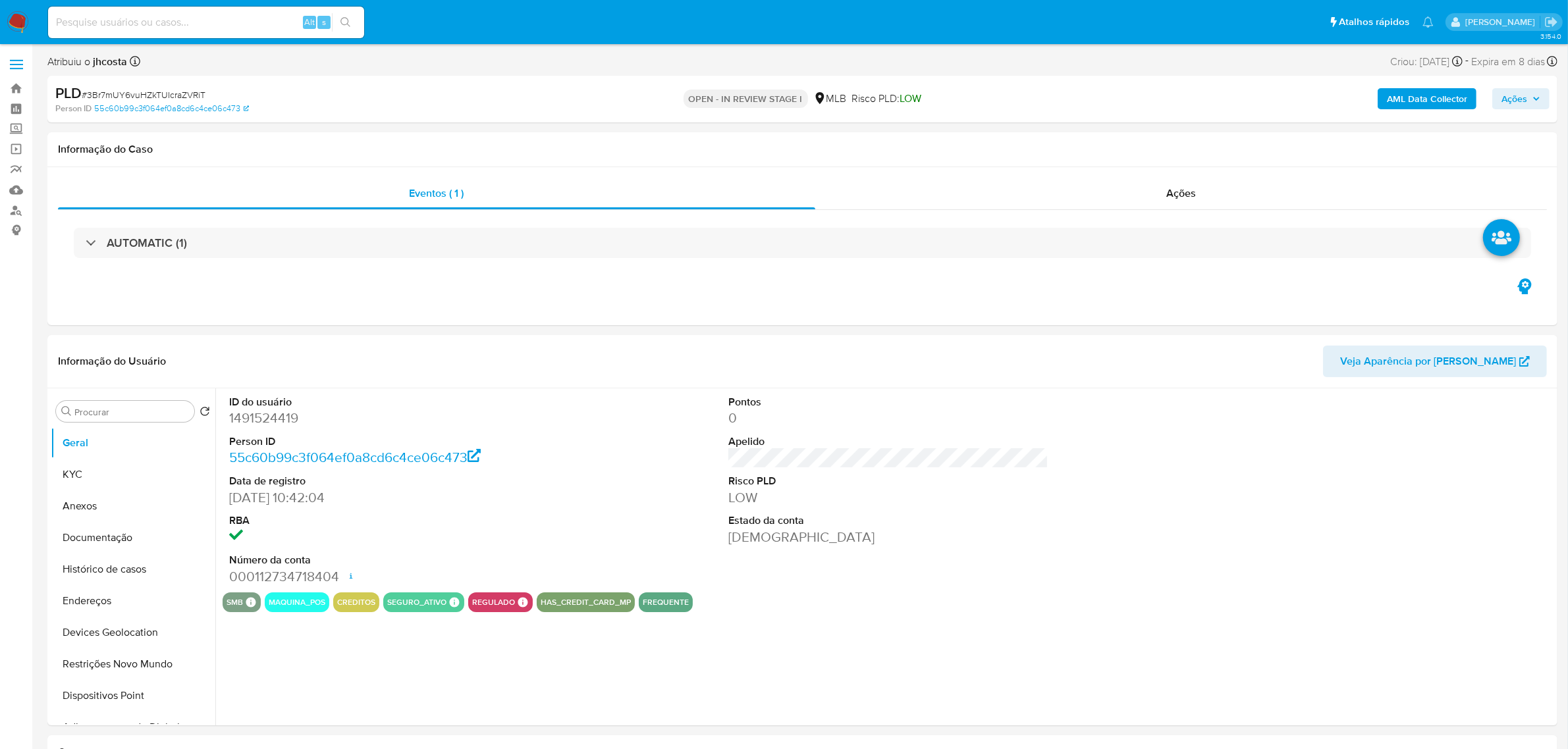
select select "10"
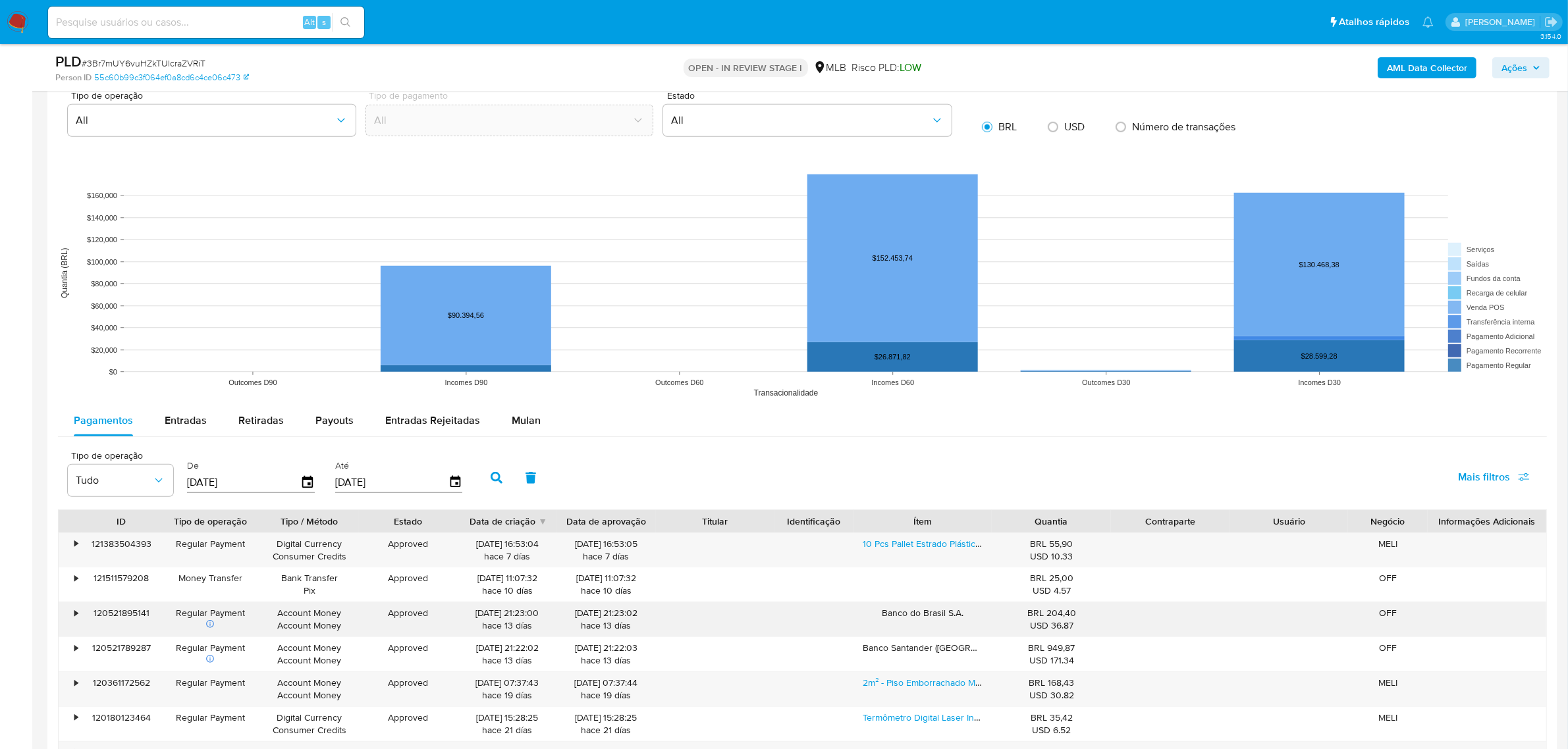
scroll to position [1399, 0]
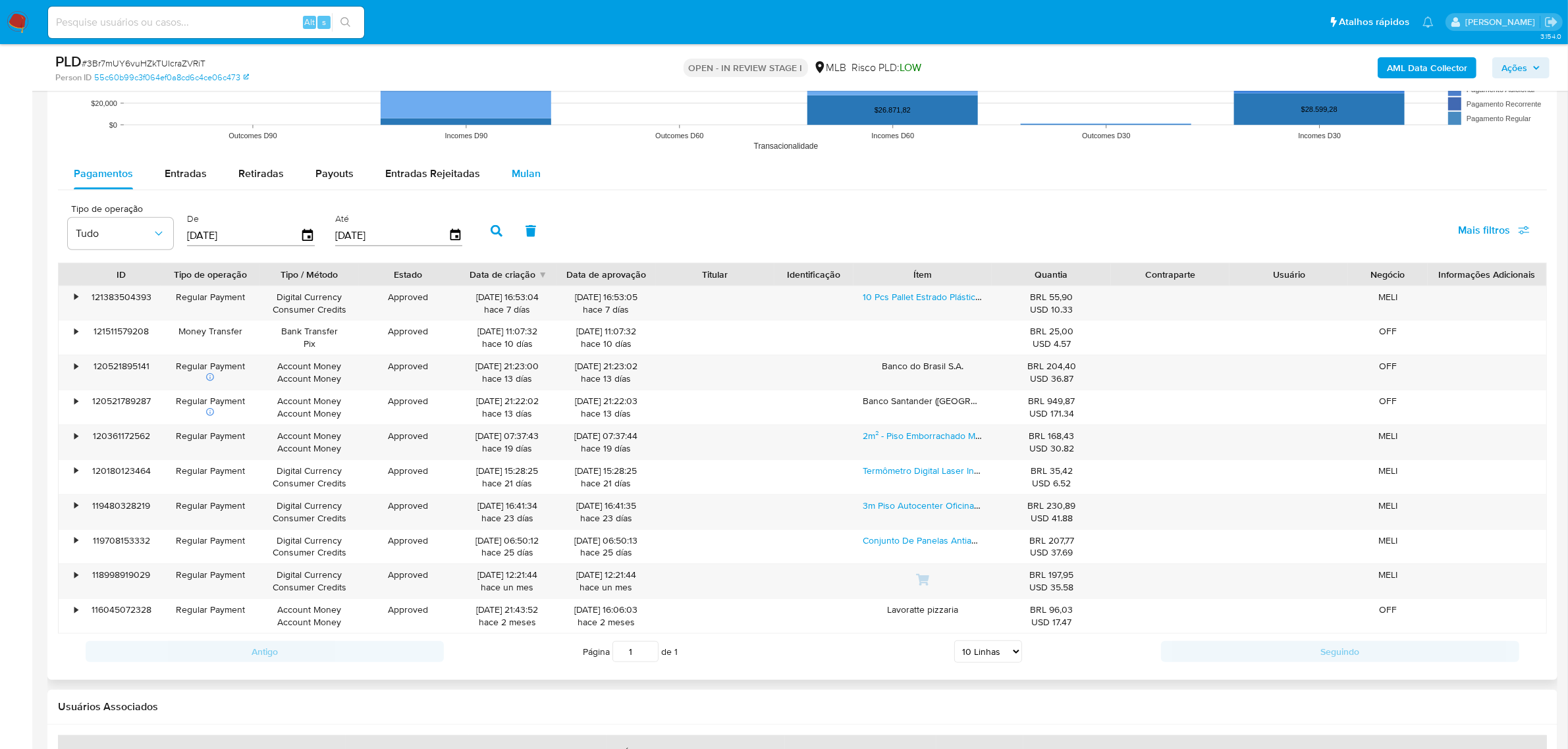
click at [530, 172] on span "Mulan" at bounding box center [526, 173] width 29 height 15
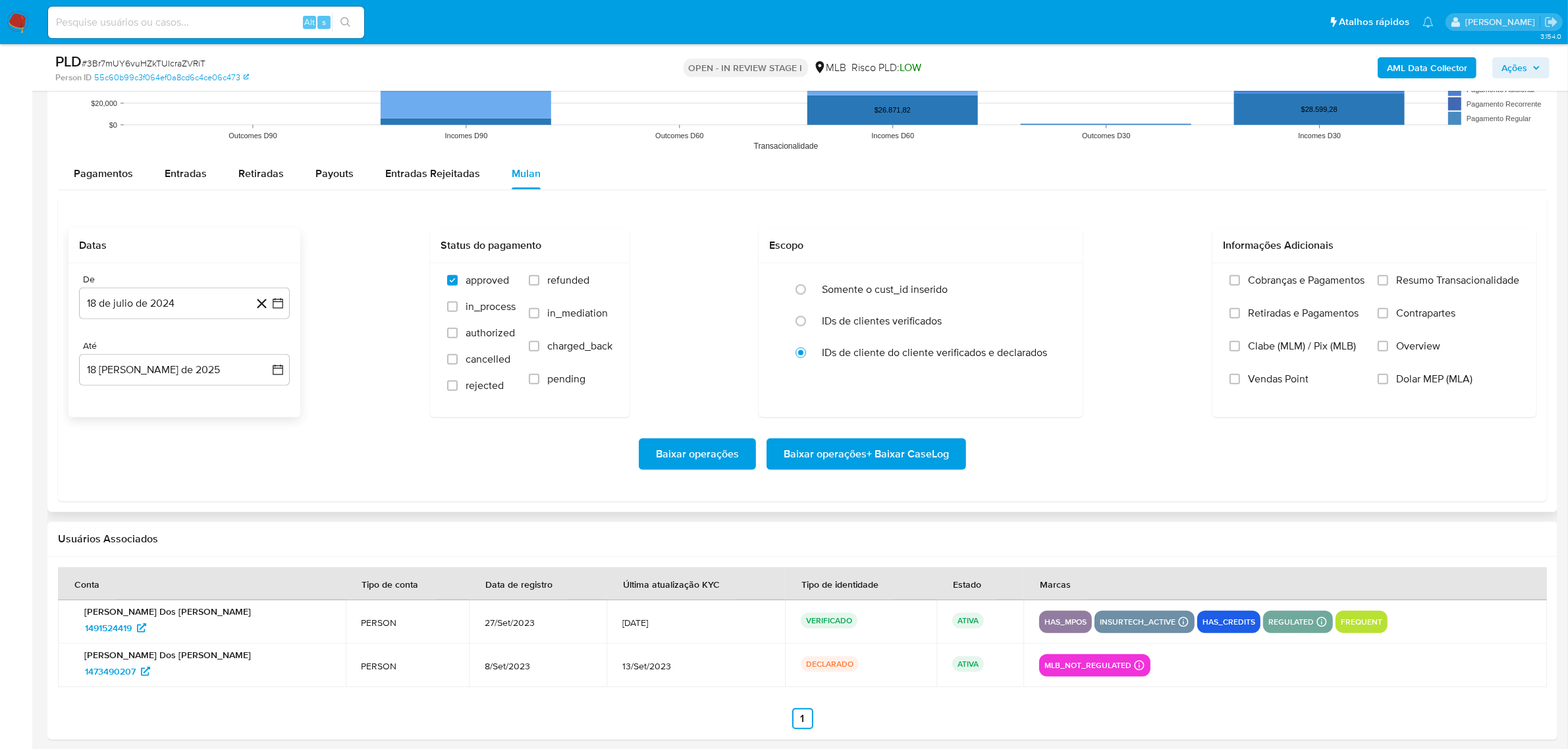
drag, startPoint x: 179, startPoint y: 311, endPoint x: 192, endPoint y: 323, distance: 17.7
click at [179, 310] on button "18 de julio de 2024" at bounding box center [184, 303] width 211 height 31
click at [206, 350] on icon "Seleccionar mes y año" at bounding box center [211, 351] width 11 height 11
click at [259, 353] on icon "Año siguiente" at bounding box center [264, 351] width 16 height 16
click at [234, 440] on span "jun" at bounding box center [240, 435] width 15 height 11
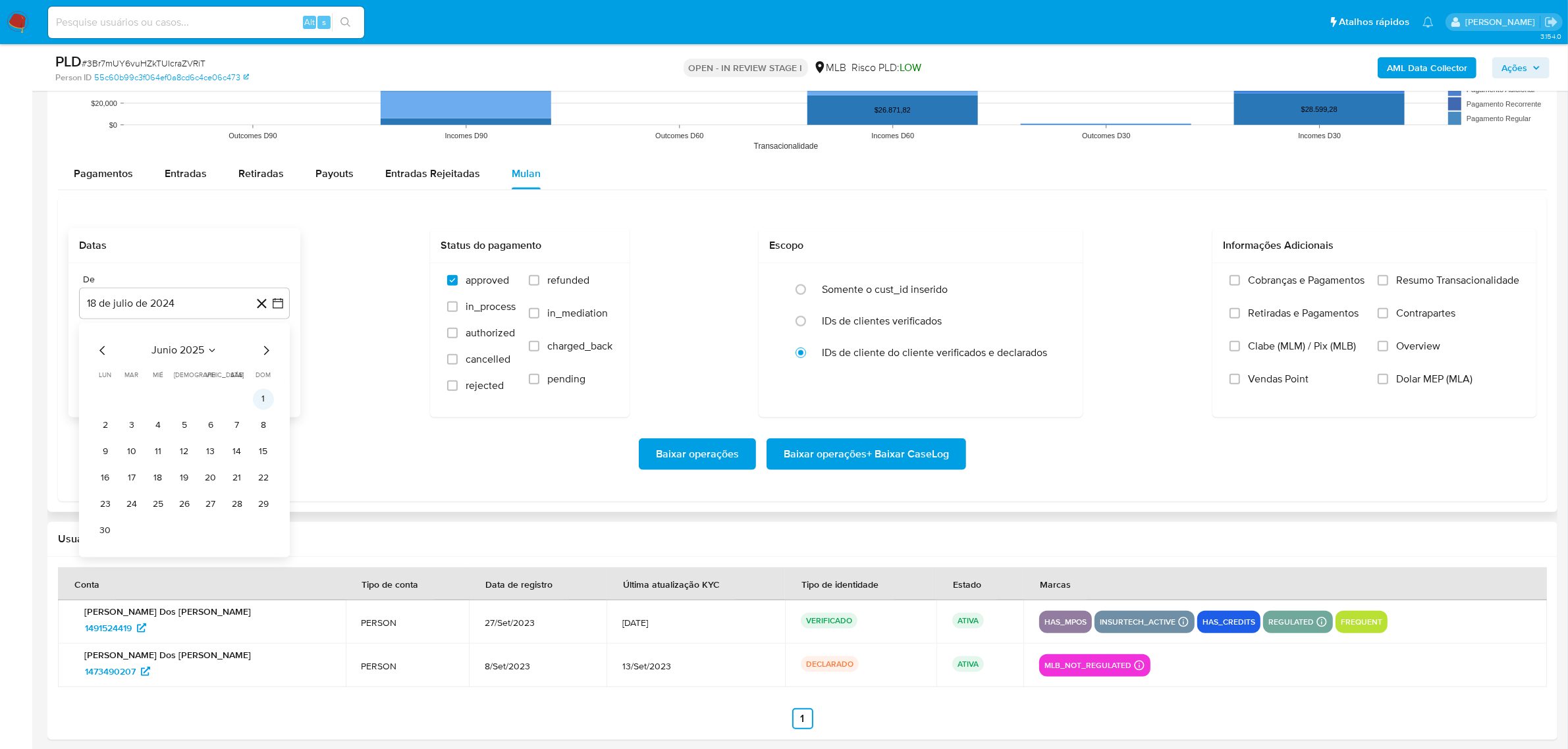
click at [264, 405] on button "1" at bounding box center [263, 398] width 21 height 21
click at [1434, 277] on span "Resumo Transacionalidade" at bounding box center [1457, 280] width 123 height 13
click at [1389, 277] on input "Resumo Transacionalidade" at bounding box center [1383, 281] width 11 height 11
click at [903, 453] on span "Baixar operações + Baixar CaseLog" at bounding box center [867, 454] width 165 height 29
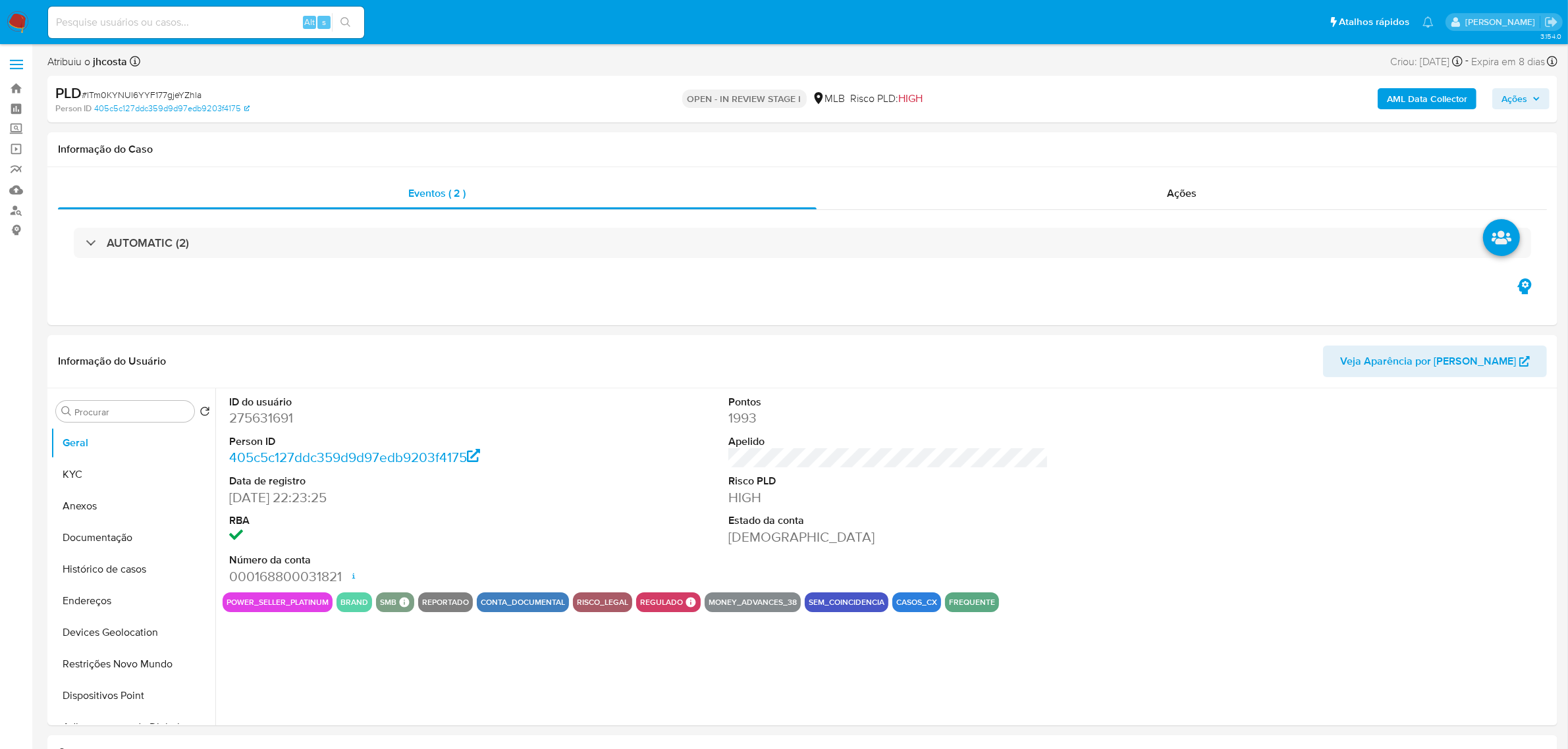
select select "10"
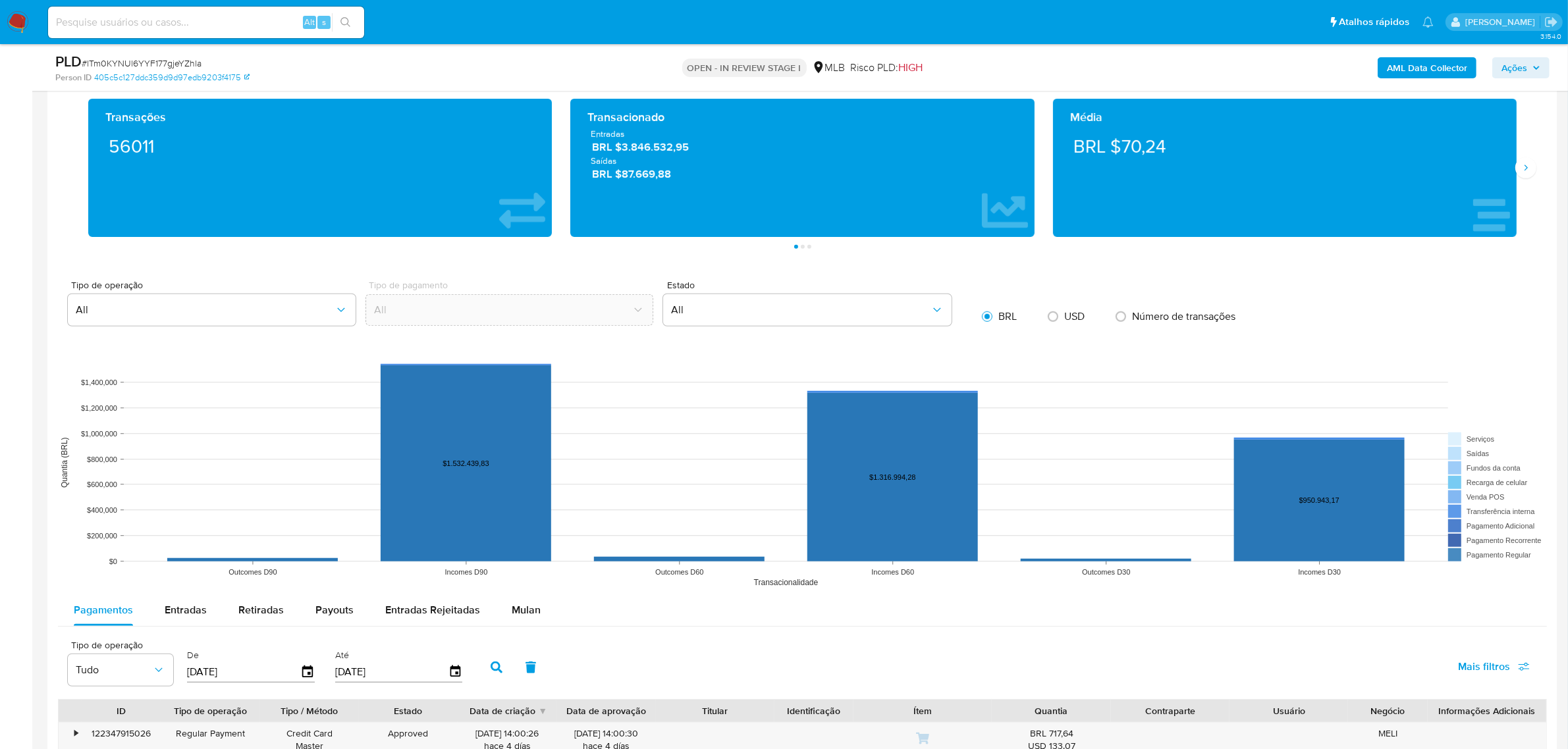
scroll to position [1235, 0]
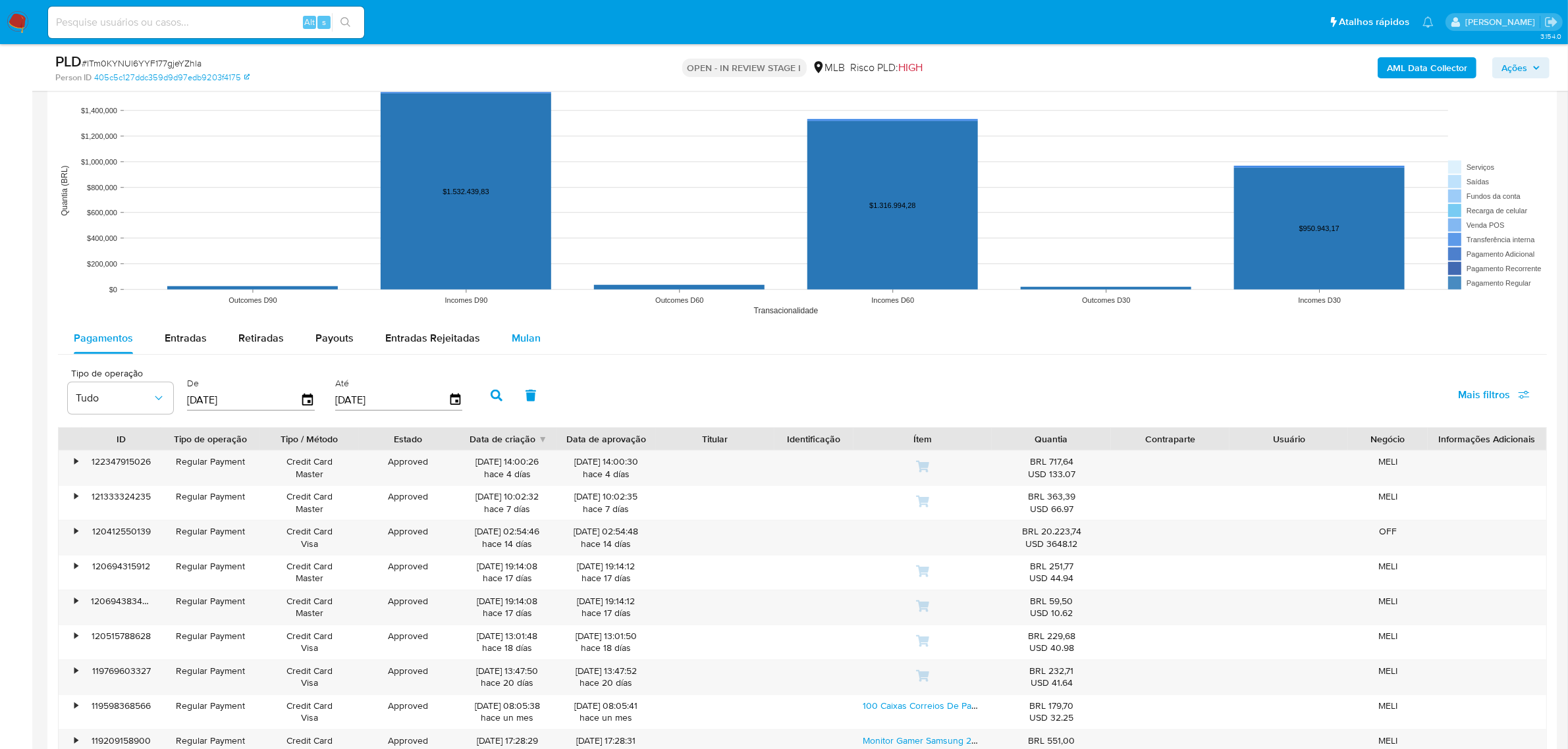
click at [511, 344] on span "Mulan" at bounding box center [526, 338] width 29 height 15
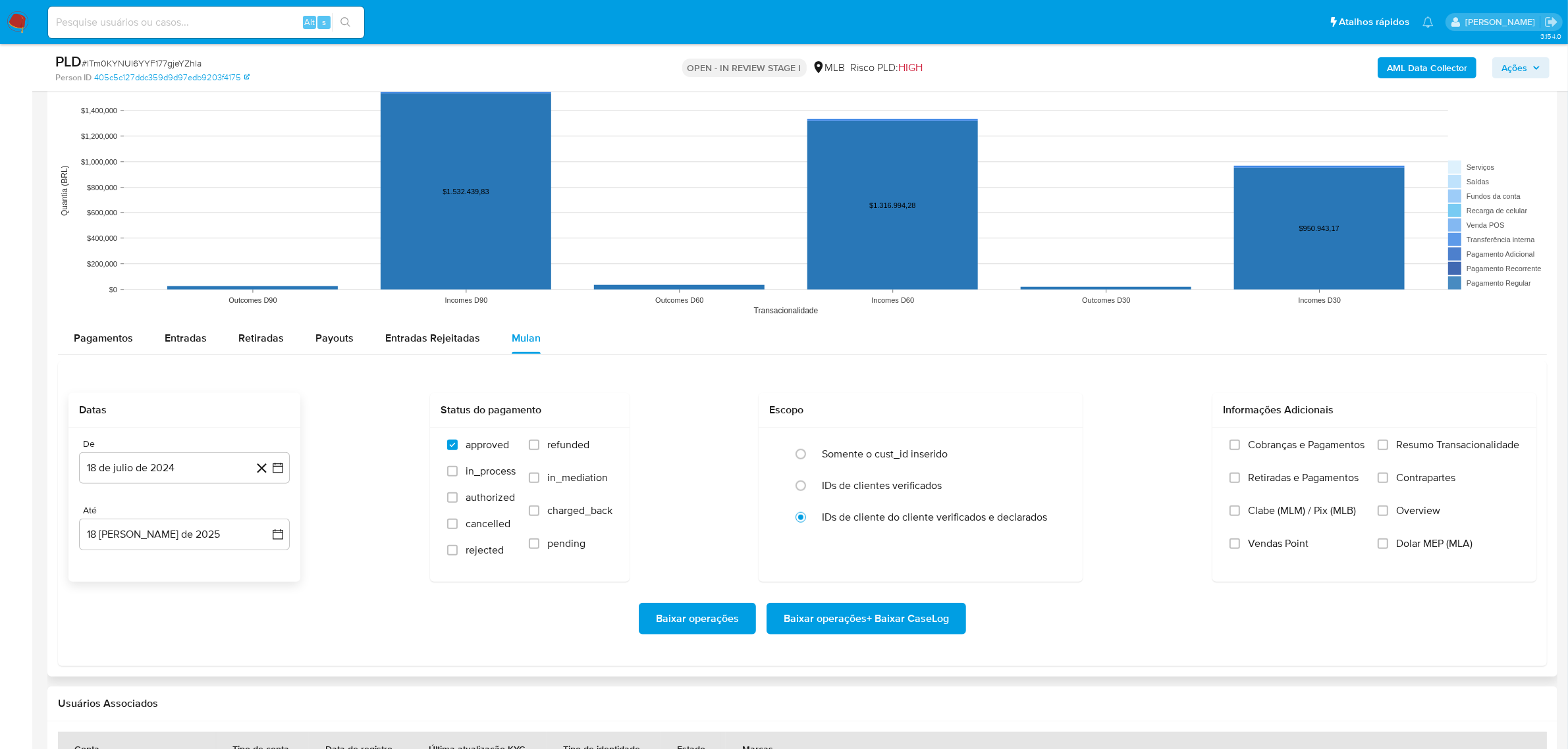
click at [165, 487] on div "De 18 de julio de 2024 18-07-2024 Até 18 de agosto de 2025 18-08-2025" at bounding box center [184, 505] width 231 height 154
click at [172, 469] on button "18 de julio de 2024" at bounding box center [184, 467] width 211 height 31
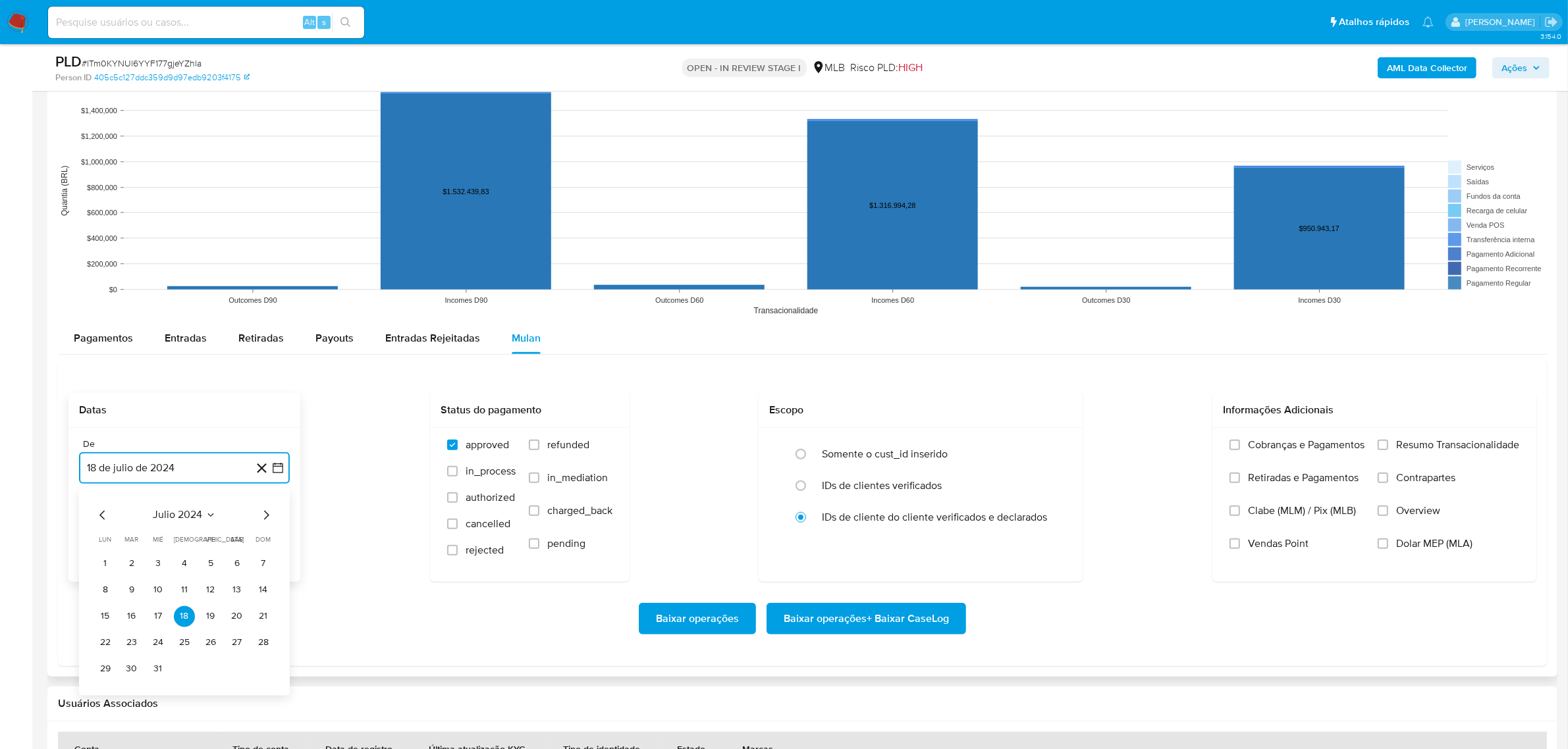
click at [193, 509] on span "julio 2024" at bounding box center [178, 515] width 49 height 13
click at [265, 518] on icon "Año siguiente" at bounding box center [264, 515] width 16 height 16
click at [234, 607] on button "jun" at bounding box center [240, 599] width 37 height 21
click at [264, 567] on button "1" at bounding box center [263, 563] width 21 height 21
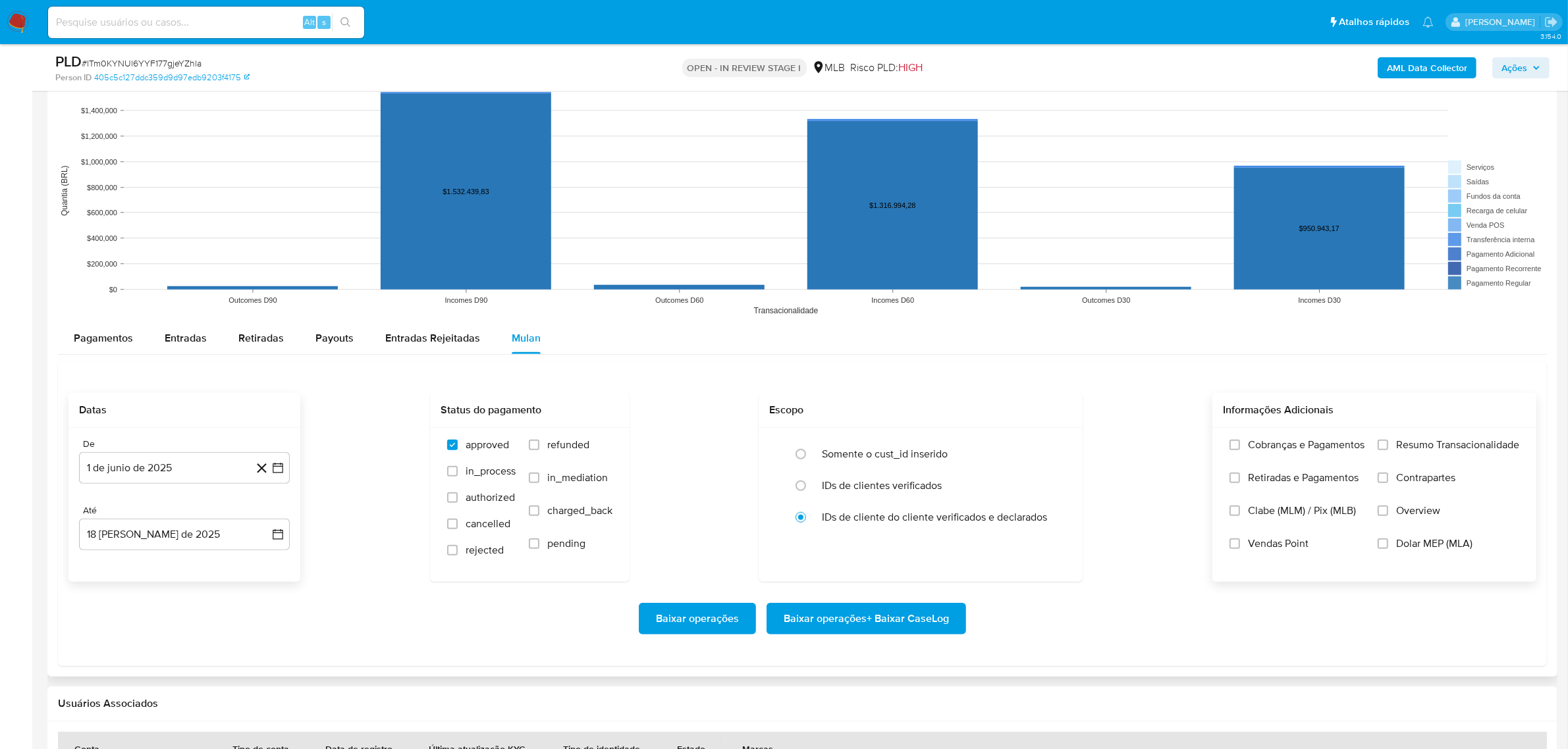
click at [1415, 443] on span "Resumo Transacionalidade" at bounding box center [1457, 445] width 123 height 13
click at [1389, 443] on input "Resumo Transacionalidade" at bounding box center [1383, 445] width 11 height 11
click at [900, 613] on span "Baixar operações + Baixar CaseLog" at bounding box center [867, 619] width 165 height 29
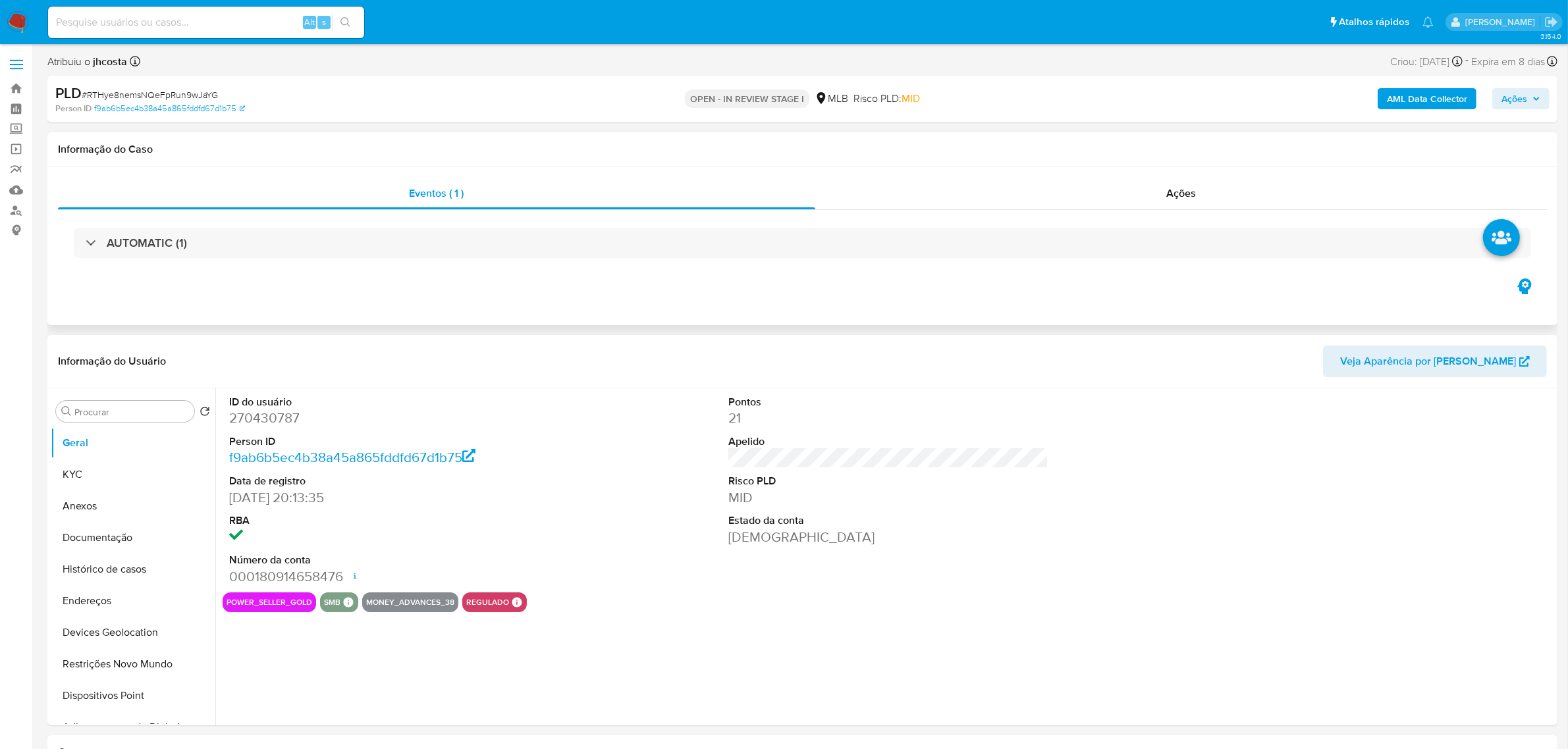
select select "10"
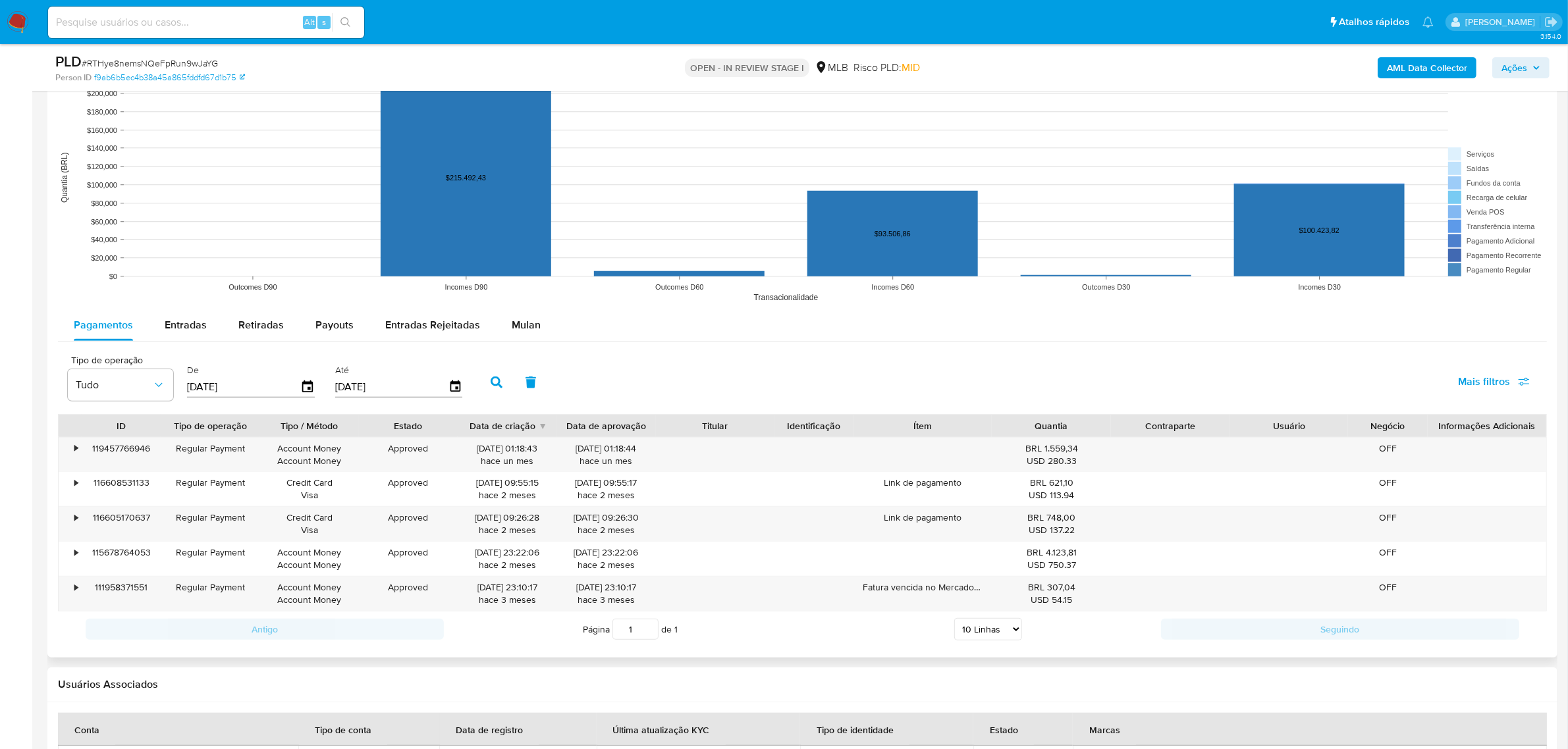
scroll to position [1235, 0]
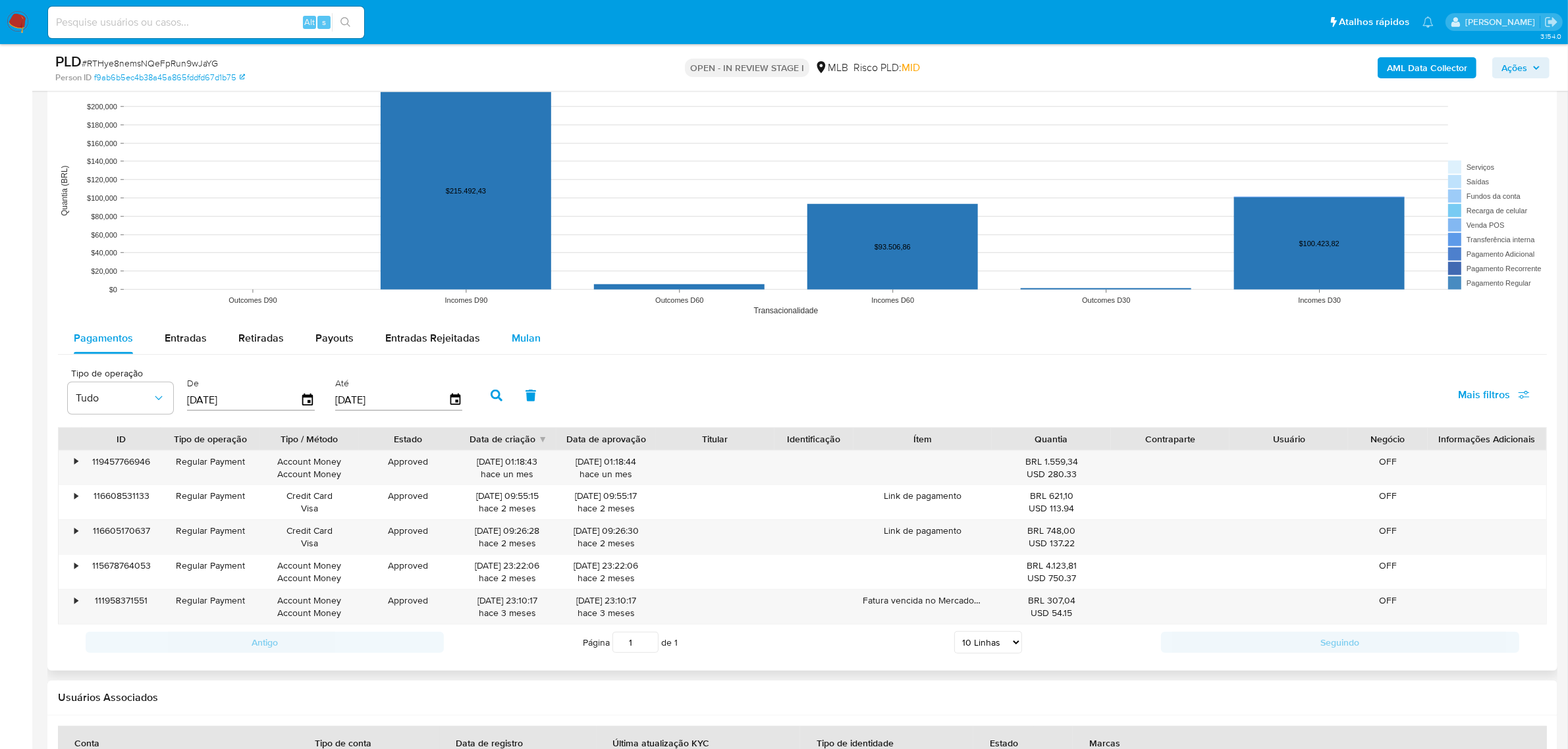
click at [531, 341] on span "Mulan" at bounding box center [526, 338] width 29 height 15
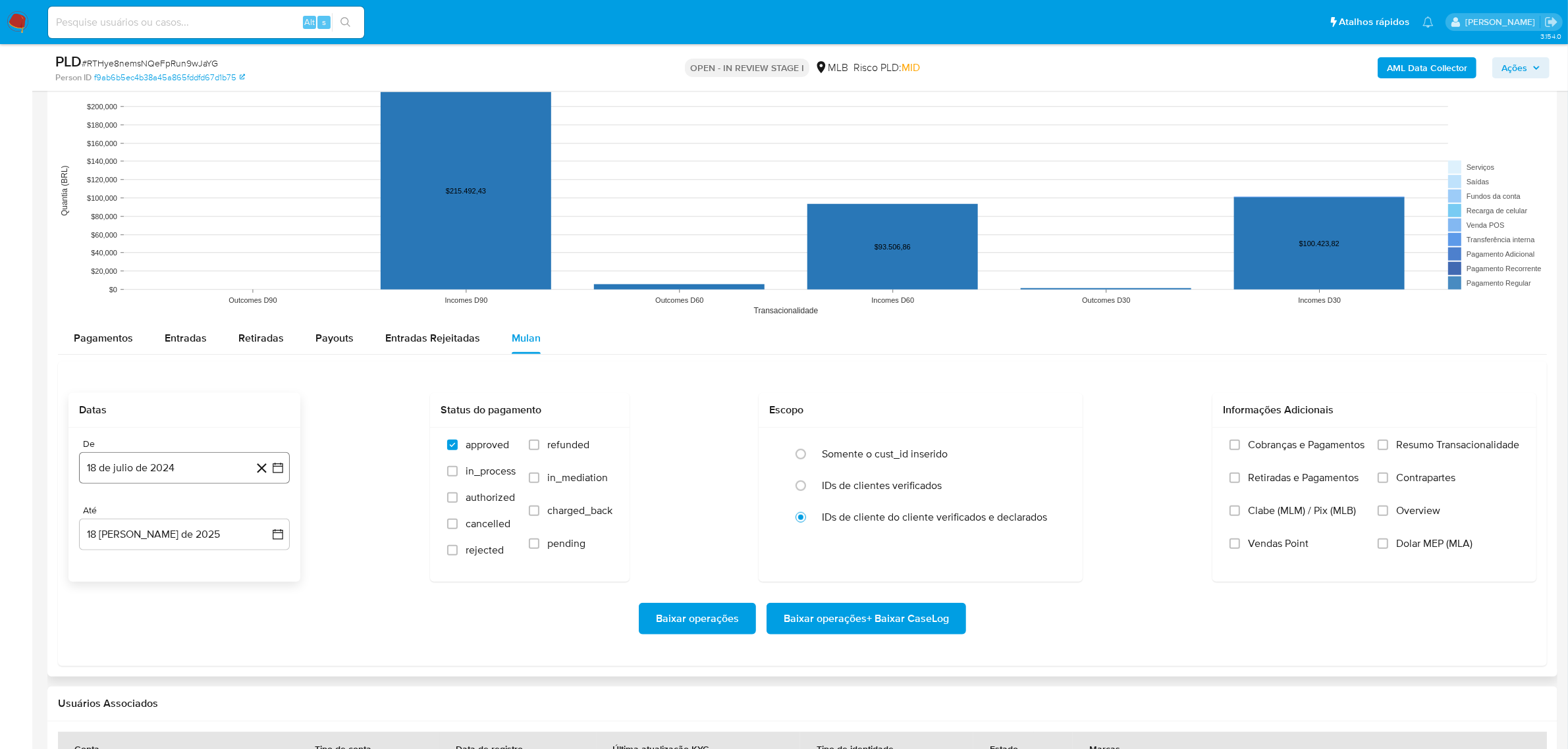
click at [234, 465] on button "18 de julio de 2024" at bounding box center [184, 467] width 211 height 31
click at [203, 515] on button "julio 2024" at bounding box center [185, 515] width 63 height 13
click at [266, 519] on icon "Año siguiente" at bounding box center [264, 515] width 16 height 16
click at [277, 623] on div "2025 2025 ene feb mar abr may jun [DATE] ago sep oct nov dic" at bounding box center [183, 598] width 208 height 223
click at [234, 600] on span "jun" at bounding box center [240, 600] width 15 height 11
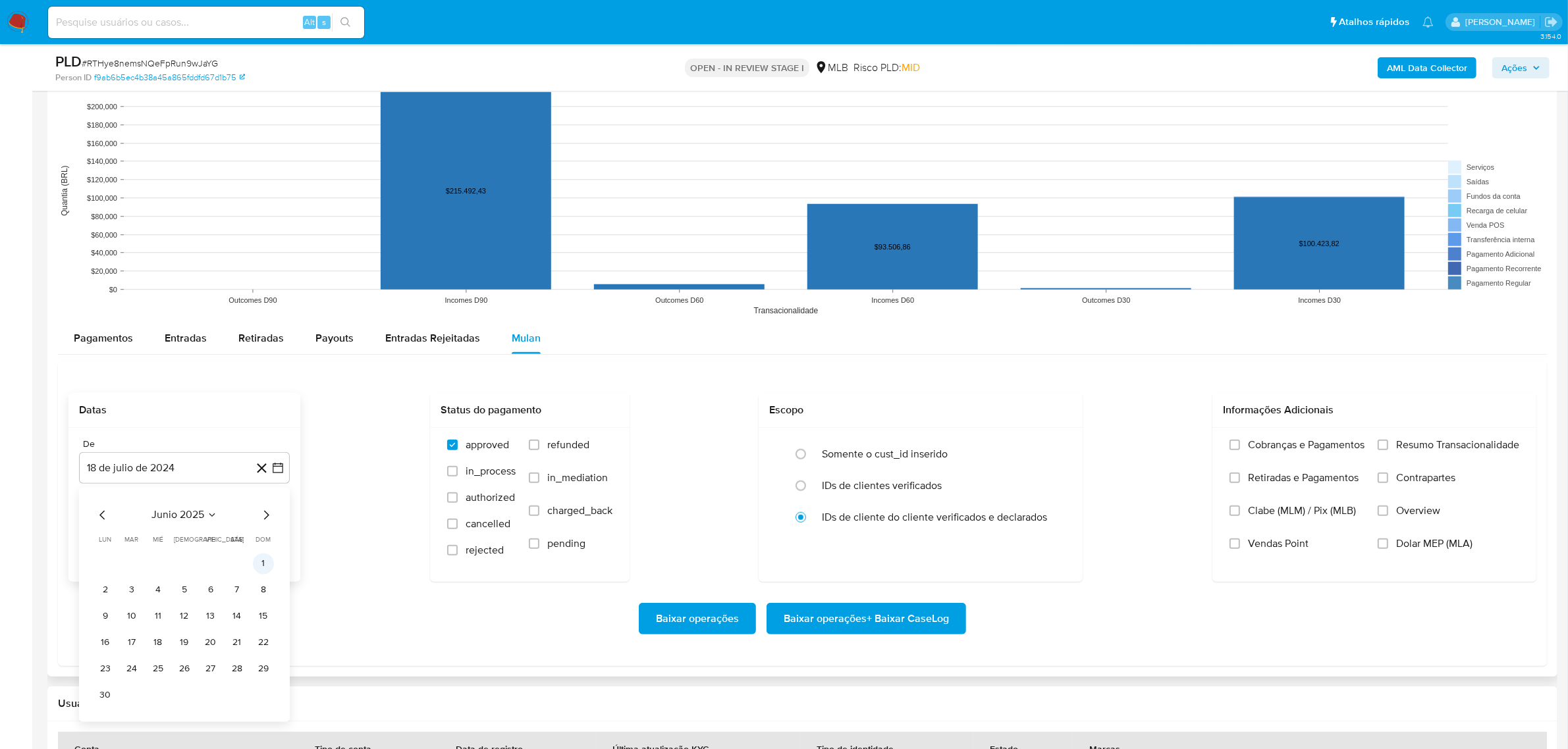
click at [266, 563] on button "1" at bounding box center [263, 563] width 21 height 21
click at [1409, 449] on span "Resumo Transacionalidade" at bounding box center [1457, 445] width 123 height 13
click at [1389, 449] on input "Resumo Transacionalidade" at bounding box center [1383, 445] width 11 height 11
click at [943, 623] on span "Baixar operações + Baixar CaseLog" at bounding box center [867, 619] width 165 height 29
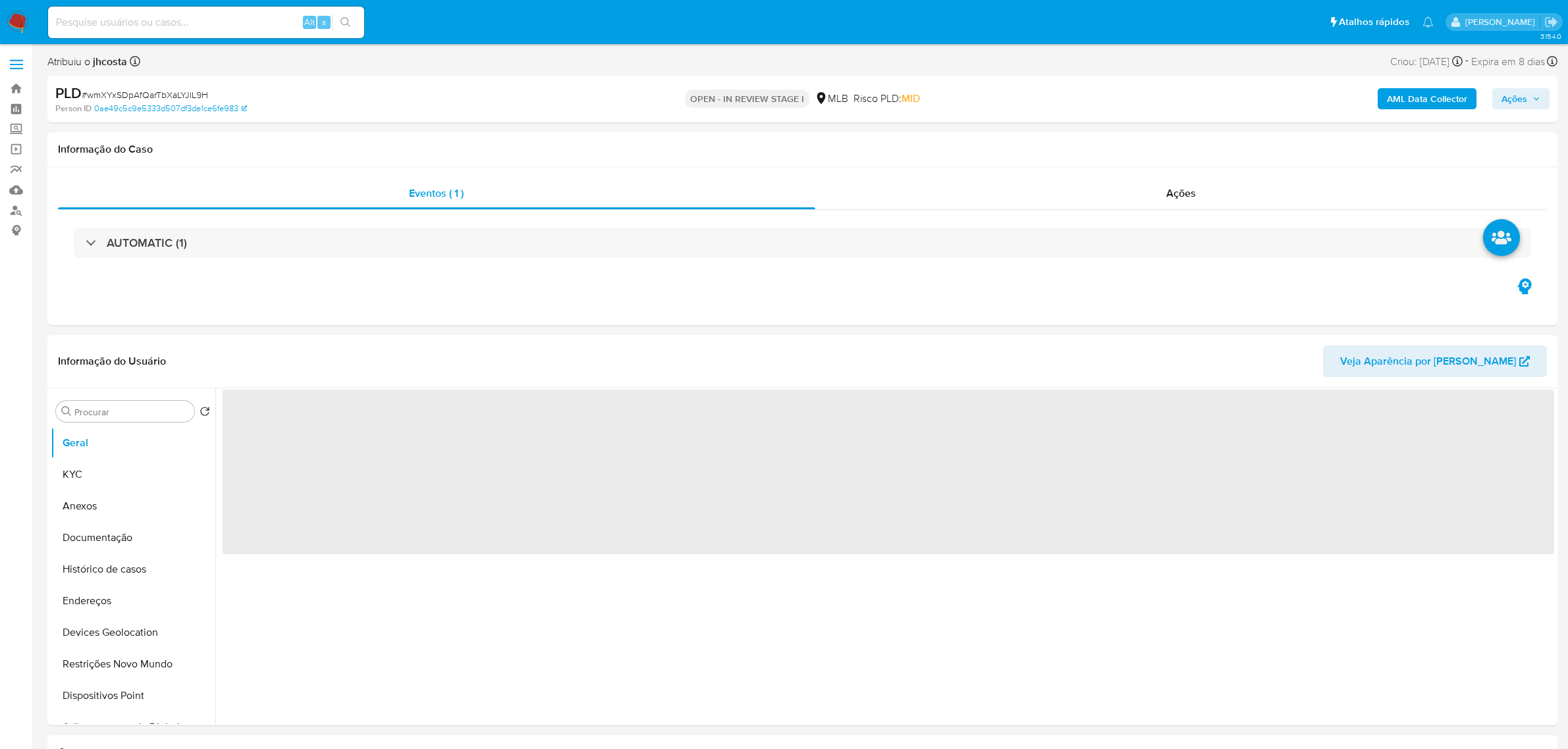
select select "10"
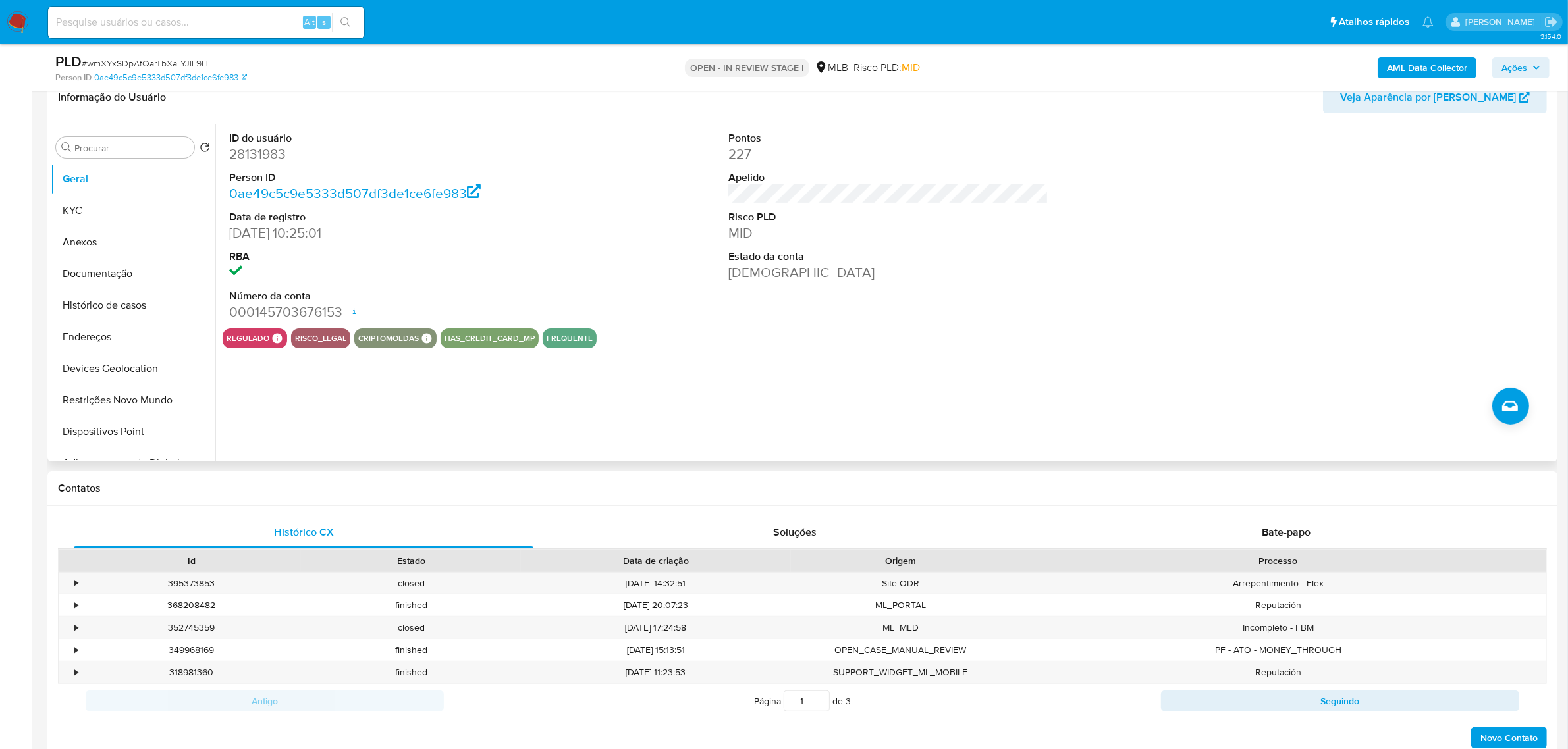
scroll to position [83, 0]
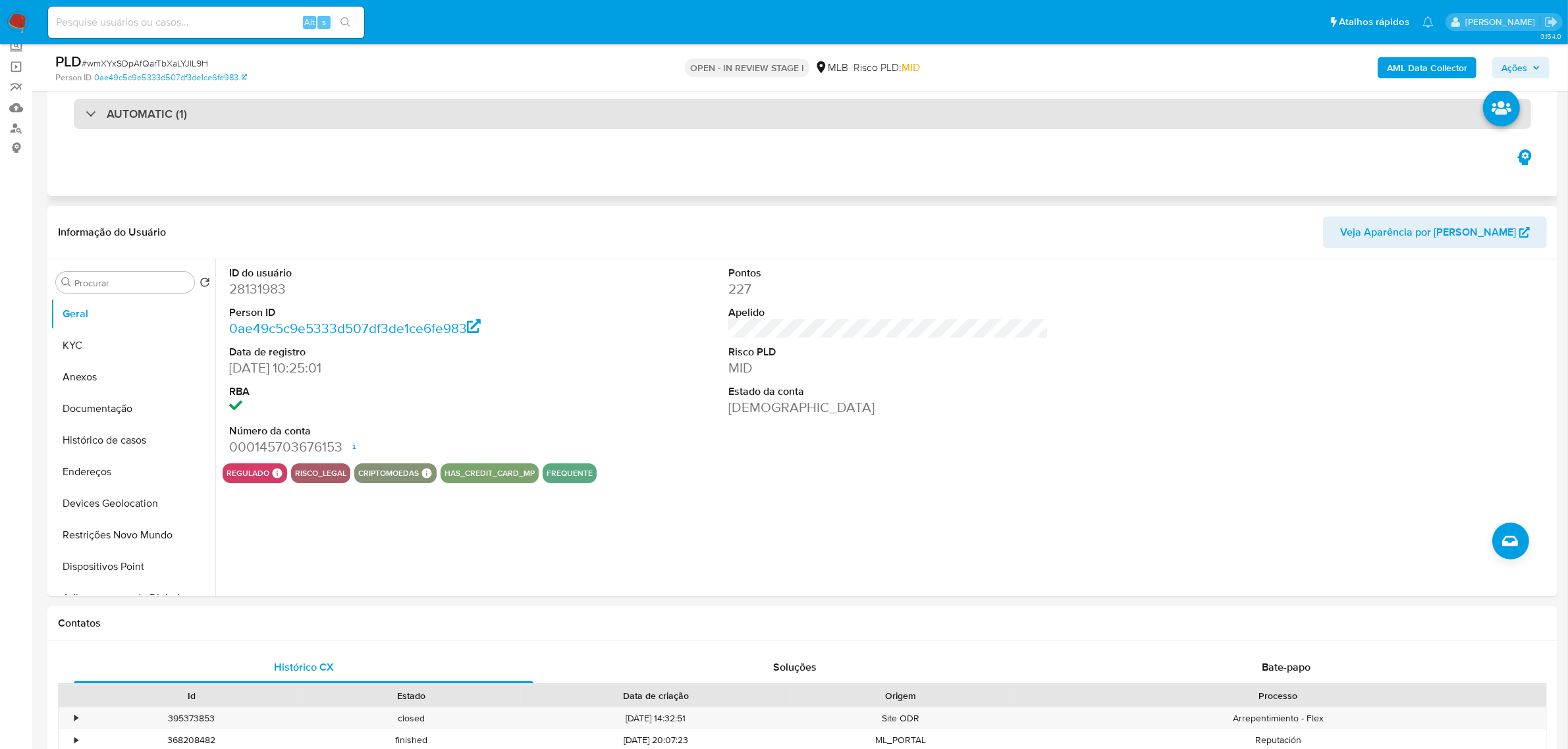
click at [292, 113] on div "AUTOMATIC (1)" at bounding box center [802, 114] width 1458 height 30
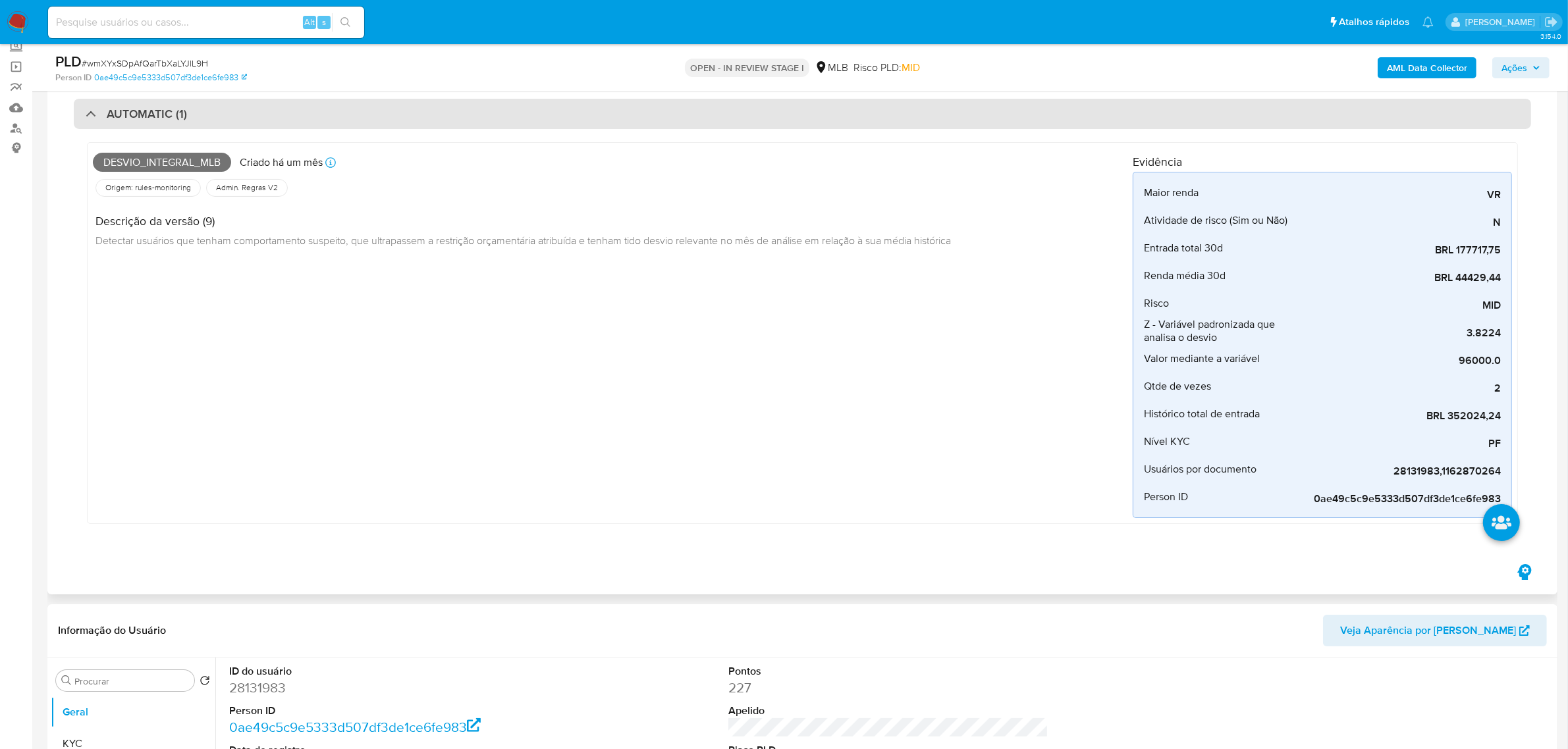
click at [292, 113] on div "AUTOMATIC (1)" at bounding box center [802, 114] width 1458 height 30
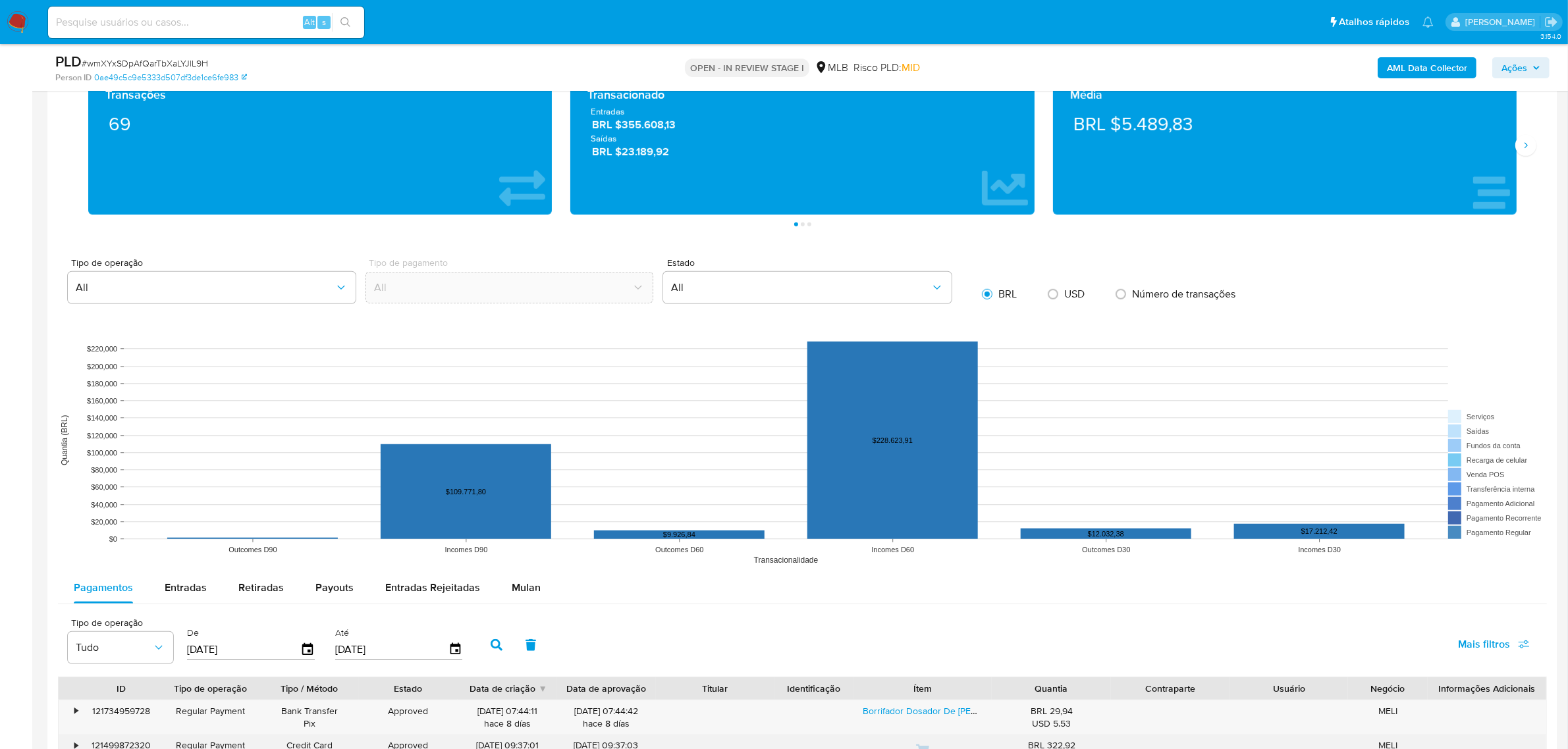
scroll to position [1235, 0]
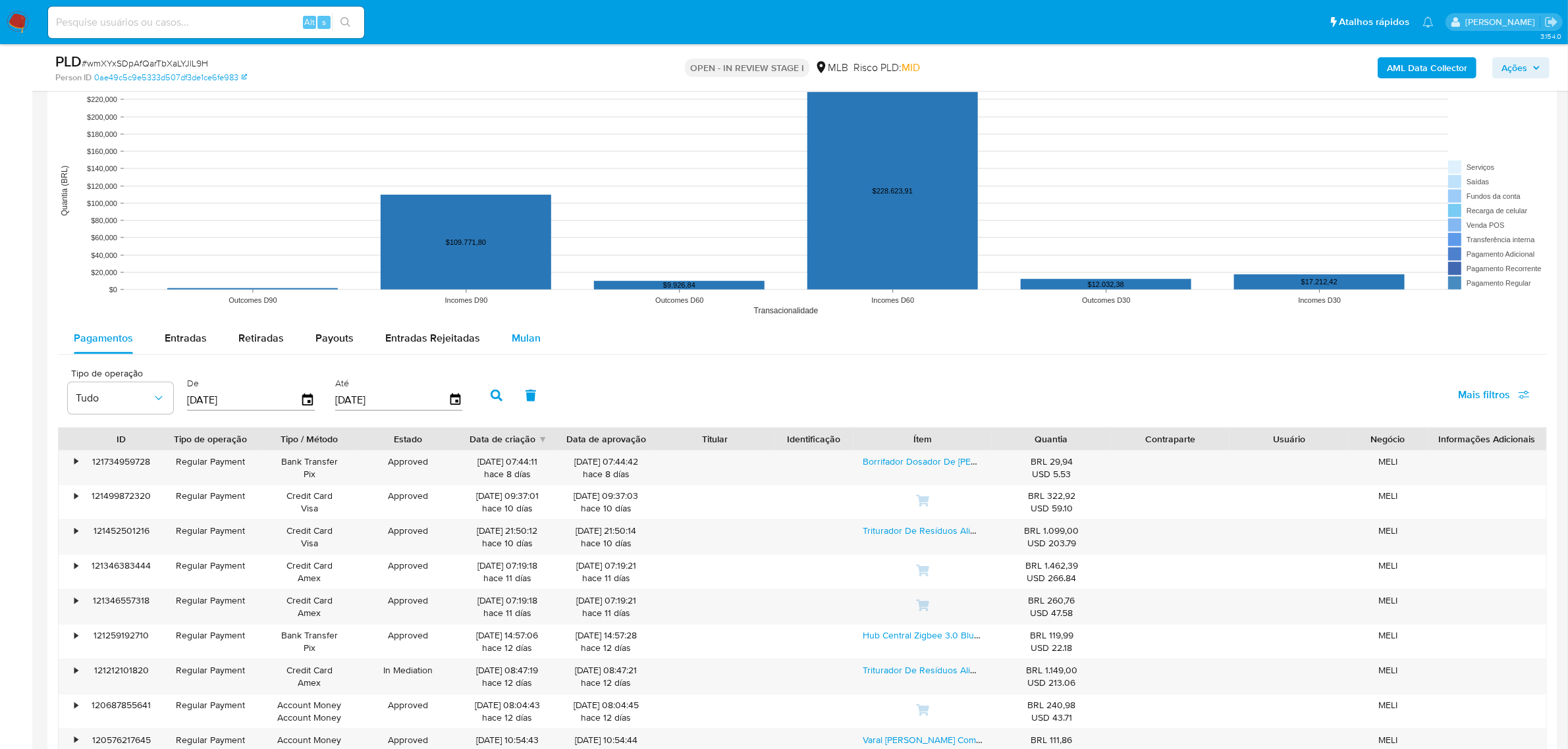
click at [524, 348] on div "Mulan" at bounding box center [526, 338] width 29 height 31
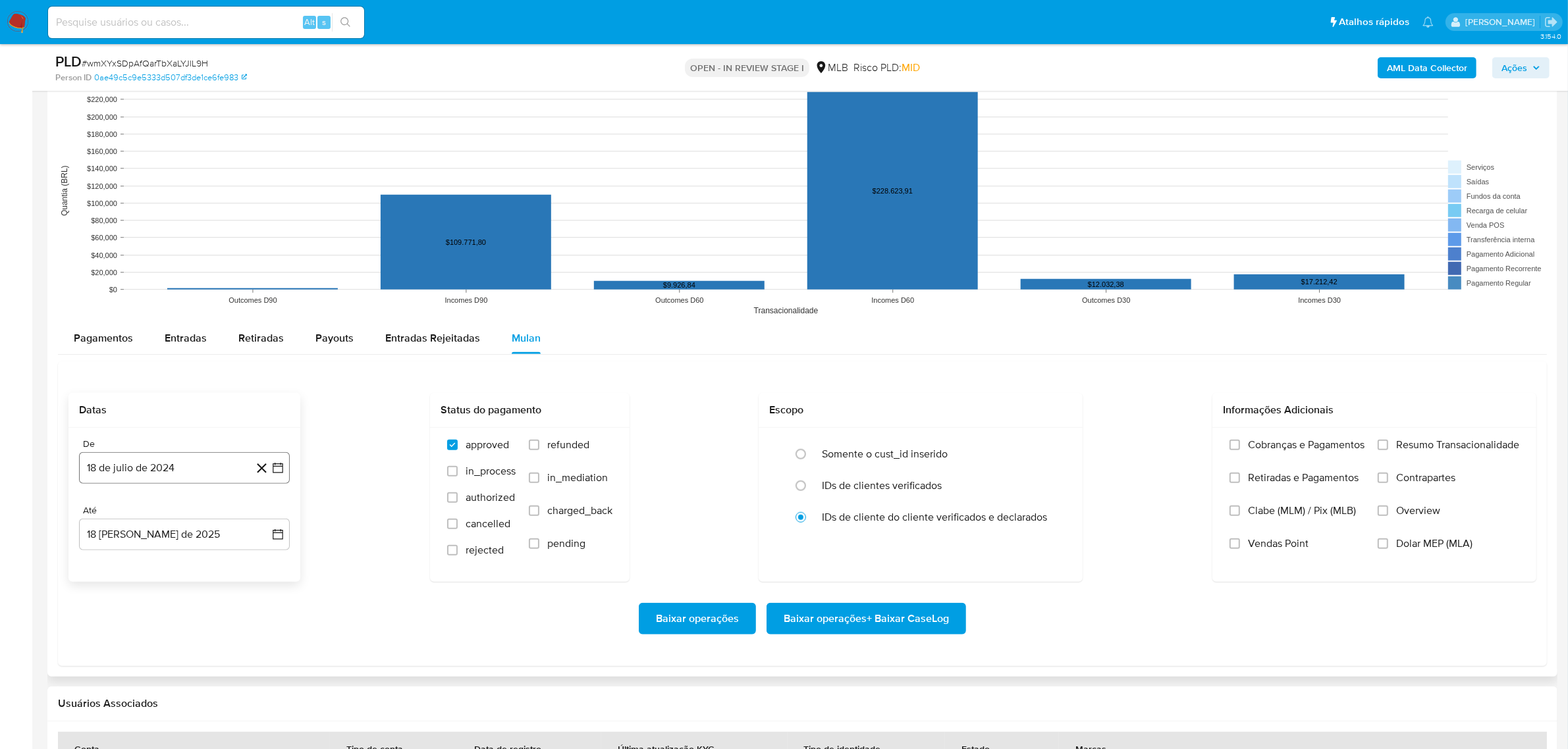
click at [166, 476] on button "18 de julio de 2024" at bounding box center [184, 467] width 211 height 31
click at [207, 512] on icon "Seleccionar mes y año" at bounding box center [211, 515] width 11 height 11
click at [271, 516] on div "2024 2024 ene feb mar abr may jun jul ago sep oct nov dic" at bounding box center [183, 598] width 208 height 223
click at [262, 525] on div "2024 2024 ene feb mar abr may jun jul ago sep oct nov dic" at bounding box center [183, 598] width 208 height 223
click at [264, 517] on icon "Año siguiente" at bounding box center [264, 515] width 16 height 16
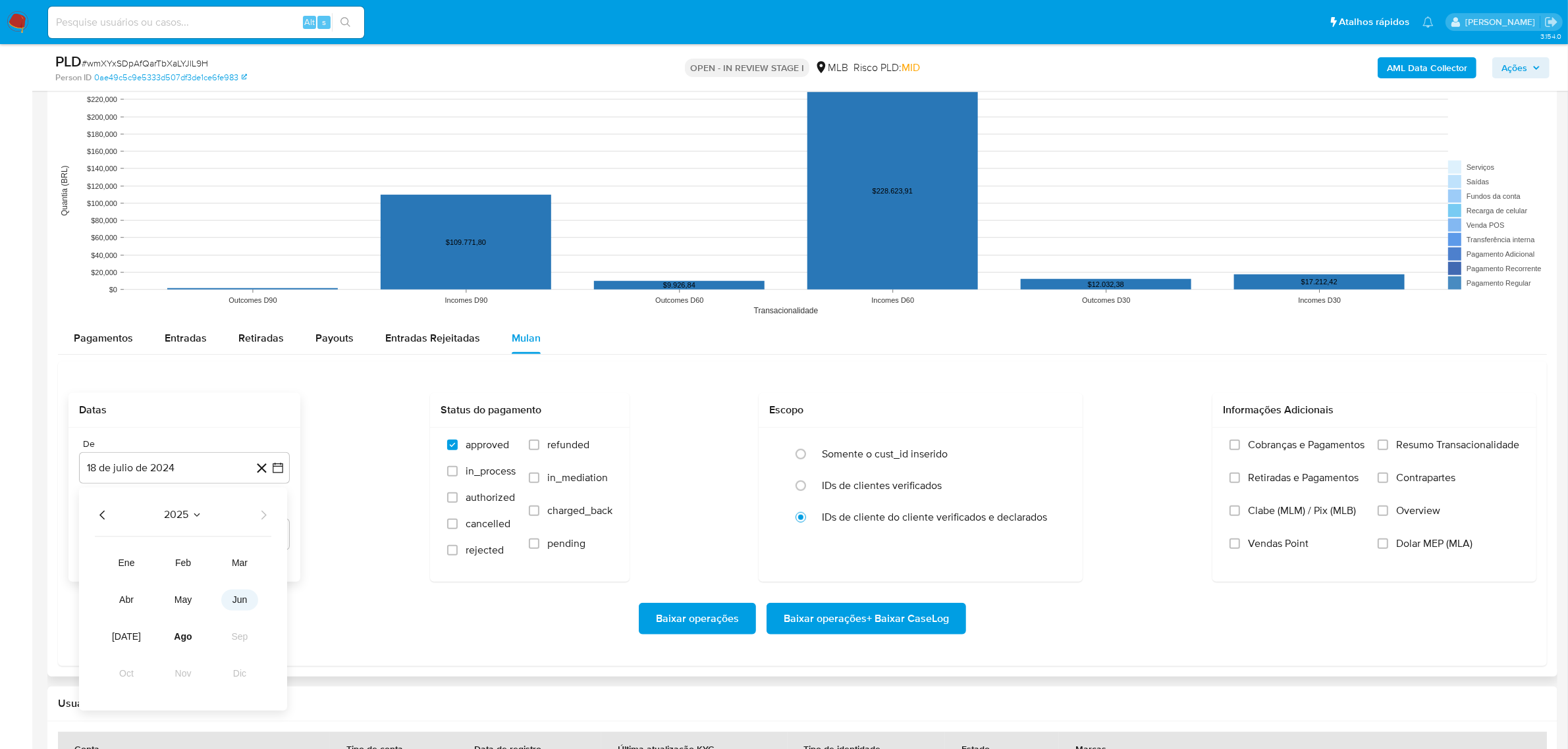
click at [239, 603] on span "jun" at bounding box center [240, 600] width 15 height 11
click at [264, 563] on button "1" at bounding box center [263, 563] width 21 height 21
click at [1435, 449] on span "Resumo Transacionalidade" at bounding box center [1457, 445] width 123 height 13
click at [1389, 449] on input "Resumo Transacionalidade" at bounding box center [1383, 445] width 11 height 11
click at [934, 614] on span "Baixar operações + Baixar CaseLog" at bounding box center [867, 619] width 165 height 29
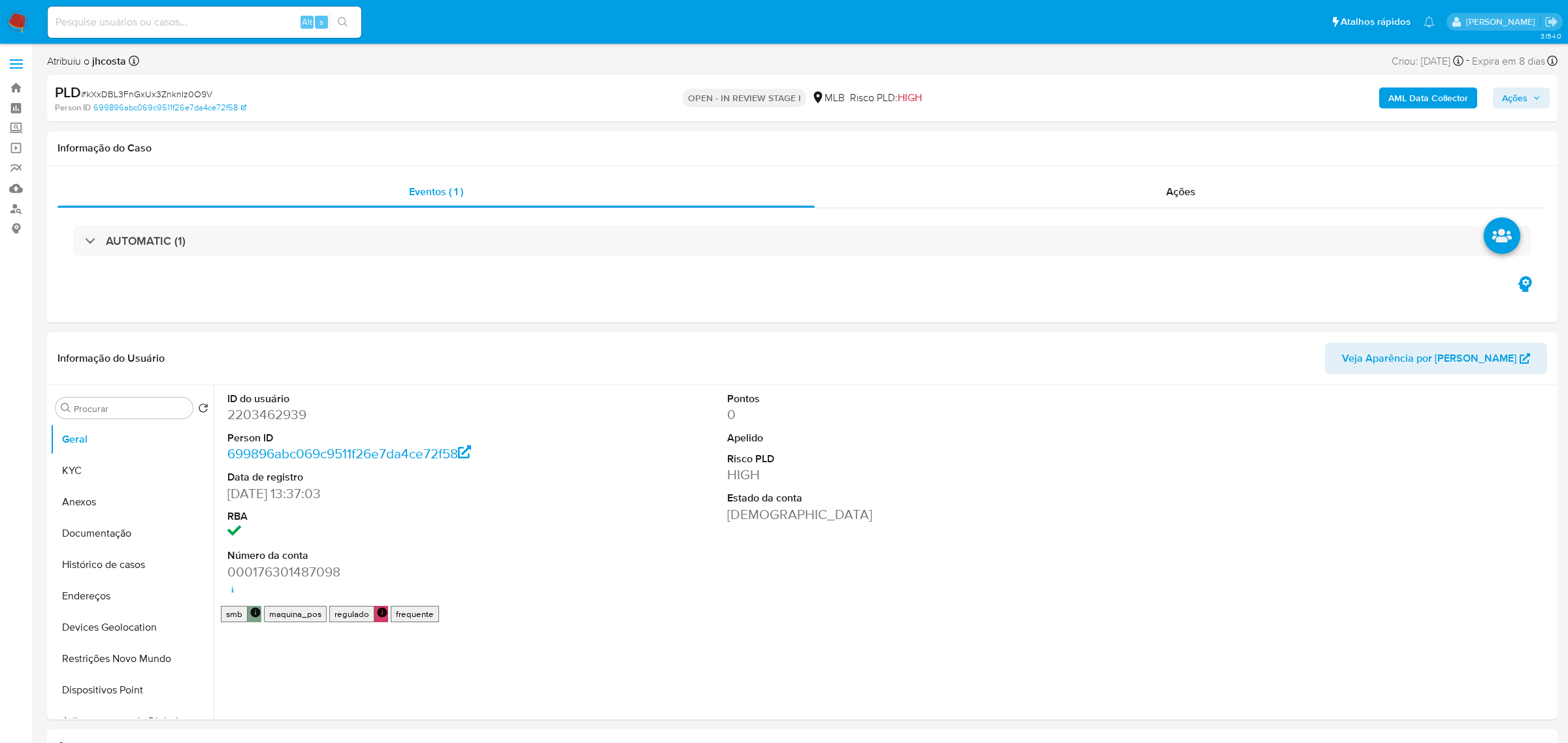
select select "10"
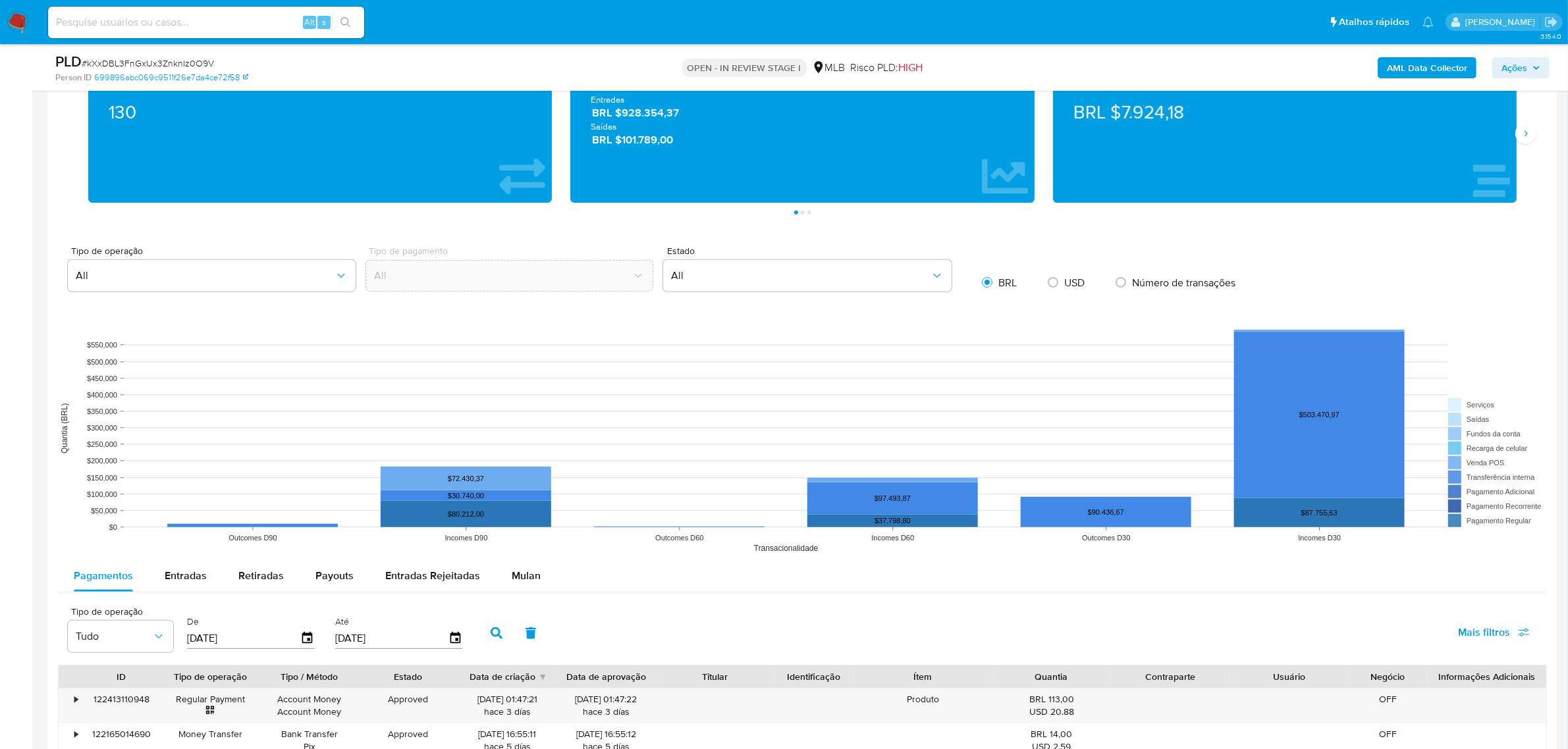
scroll to position [1153, 0]
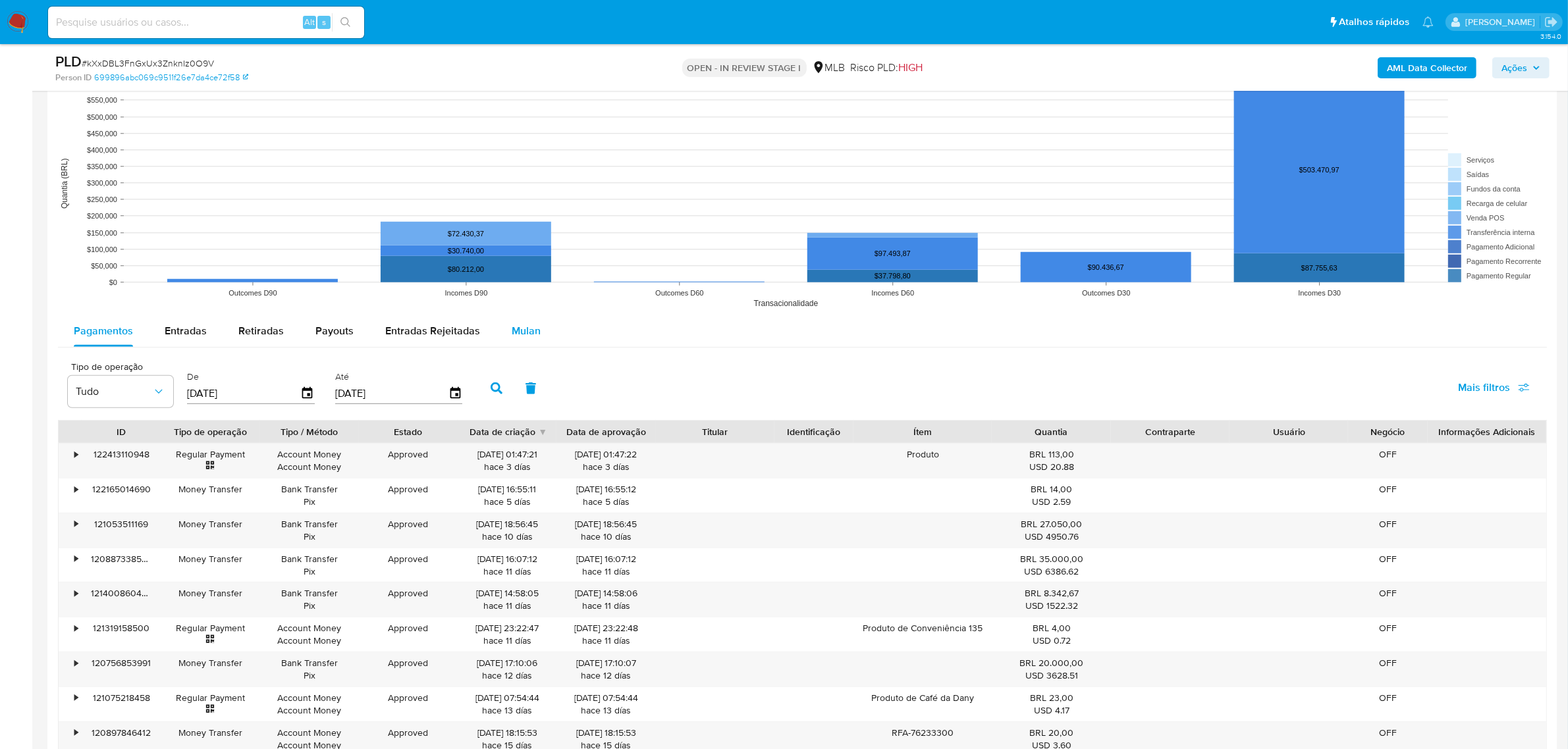
click at [511, 321] on div "Mulan" at bounding box center [526, 331] width 29 height 31
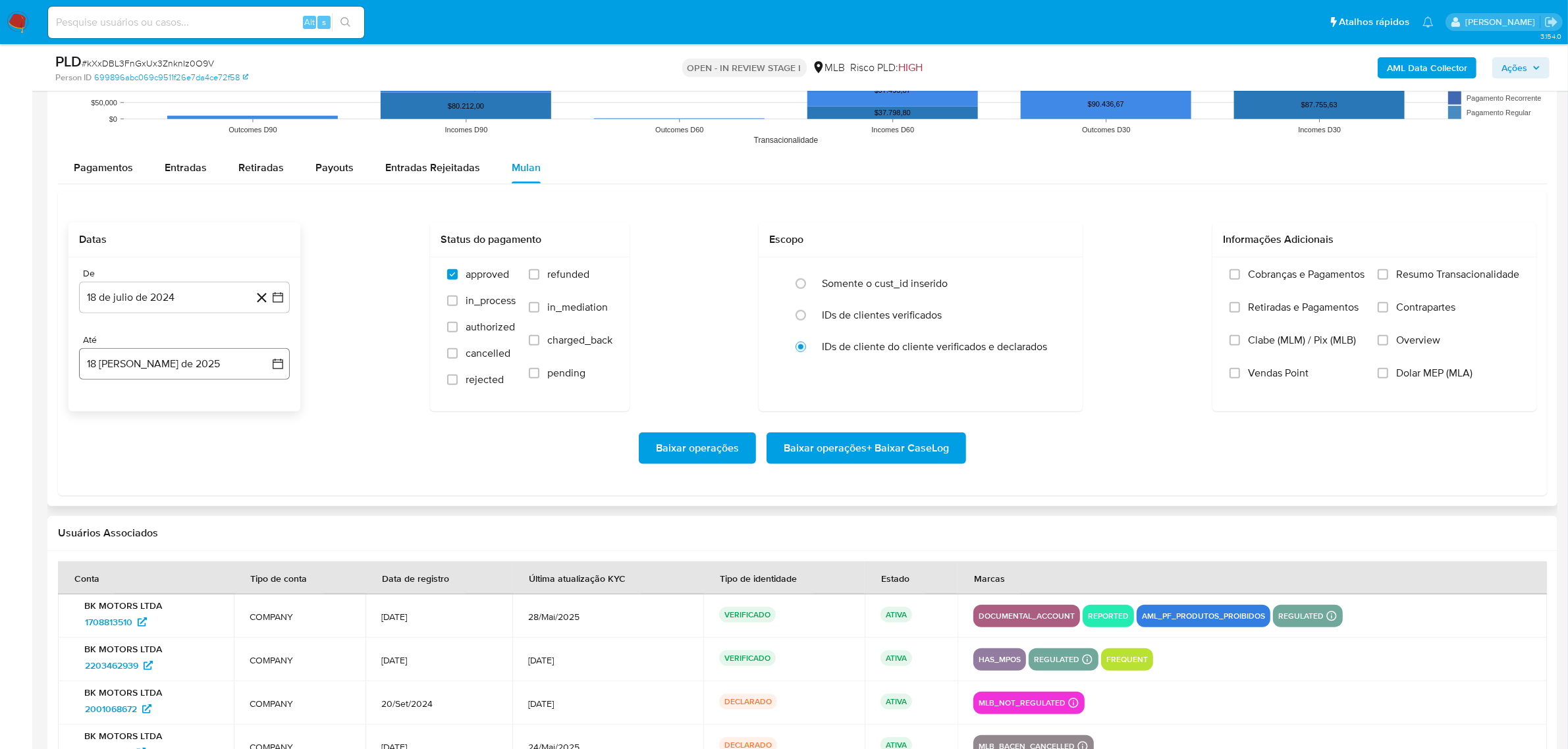
scroll to position [1317, 0]
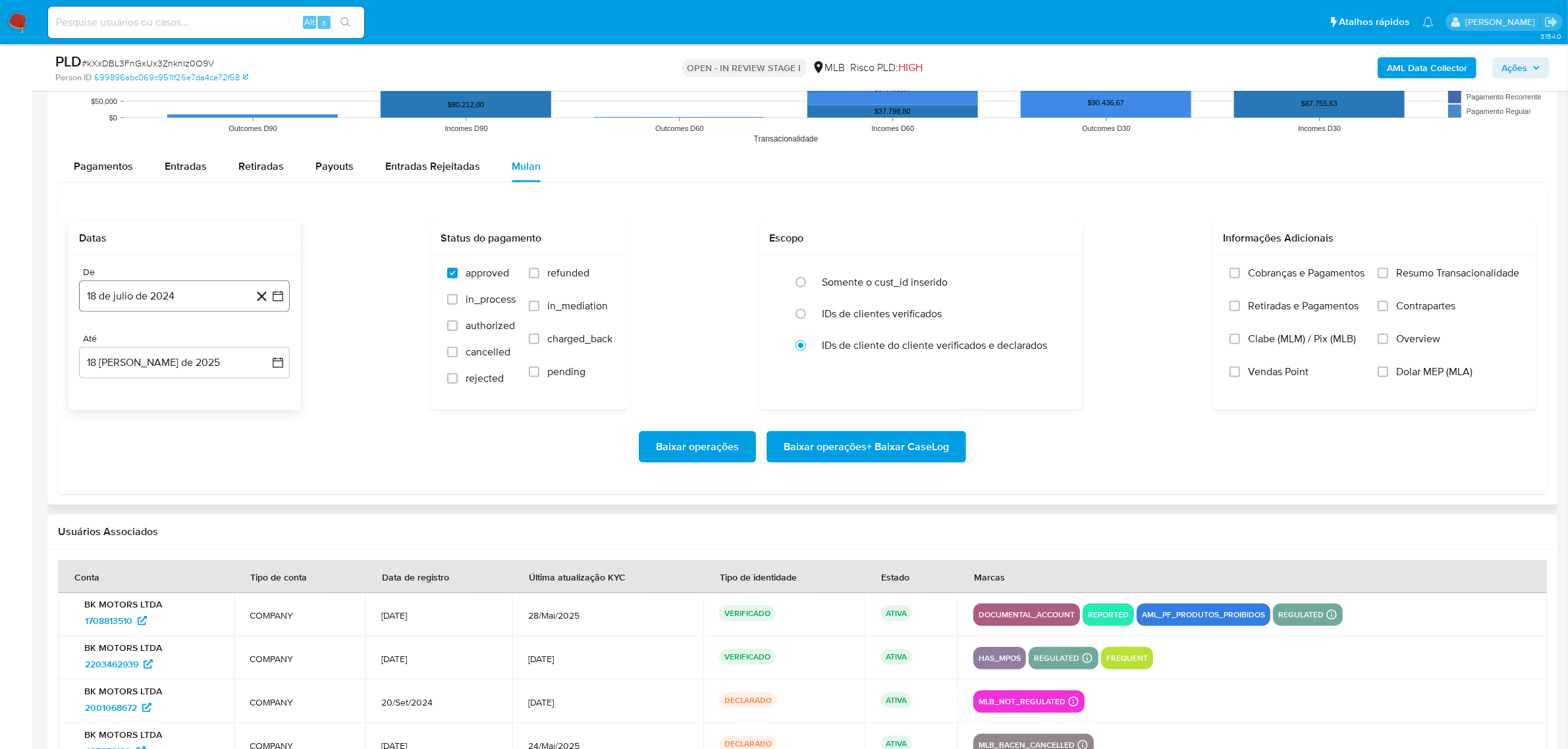
click at [149, 303] on button "18 de julio de 2024" at bounding box center [184, 296] width 211 height 31
click at [192, 347] on span "julio 2024" at bounding box center [178, 344] width 49 height 13
drag, startPoint x: 258, startPoint y: 347, endPoint x: 228, endPoint y: 416, distance: 75.2
click at [257, 347] on icon "Año siguiente" at bounding box center [264, 344] width 16 height 16
click at [248, 425] on button "jun" at bounding box center [240, 428] width 37 height 21
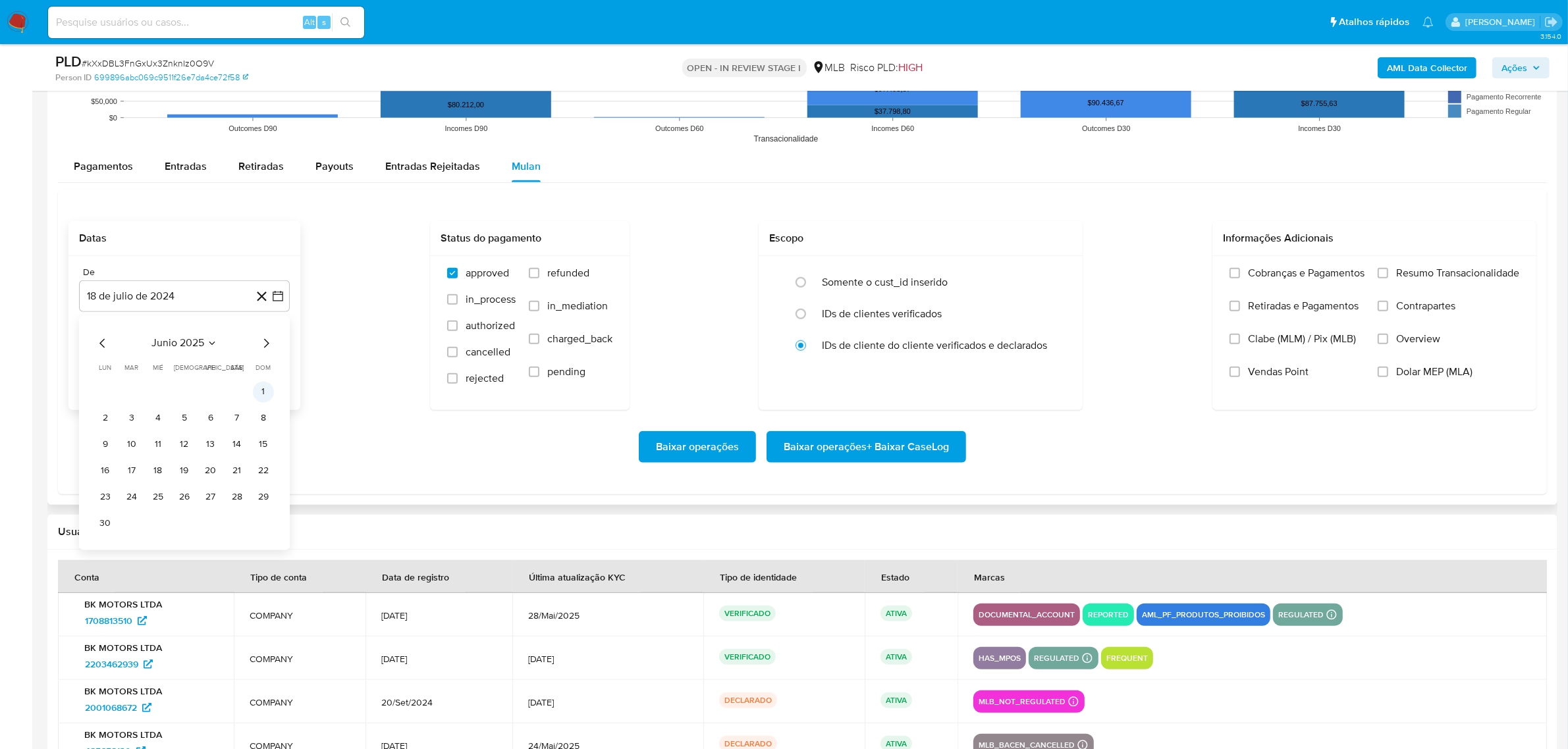
click at [268, 385] on button "1" at bounding box center [263, 392] width 21 height 21
click at [265, 397] on div "De 1 de junio de 2025 1-06-2025 Até 18 de agosto de 2025 18-08-2025" at bounding box center [184, 334] width 231 height 154
click at [1408, 276] on span "Resumo Transacionalidade" at bounding box center [1457, 273] width 123 height 13
click at [1389, 276] on input "Resumo Transacionalidade" at bounding box center [1383, 274] width 11 height 11
click at [893, 452] on span "Baixar operações + Baixar CaseLog" at bounding box center [867, 447] width 165 height 29
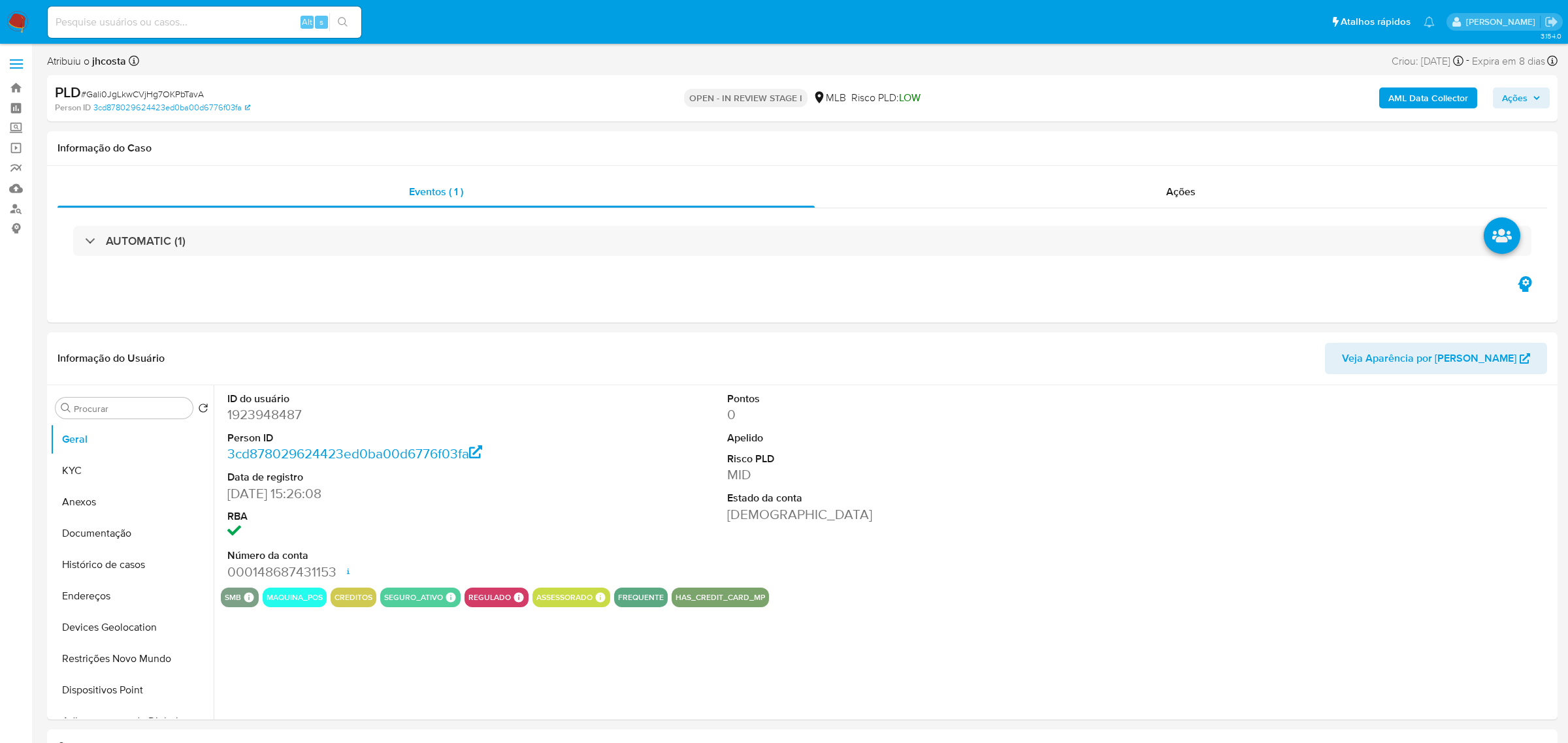
select select "10"
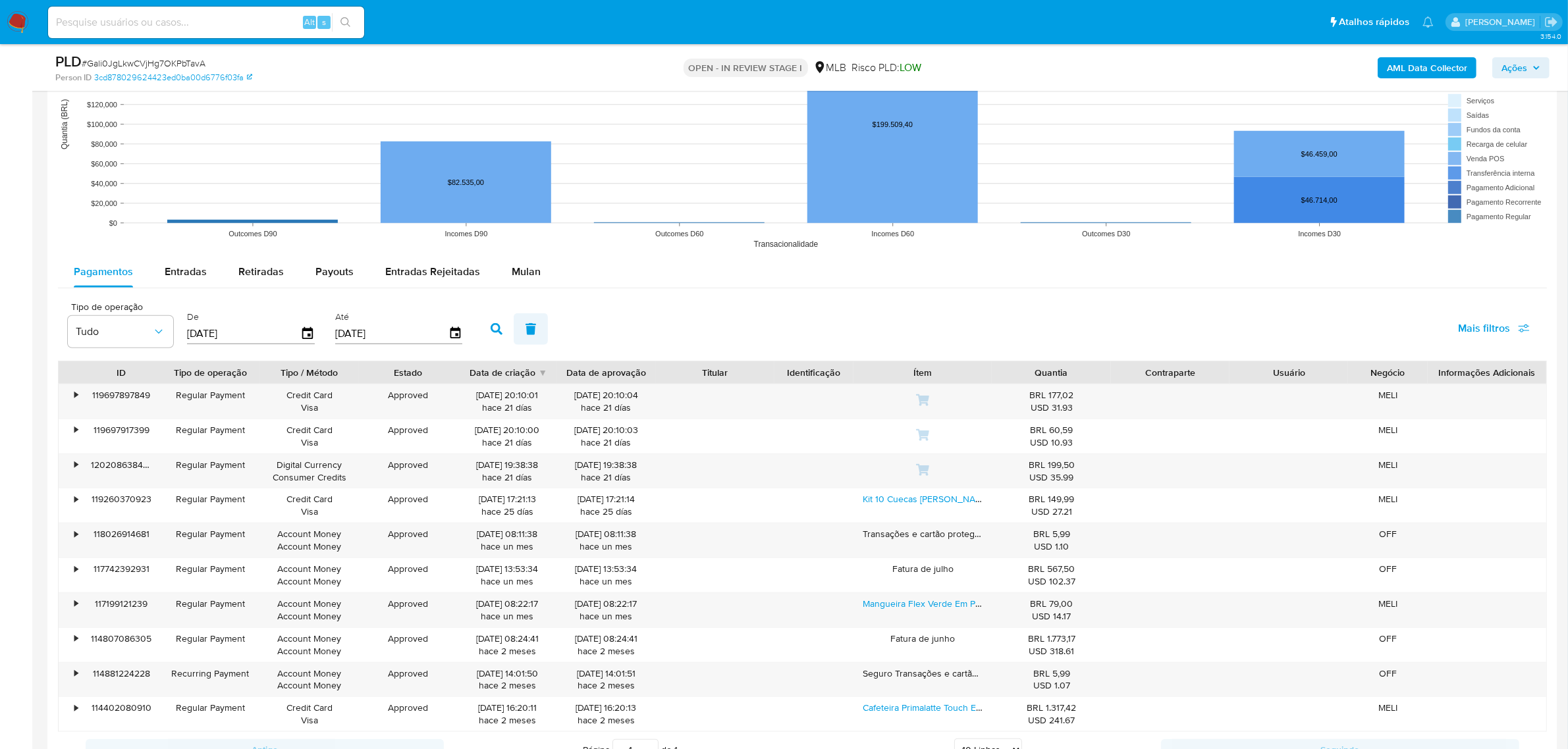
scroll to position [1317, 0]
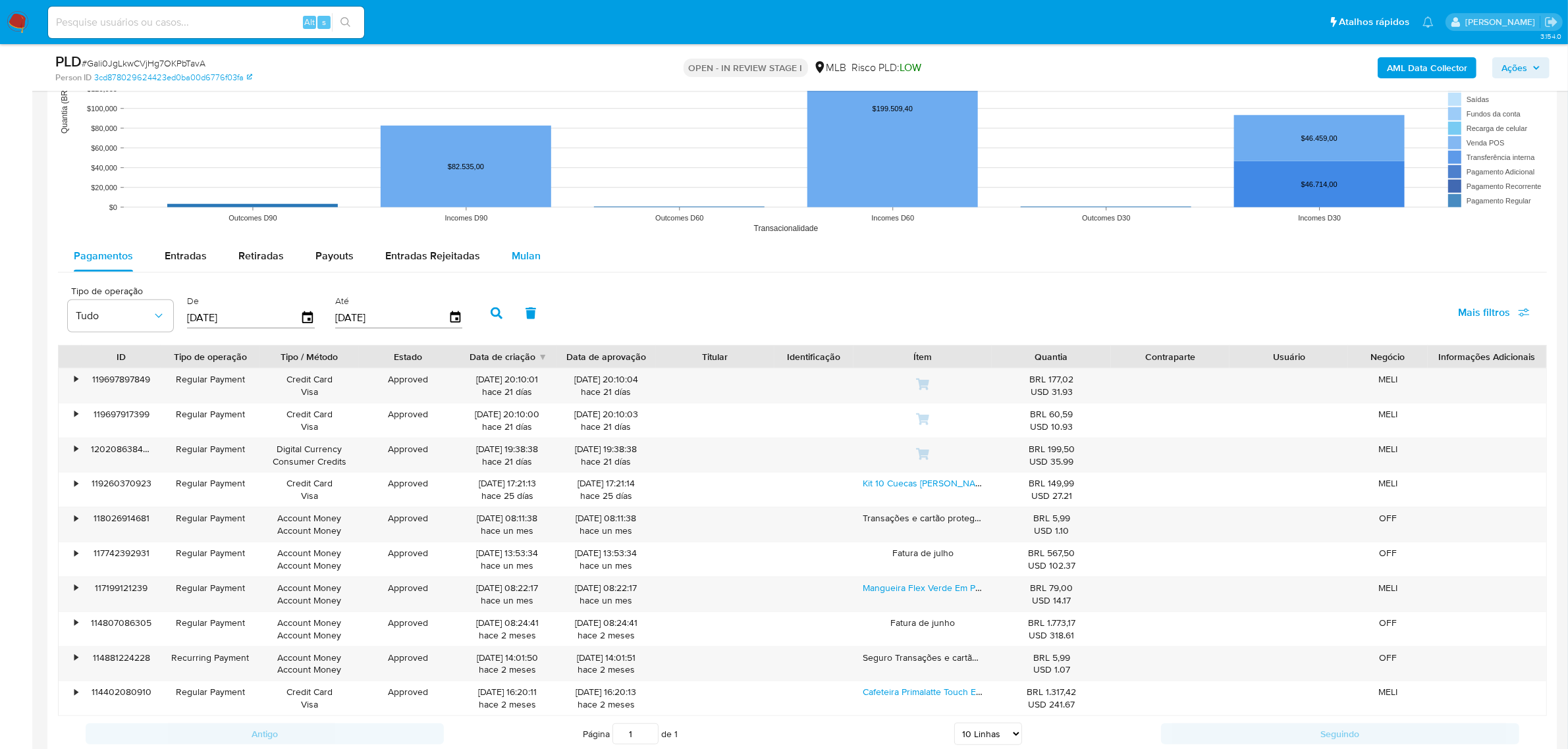
click at [511, 260] on span "Mulan" at bounding box center [526, 256] width 29 height 15
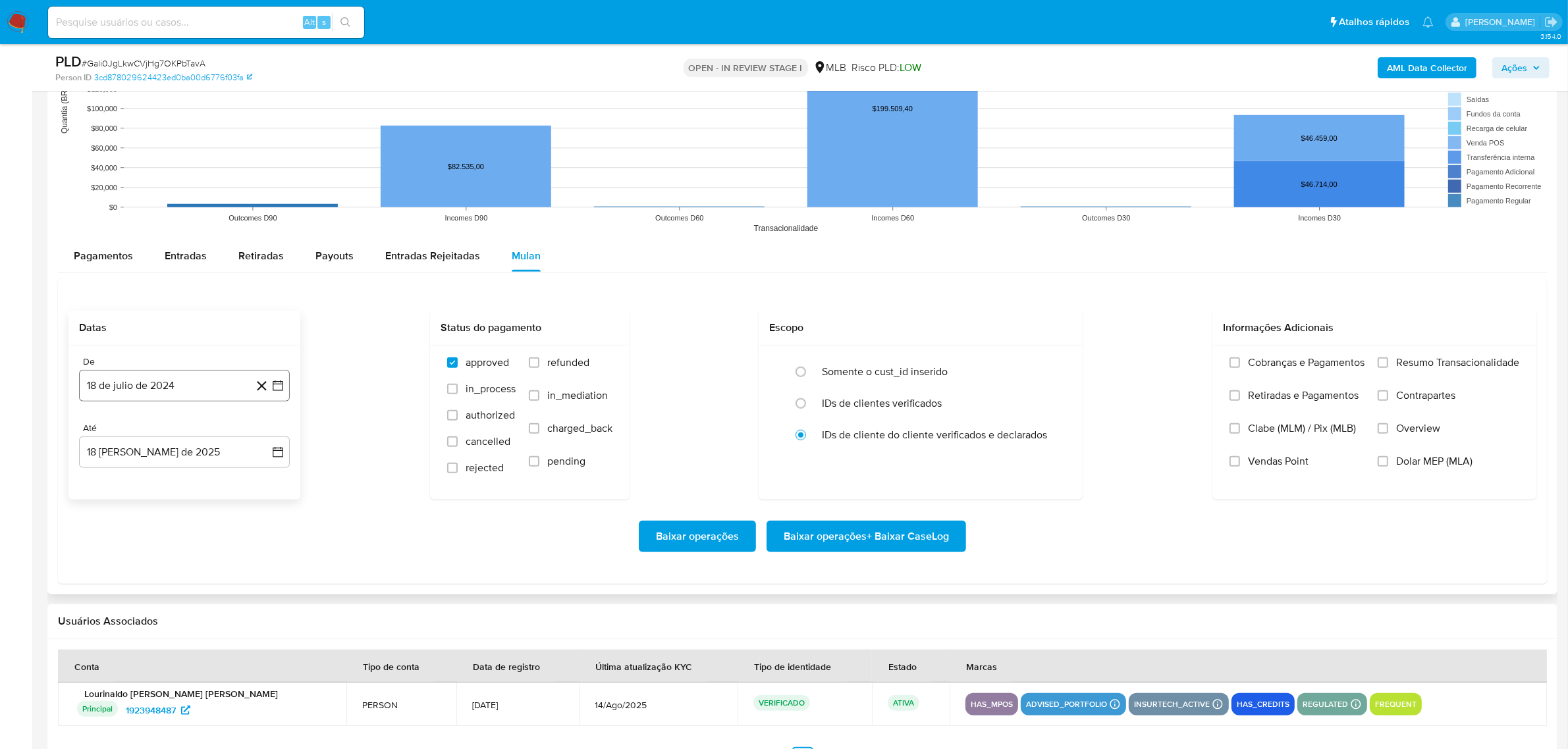
drag, startPoint x: 165, startPoint y: 386, endPoint x: 162, endPoint y: 394, distance: 8.5
click at [165, 386] on button "18 de julio de 2024" at bounding box center [184, 386] width 211 height 31
click at [189, 435] on span "julio 2024" at bounding box center [178, 432] width 49 height 13
click at [259, 433] on icon "Año siguiente" at bounding box center [264, 433] width 16 height 16
click at [244, 520] on span "jun" at bounding box center [240, 518] width 15 height 11
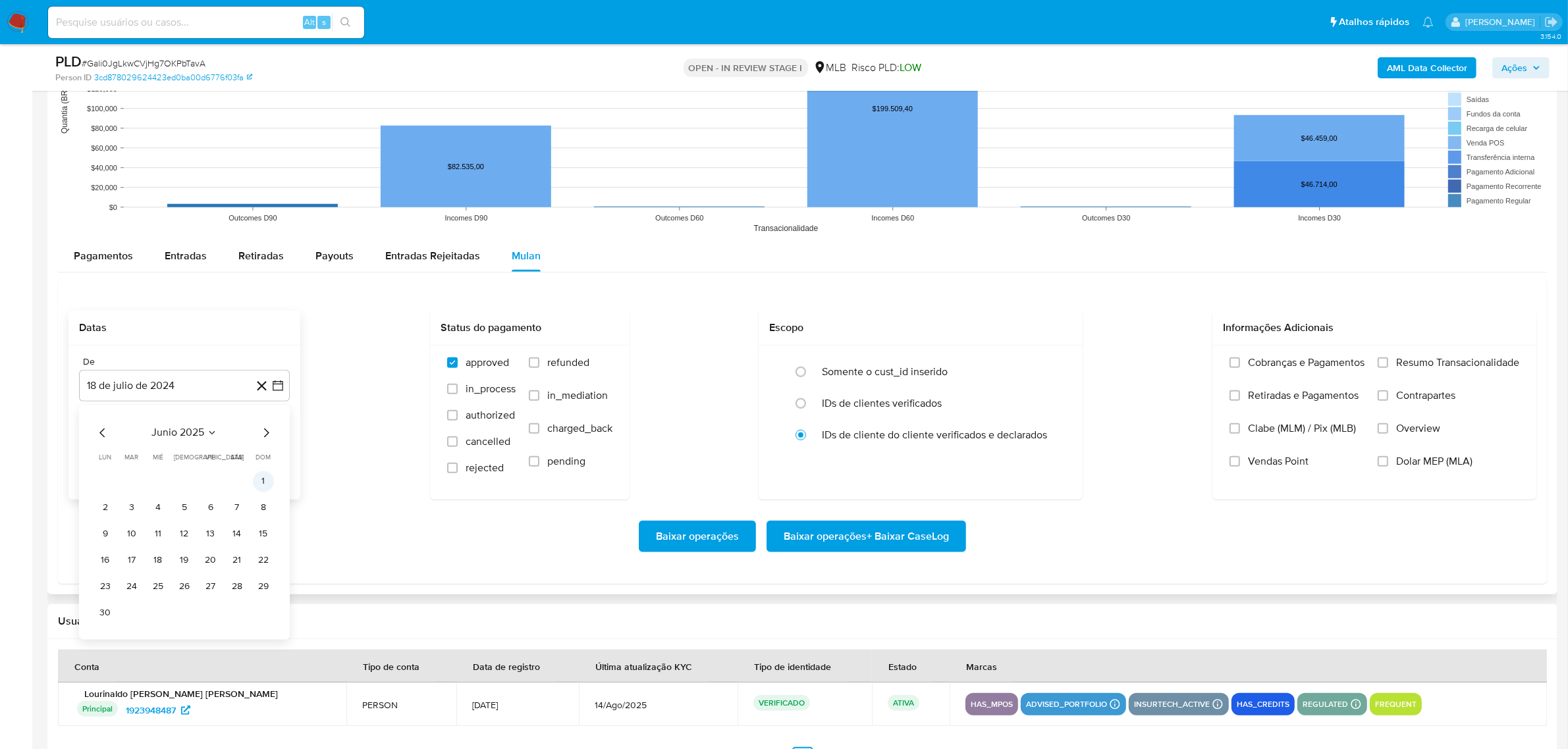
click at [264, 484] on button "1" at bounding box center [263, 481] width 21 height 21
click at [1460, 364] on span "Resumo Transacionalidade" at bounding box center [1457, 362] width 123 height 13
click at [1389, 364] on input "Resumo Transacionalidade" at bounding box center [1383, 363] width 11 height 11
click at [1255, 467] on span "Vendas Point" at bounding box center [1278, 461] width 61 height 13
click at [1240, 467] on input "Vendas Point" at bounding box center [1235, 462] width 11 height 11
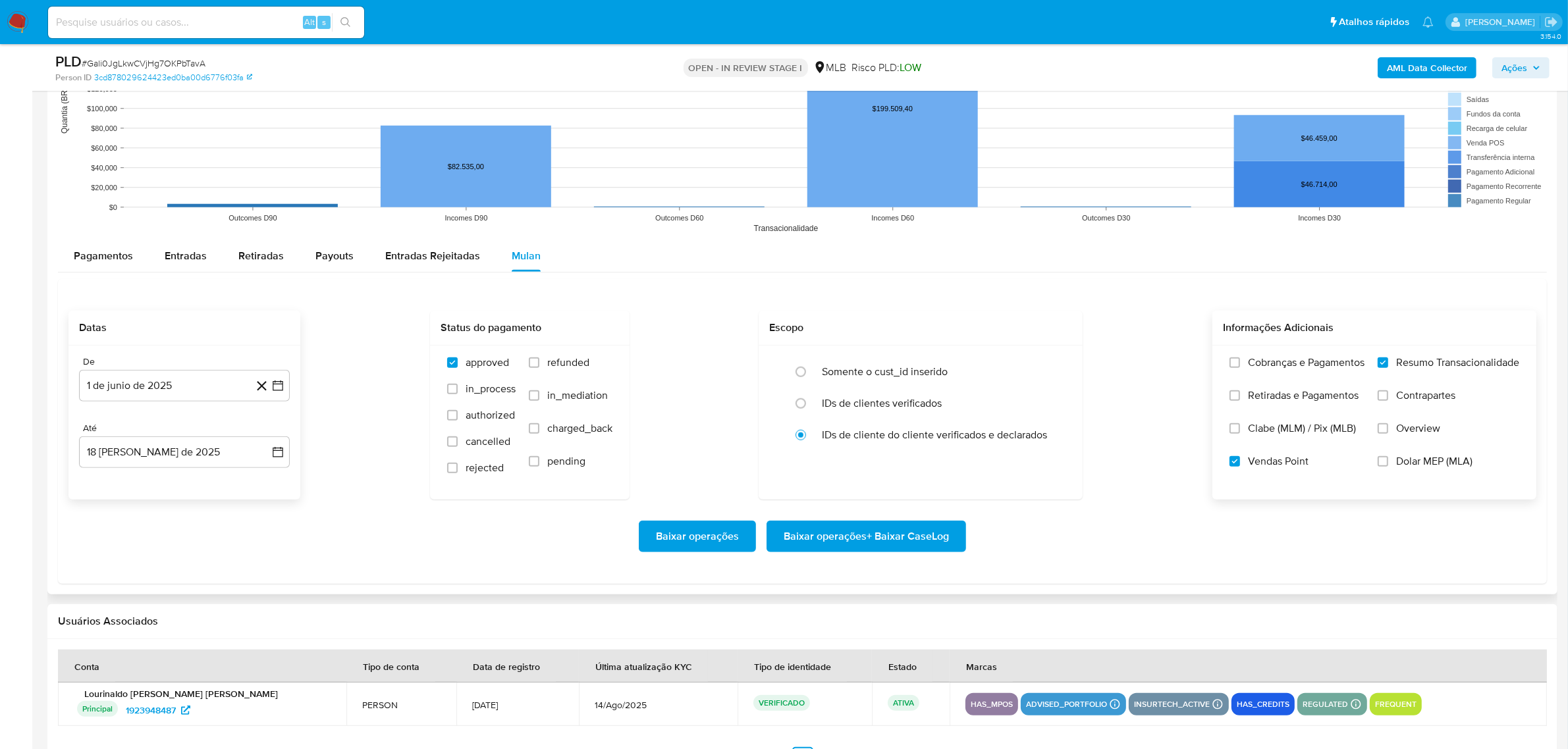
click at [929, 536] on span "Baixar operações + Baixar CaseLog" at bounding box center [867, 536] width 165 height 29
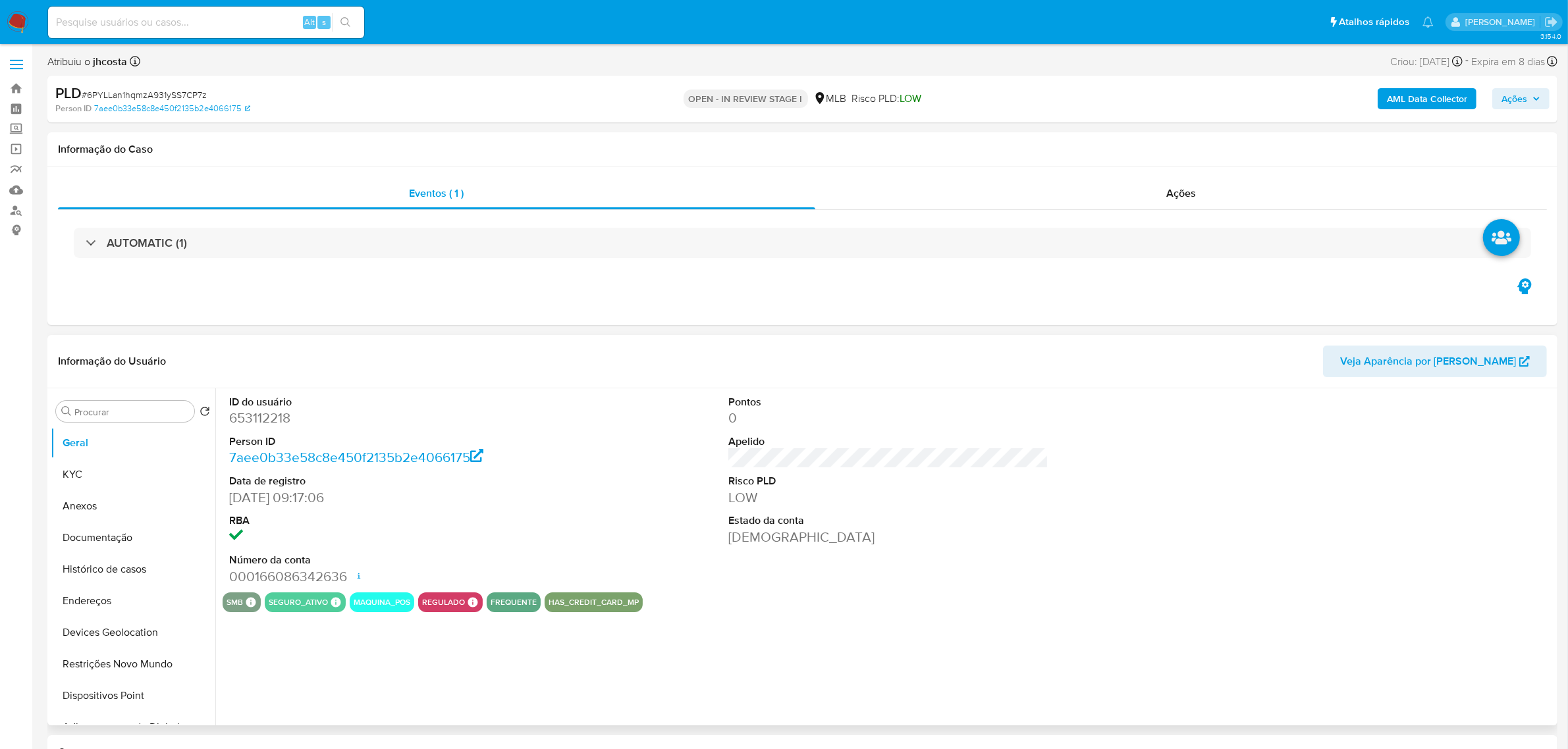
select select "10"
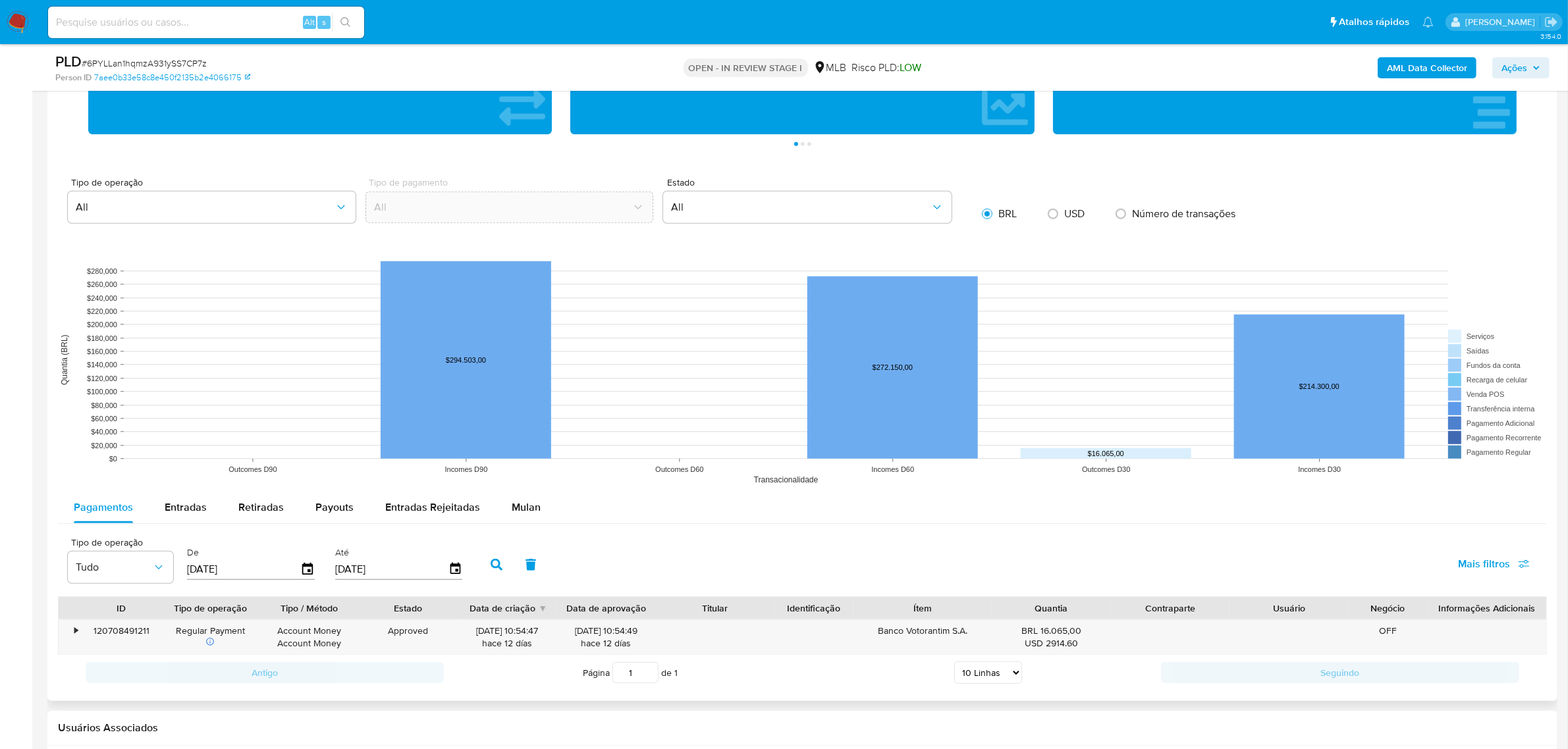
scroll to position [1153, 0]
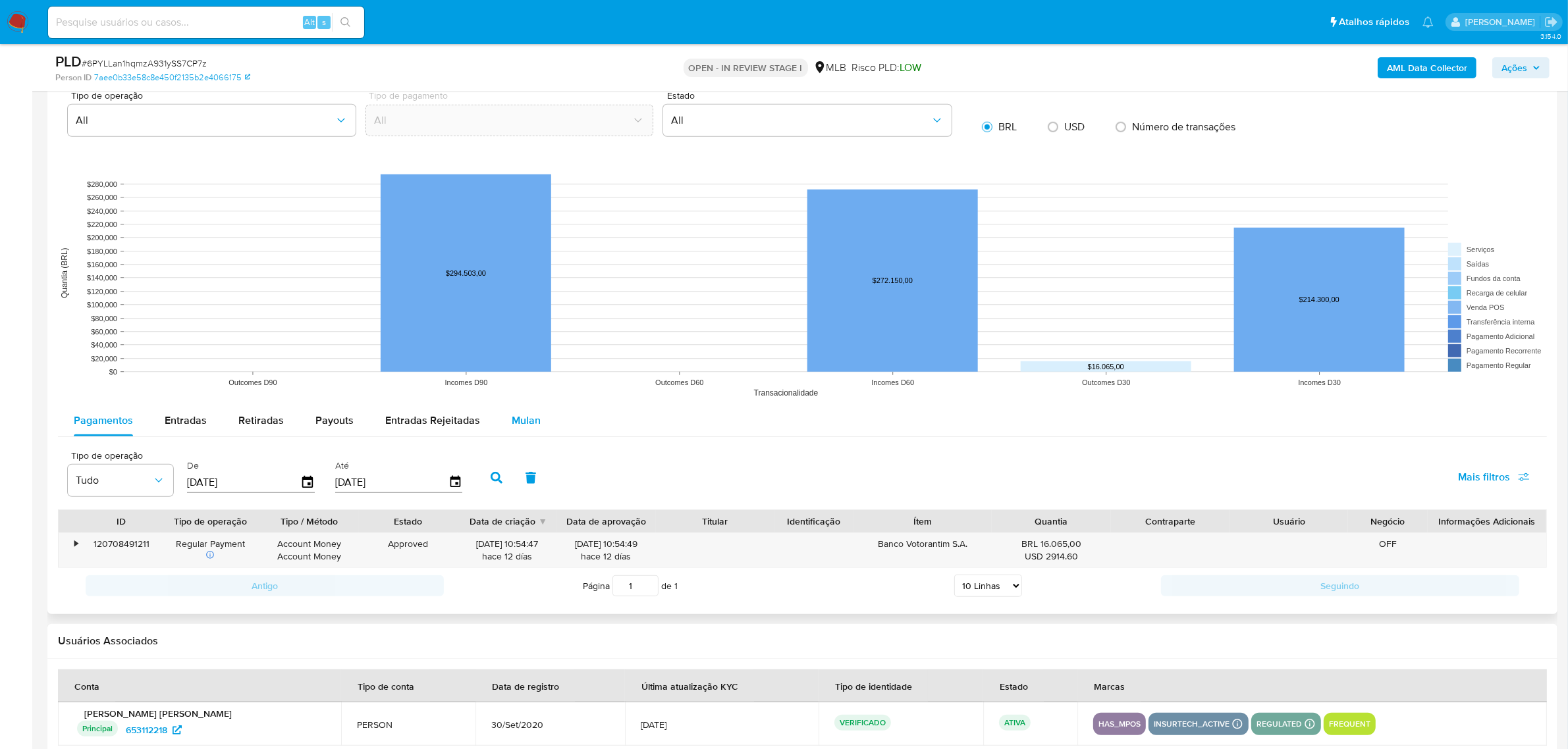
click at [527, 420] on span "Mulan" at bounding box center [526, 420] width 29 height 15
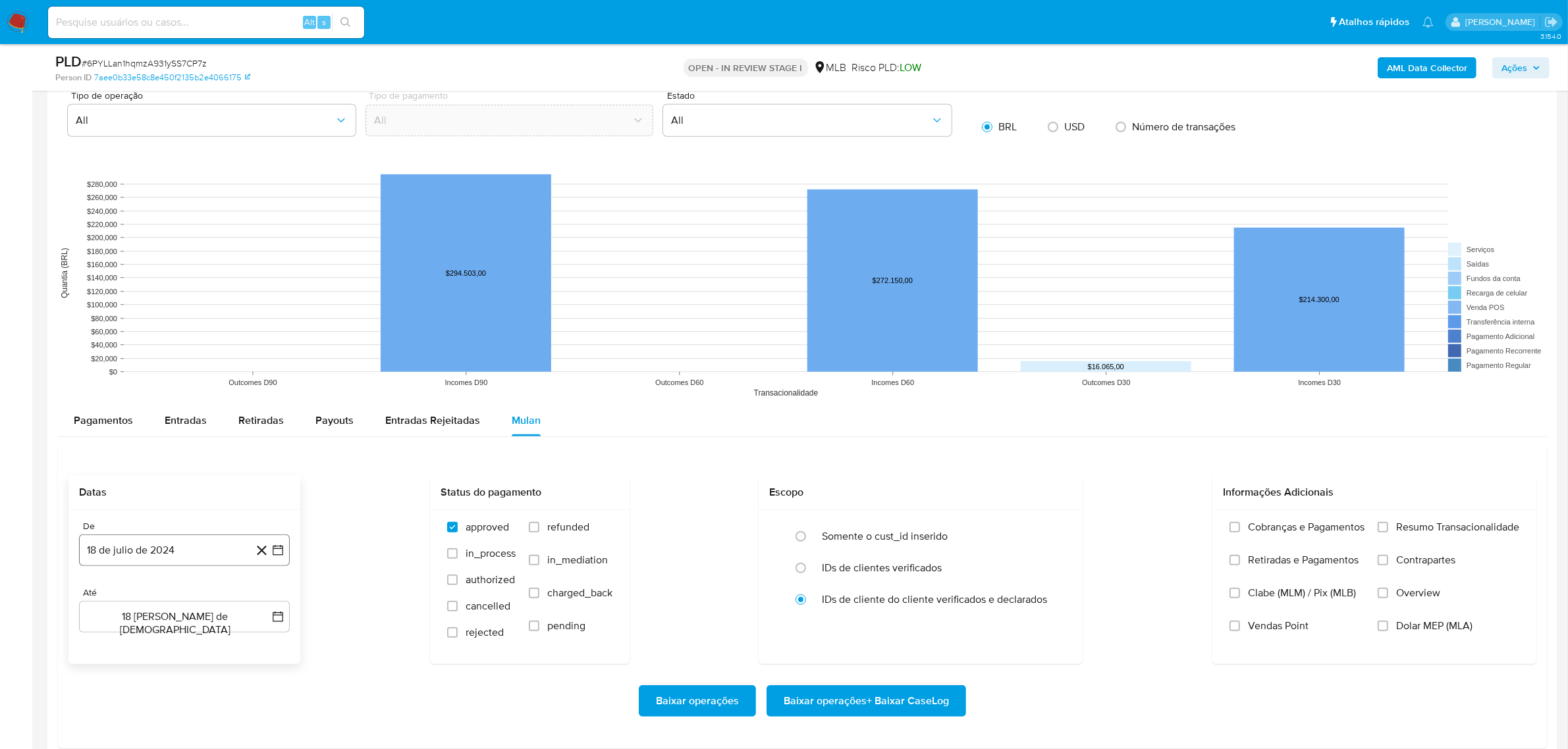
click at [205, 546] on button "18 de julio de 2024" at bounding box center [184, 550] width 211 height 31
click at [207, 349] on icon "Seleccionar mes y año" at bounding box center [211, 351] width 11 height 11
click at [262, 335] on icon "Año siguiente" at bounding box center [264, 335] width 16 height 16
click at [240, 425] on span "jun" at bounding box center [240, 421] width 15 height 11
drag, startPoint x: 261, startPoint y: 377, endPoint x: 358, endPoint y: 404, distance: 100.7
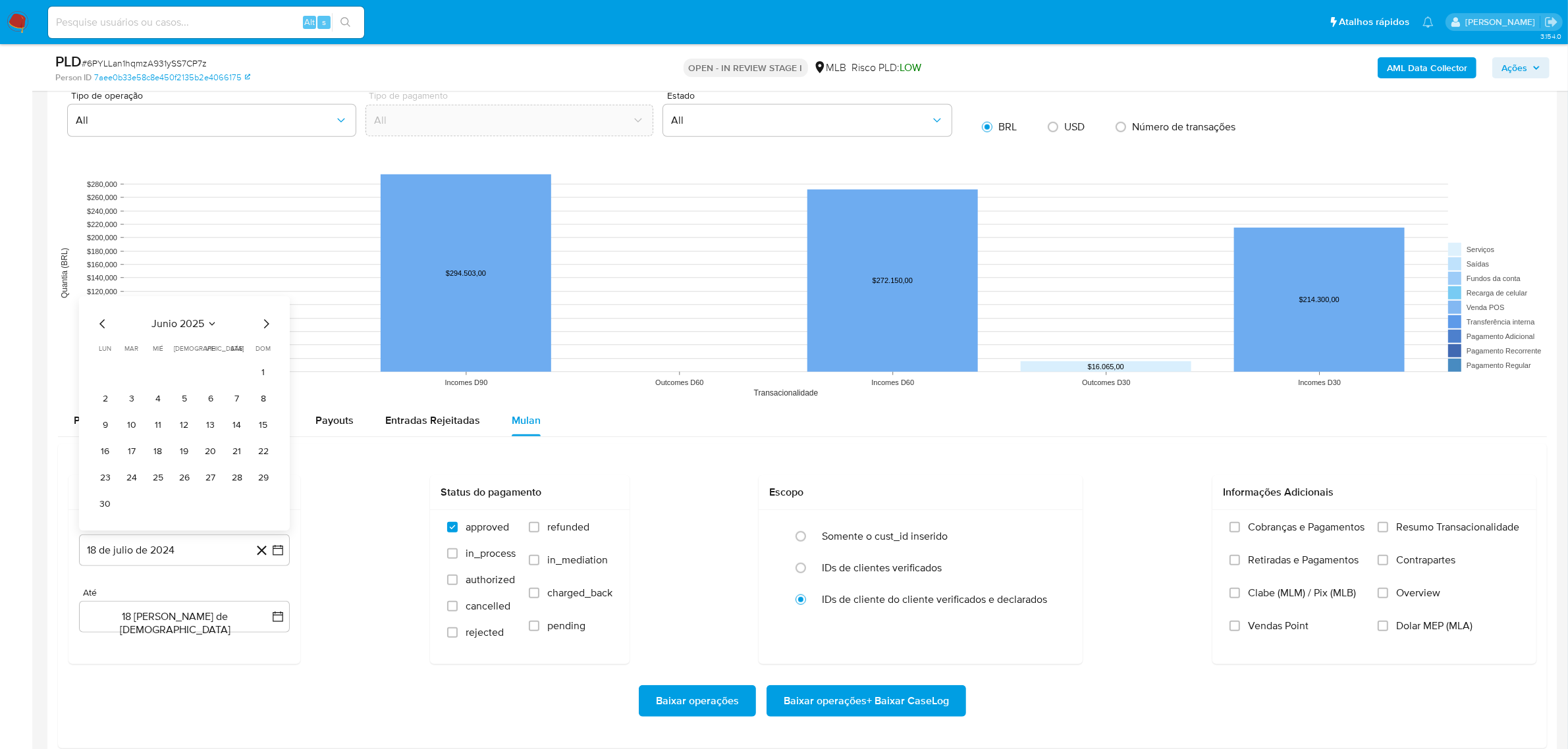
click at [261, 378] on button "1" at bounding box center [263, 372] width 21 height 21
click at [1429, 534] on span "Resumo Transacionalidade" at bounding box center [1457, 527] width 123 height 13
click at [1389, 533] on input "Resumo Transacionalidade" at bounding box center [1383, 527] width 11 height 11
click at [952, 710] on button "Baixar operações + Baixar CaseLog" at bounding box center [867, 701] width 199 height 31
click at [1269, 623] on span "Vendas Point" at bounding box center [1278, 626] width 61 height 13
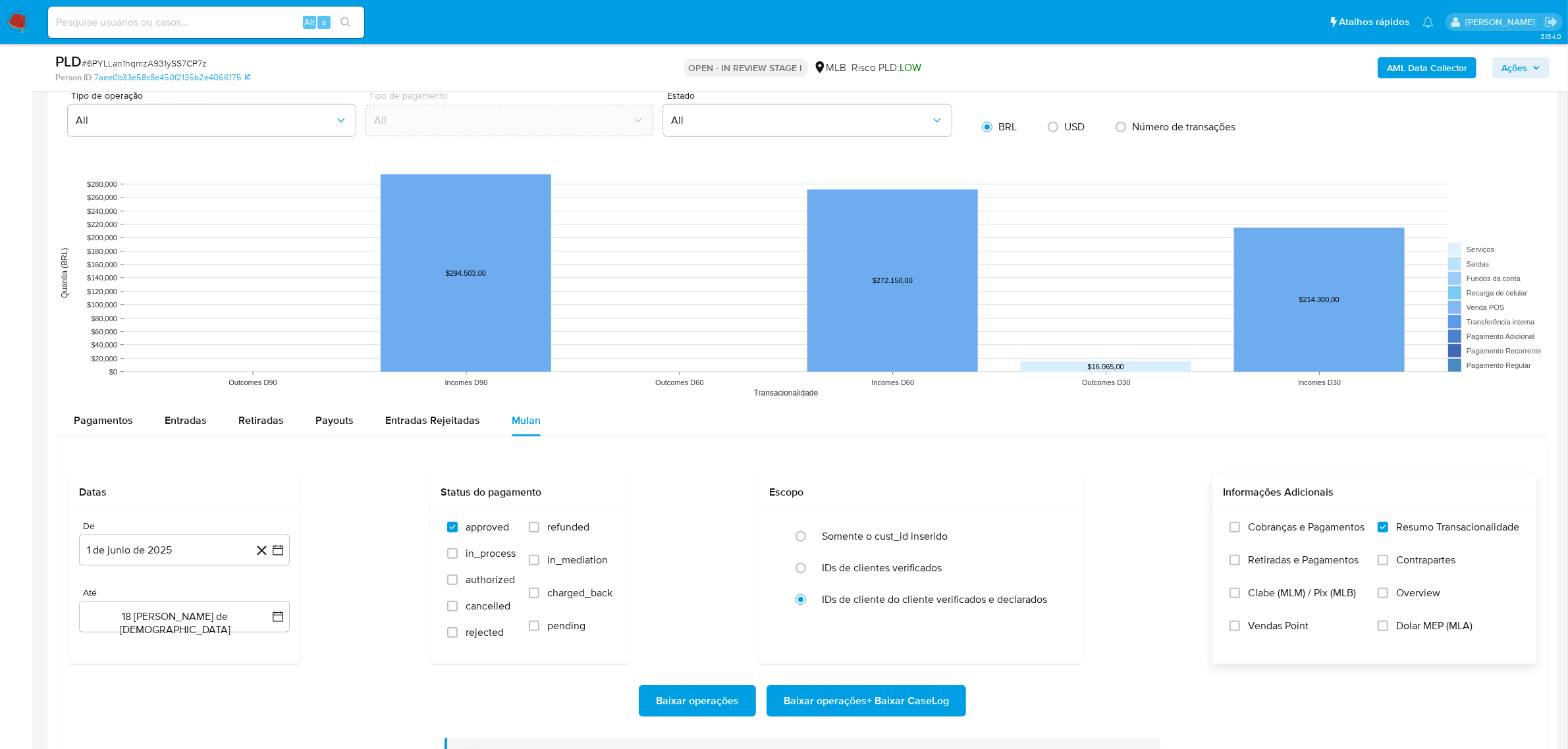
click at [1240, 623] on input "Vendas Point" at bounding box center [1235, 626] width 11 height 11
click at [881, 706] on span "Baixar operações + Baixar CaseLog" at bounding box center [867, 701] width 165 height 29
